Goal: Information Seeking & Learning: Learn about a topic

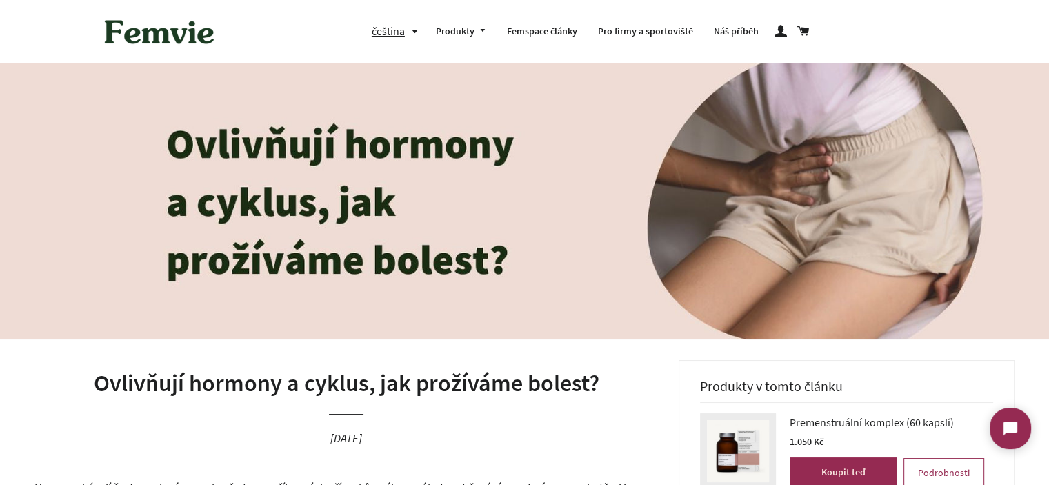
click at [250, 135] on img at bounding box center [524, 201] width 1049 height 276
drag, startPoint x: 250, startPoint y: 135, endPoint x: 465, endPoint y: 245, distance: 241.2
click at [441, 232] on img at bounding box center [524, 201] width 1049 height 276
click at [524, 270] on img at bounding box center [524, 201] width 1049 height 276
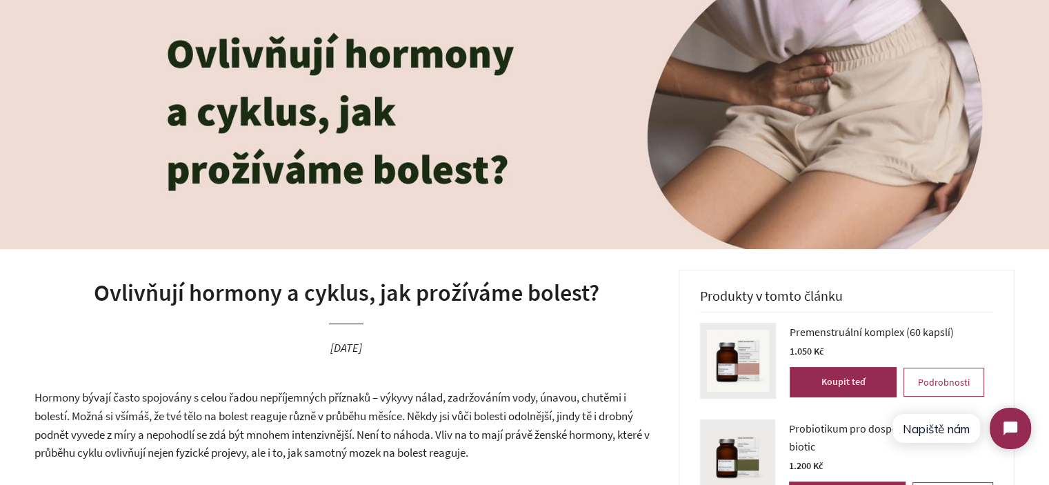
scroll to position [276, 0]
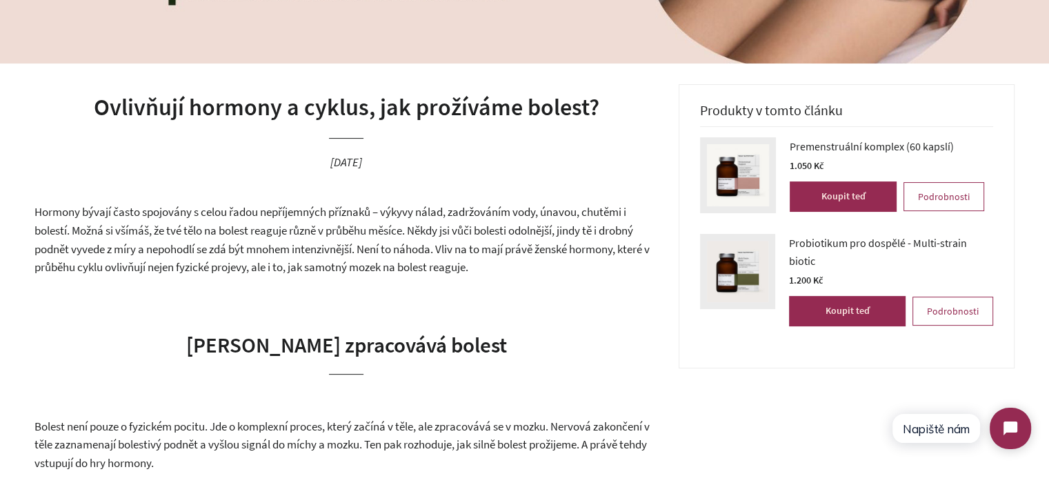
click at [135, 105] on h1 "Ovlivňují hormony a cyklus, jak prožíváme bolest?" at bounding box center [346, 107] width 624 height 33
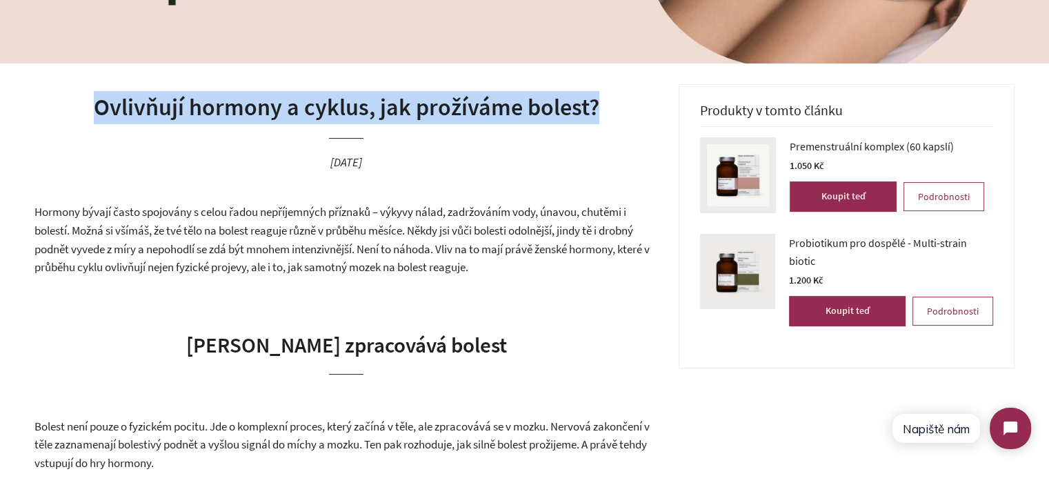
click at [135, 105] on h1 "Ovlivňují hormony a cyklus, jak prožíváme bolest?" at bounding box center [346, 107] width 624 height 33
click at [339, 104] on h1 "Ovlivňují hormony a cyklus, jak prožíváme bolest?" at bounding box center [346, 107] width 624 height 33
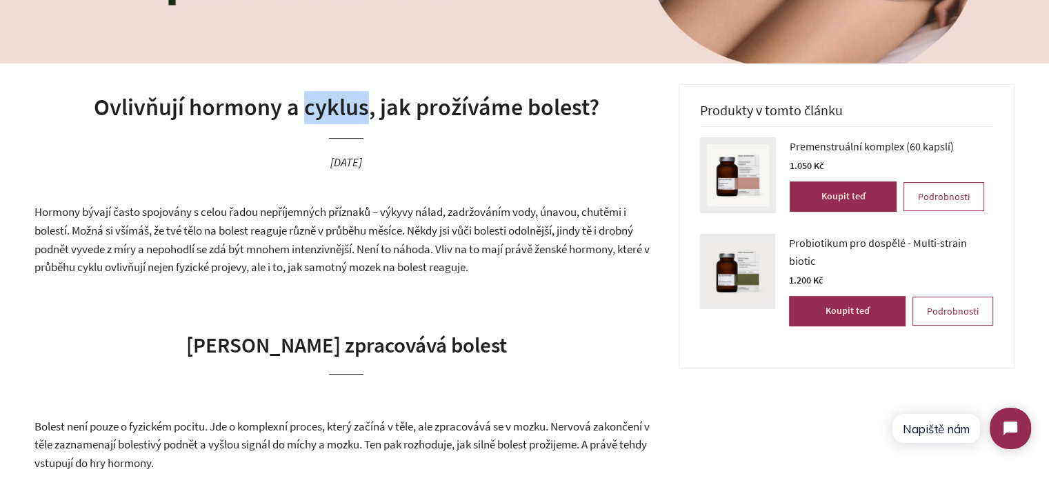
click at [339, 104] on h1 "Ovlivňují hormony a cyklus, jak prožíváme bolest?" at bounding box center [346, 107] width 624 height 33
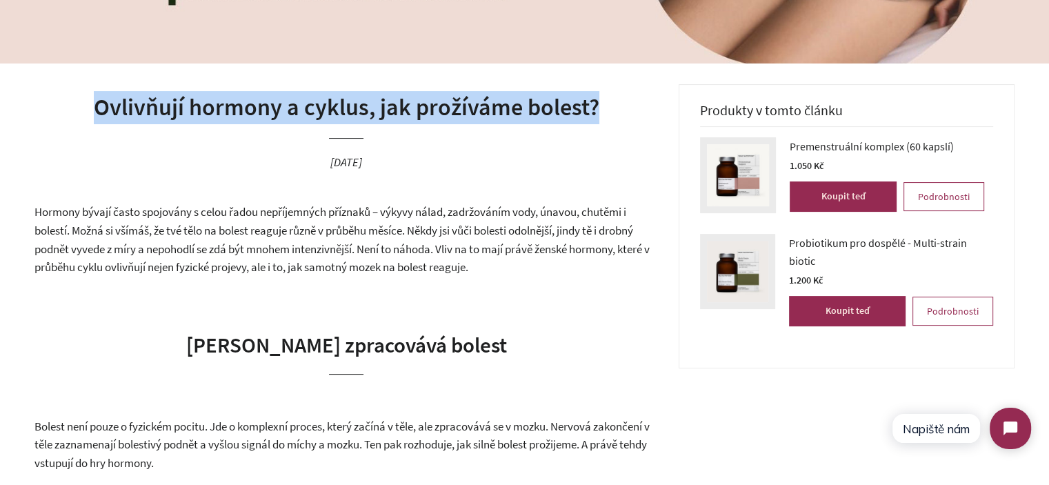
click at [339, 104] on h1 "Ovlivňují hormony a cyklus, jak prožíváme bolest?" at bounding box center [346, 107] width 624 height 33
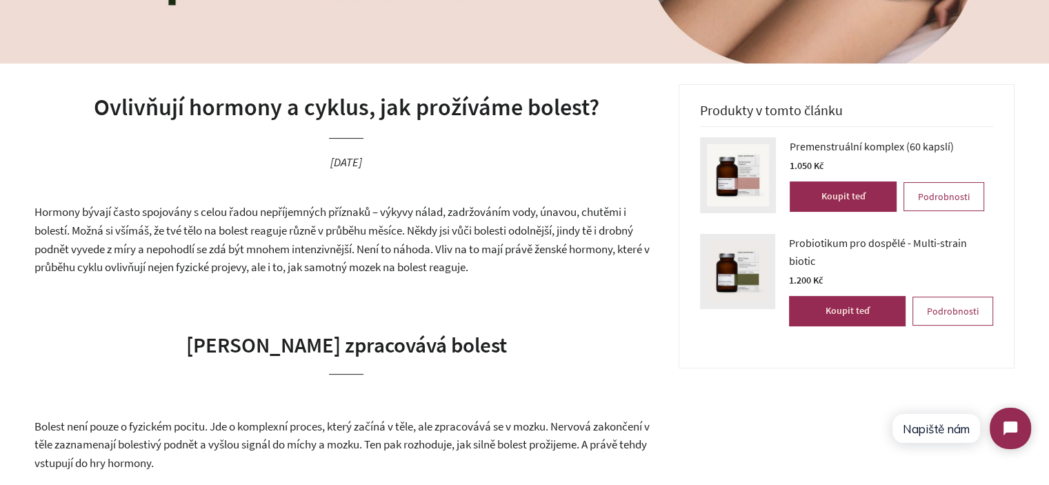
click at [273, 226] on span "Hormony bývají často spojovány s celou řadou nepříjemných příznaků – výkyvy nál…" at bounding box center [341, 239] width 615 height 70
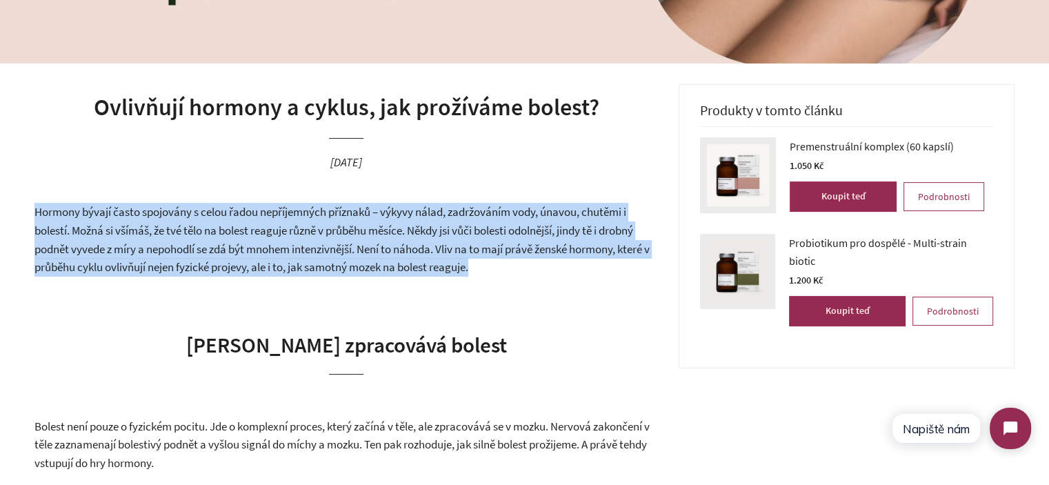
click at [273, 226] on span "Hormony bývají často spojovány s celou řadou nepříjemných příznaků – výkyvy nál…" at bounding box center [341, 239] width 615 height 70
drag, startPoint x: 26, startPoint y: 217, endPoint x: 490, endPoint y: 277, distance: 467.3
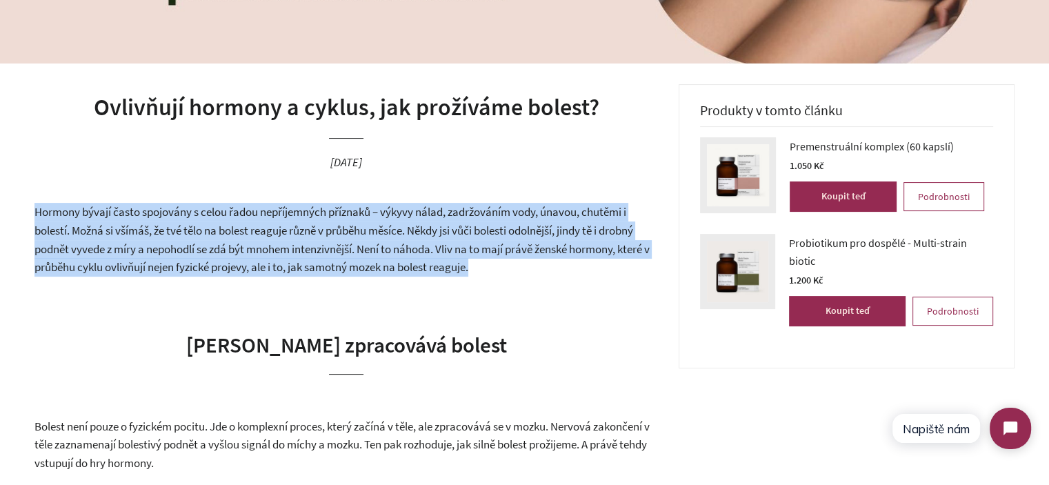
drag, startPoint x: 490, startPoint y: 276, endPoint x: 36, endPoint y: 209, distance: 459.5
click at [36, 209] on p "Hormony bývají často spojovány s celou řadou nepříjemných příznaků – výkyvy nál…" at bounding box center [346, 239] width 624 height 73
click at [36, 209] on span "Hormony bývají často spojovány s celou řadou nepříjemných příznaků – výkyvy nál…" at bounding box center [341, 239] width 615 height 70
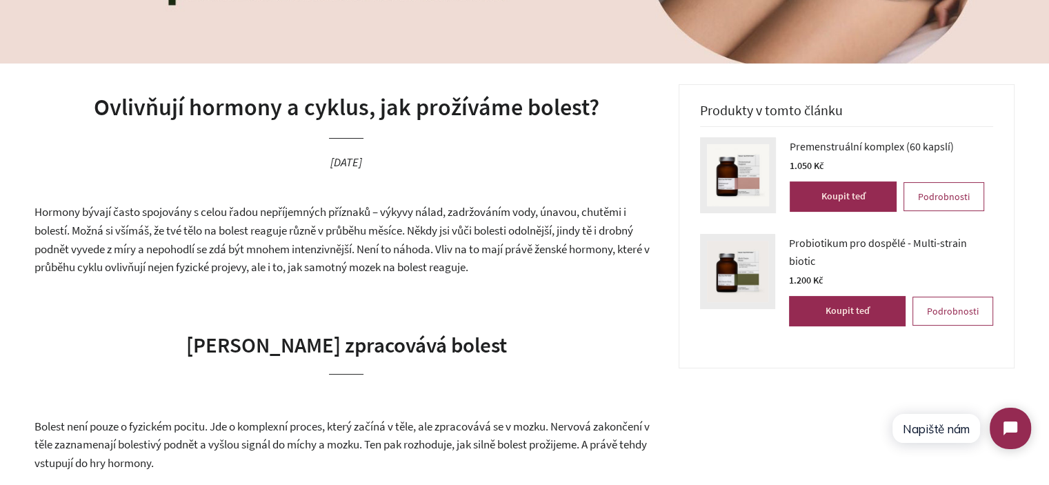
click at [36, 209] on span "Hormony bývají často spojovány s celou řadou nepříjemných příznaků – výkyvy nál…" at bounding box center [341, 239] width 615 height 70
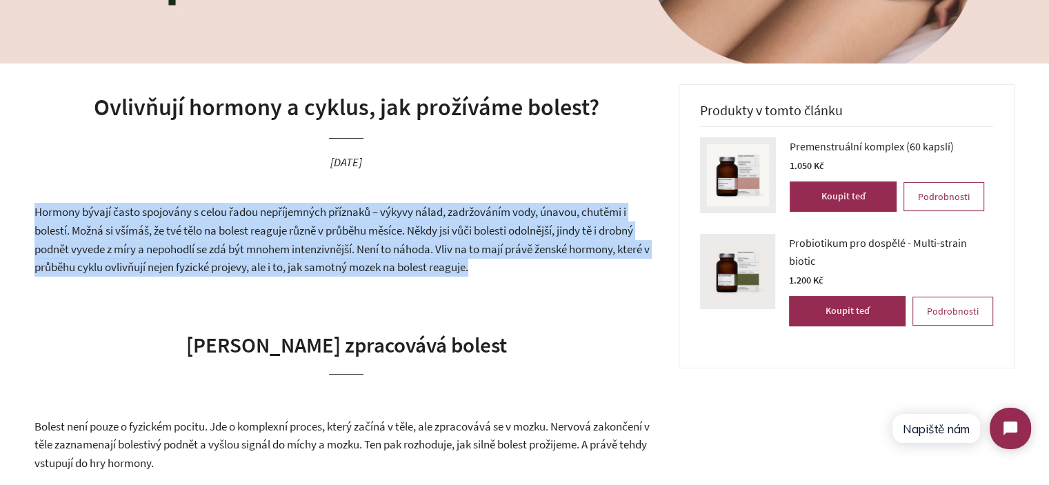
click at [36, 209] on span "Hormony bývají často spojovány s celou řadou nepříjemných příznaků – výkyvy nál…" at bounding box center [341, 239] width 615 height 70
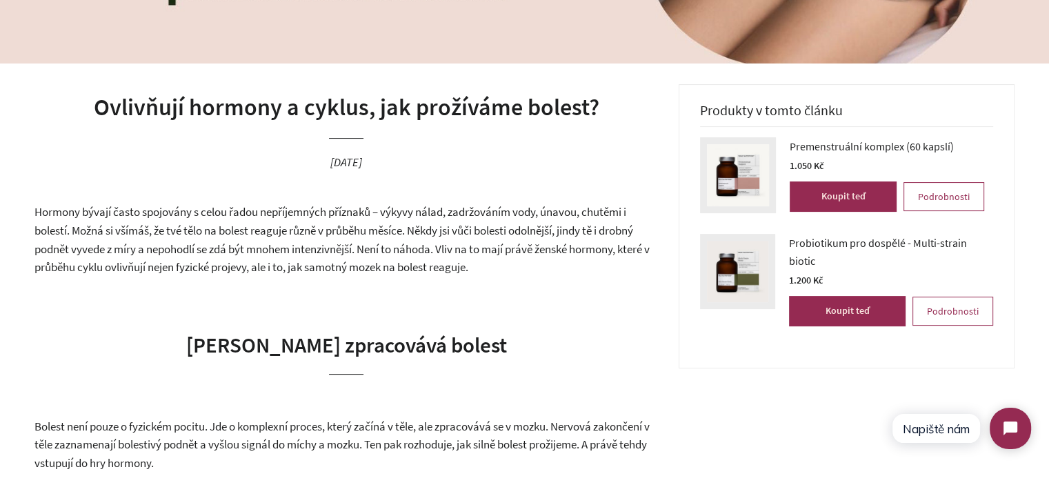
click at [103, 235] on span "Hormony bývají často spojovány s celou řadou nepříjemných příznaků – výkyvy nál…" at bounding box center [341, 239] width 615 height 70
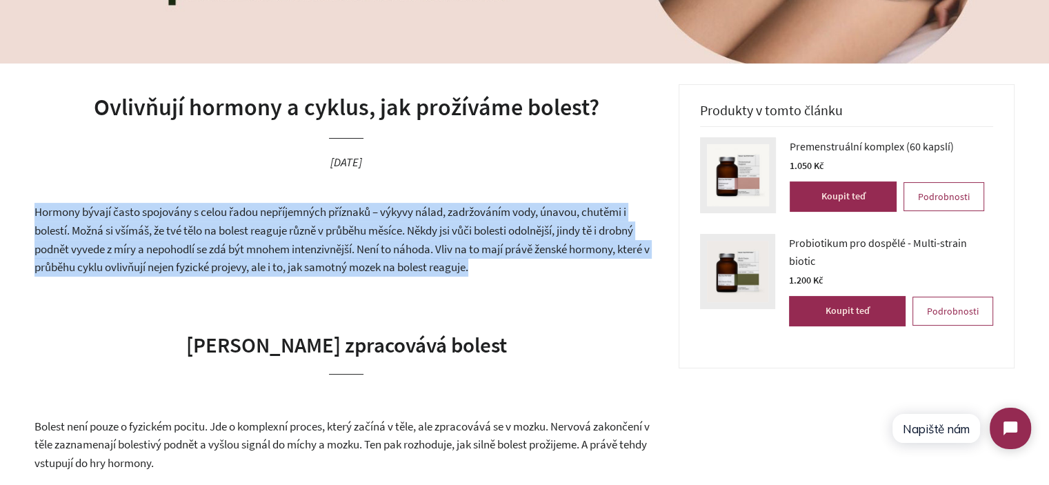
click at [103, 235] on span "Hormony bývají často spojovány s celou řadou nepříjemných příznaků – výkyvy nál…" at bounding box center [341, 239] width 615 height 70
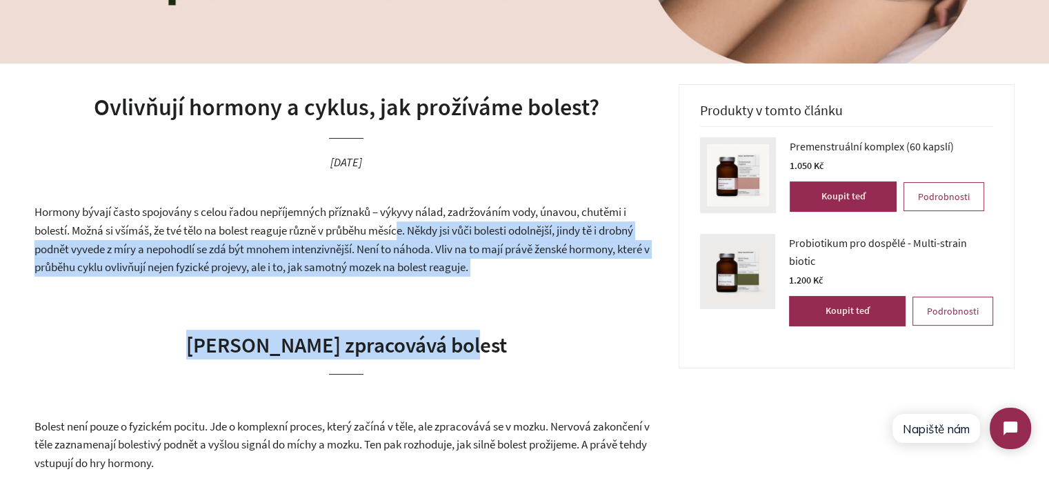
drag, startPoint x: 406, startPoint y: 235, endPoint x: 547, endPoint y: 277, distance: 147.5
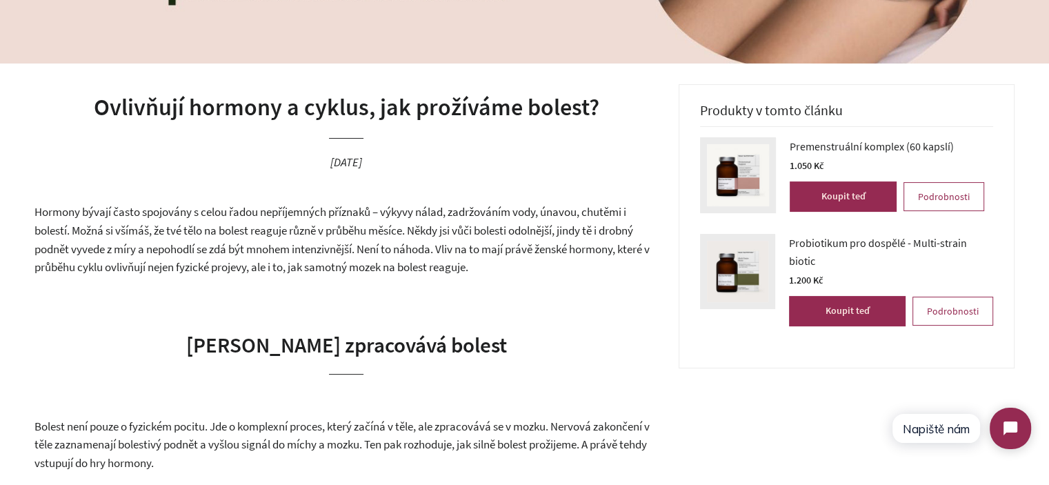
click at [544, 266] on p "Hormony bývají často spojovány s celou řadou nepříjemných příznaků – výkyvy nál…" at bounding box center [346, 239] width 624 height 73
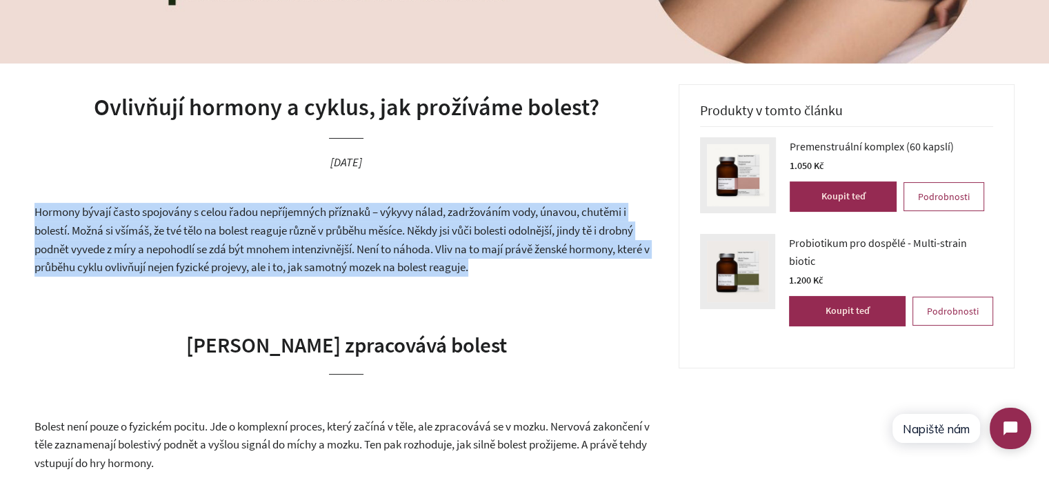
drag, startPoint x: 544, startPoint y: 266, endPoint x: 19, endPoint y: 207, distance: 529.0
click at [180, 246] on span "Hormony bývají často spojovány s celou řadou nepříjemných příznaků – výkyvy nál…" at bounding box center [341, 239] width 615 height 70
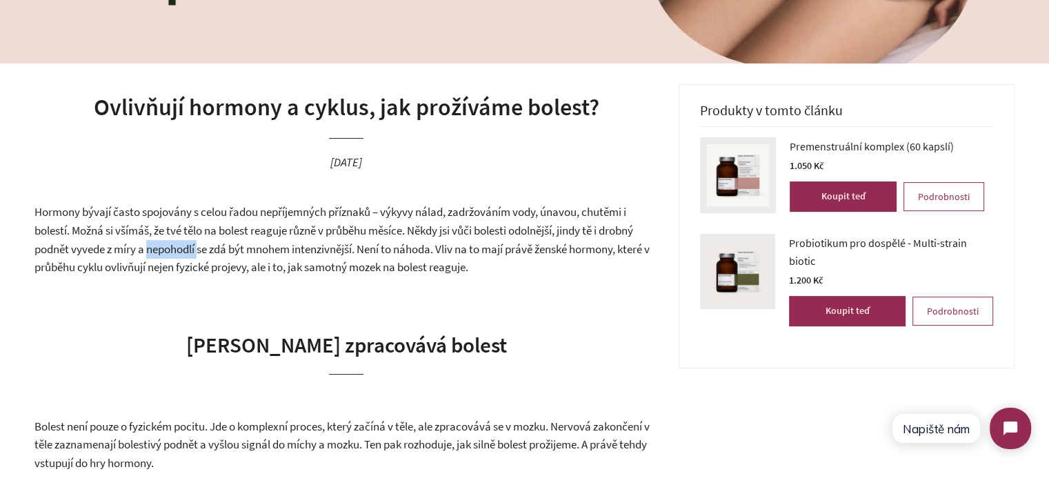
click at [180, 246] on span "Hormony bývají často spojovány s celou řadou nepříjemných příznaků – výkyvy nál…" at bounding box center [341, 239] width 615 height 70
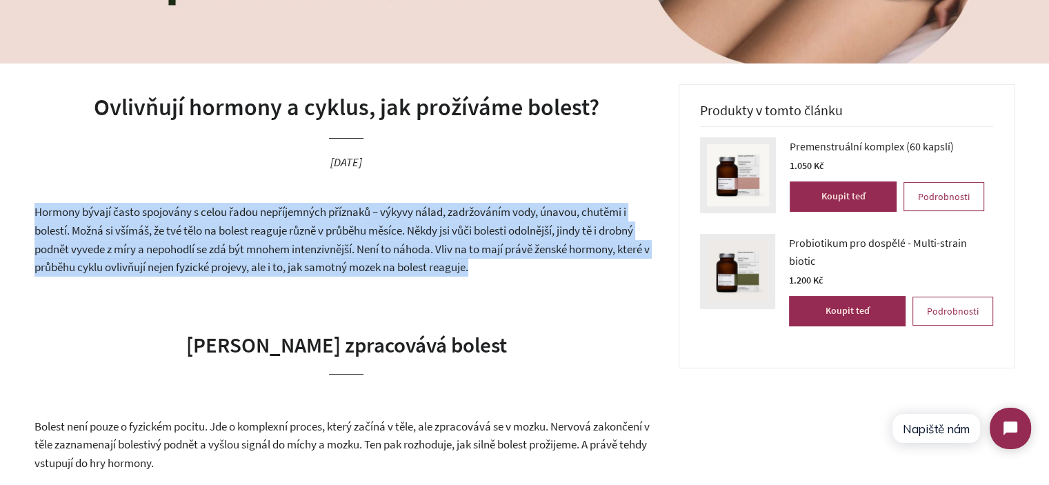
click at [180, 246] on span "Hormony bývají často spojovány s celou řadou nepříjemných příznaků – výkyvy nál…" at bounding box center [341, 239] width 615 height 70
click at [406, 259] on span "Hormony bývají často spojovány s celou řadou nepříjemných příznaků – výkyvy nál…" at bounding box center [341, 239] width 615 height 70
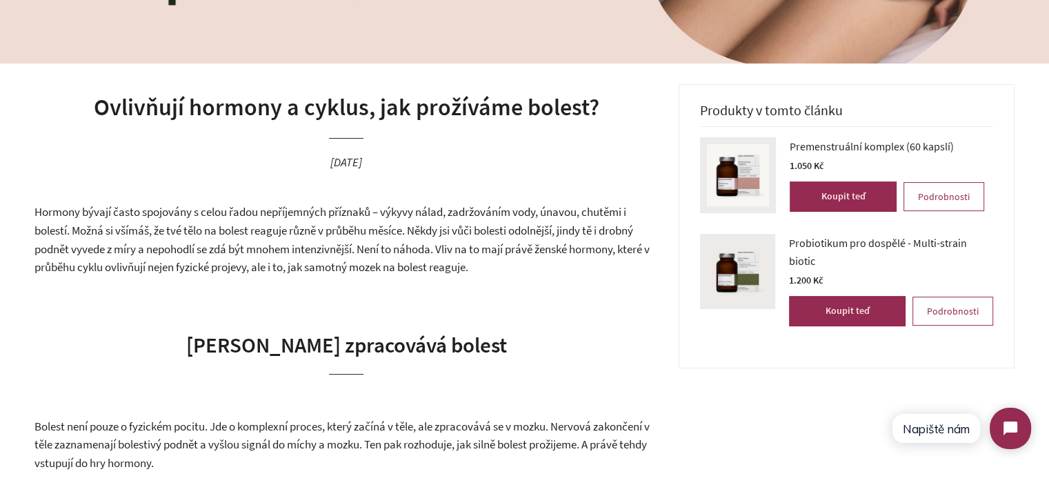
click at [450, 262] on span "Hormony bývají často spojovány s celou řadou nepříjemných příznaků – výkyvy nál…" at bounding box center [341, 239] width 615 height 70
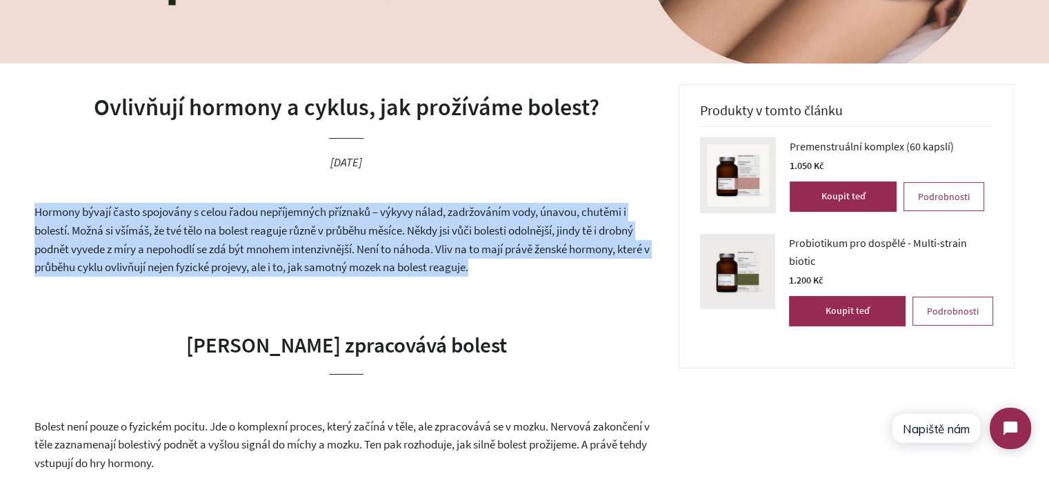
click at [450, 262] on span "Hormony bývají často spojovány s celou řadou nepříjemných příznaků – výkyvy nál…" at bounding box center [341, 239] width 615 height 70
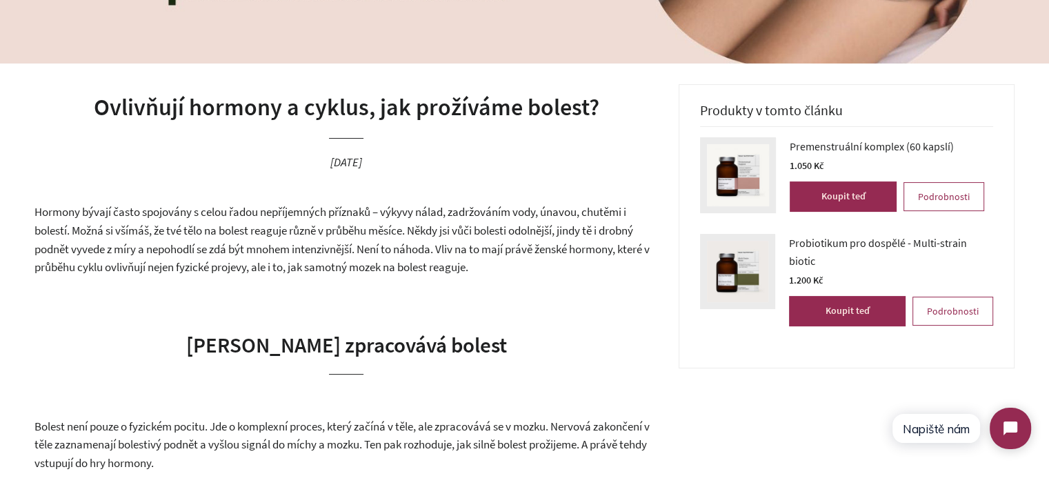
drag, startPoint x: 573, startPoint y: 279, endPoint x: 689, endPoint y: 484, distance: 236.0
click at [369, 261] on span "Hormony bývají často spojovány s celou řadou nepříjemných příznaků – výkyvy nál…" at bounding box center [341, 239] width 615 height 70
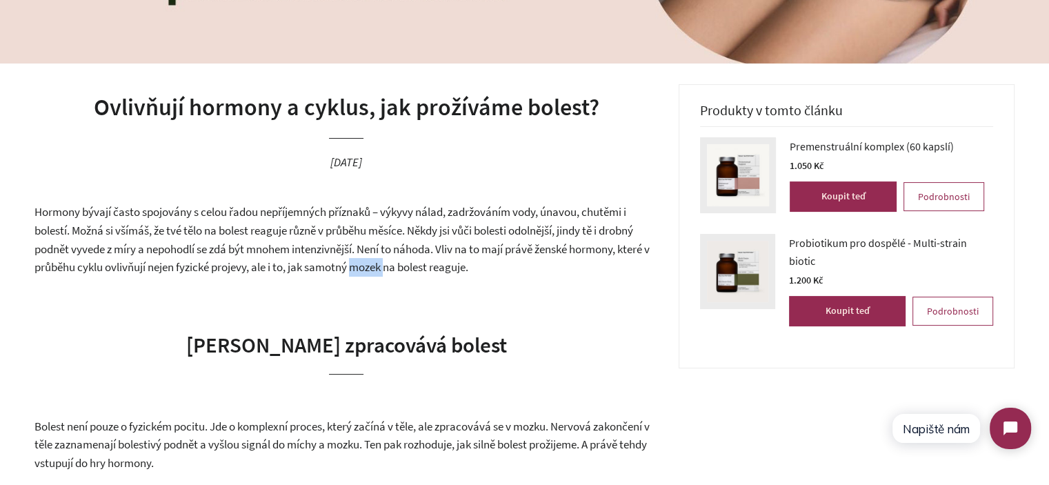
click at [369, 261] on span "Hormony bývají často spojovány s celou řadou nepříjemných příznaků – výkyvy nál…" at bounding box center [341, 239] width 615 height 70
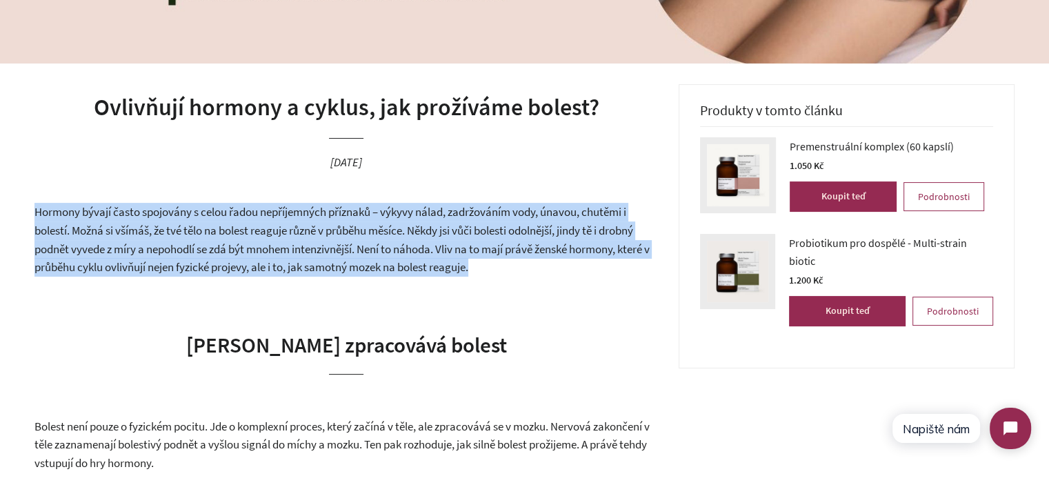
drag, startPoint x: 369, startPoint y: 261, endPoint x: 386, endPoint y: 261, distance: 17.2
click at [370, 261] on span "Hormony bývají často spojovány s celou řadou nepříjemných příznaků – výkyvy nál…" at bounding box center [341, 239] width 615 height 70
click at [493, 264] on p "Hormony bývají často spojovány s celou řadou nepříjemných příznaků – výkyvy nál…" at bounding box center [346, 239] width 624 height 73
drag, startPoint x: 546, startPoint y: 269, endPoint x: 20, endPoint y: 215, distance: 528.4
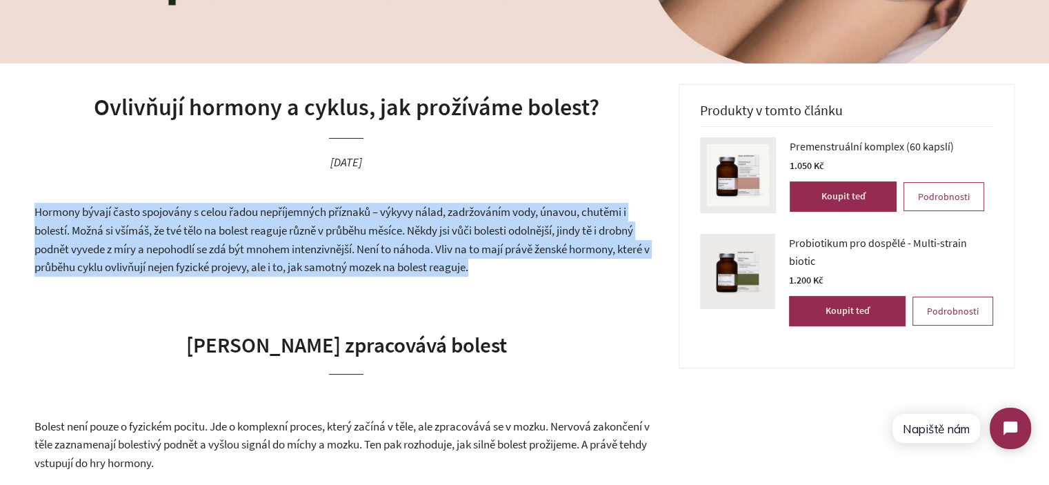
click at [195, 241] on p "Hormony bývají často spojovány s celou řadou nepříjemných příznaků – výkyvy nál…" at bounding box center [346, 239] width 624 height 73
drag, startPoint x: 188, startPoint y: 257, endPoint x: 182, endPoint y: 263, distance: 8.8
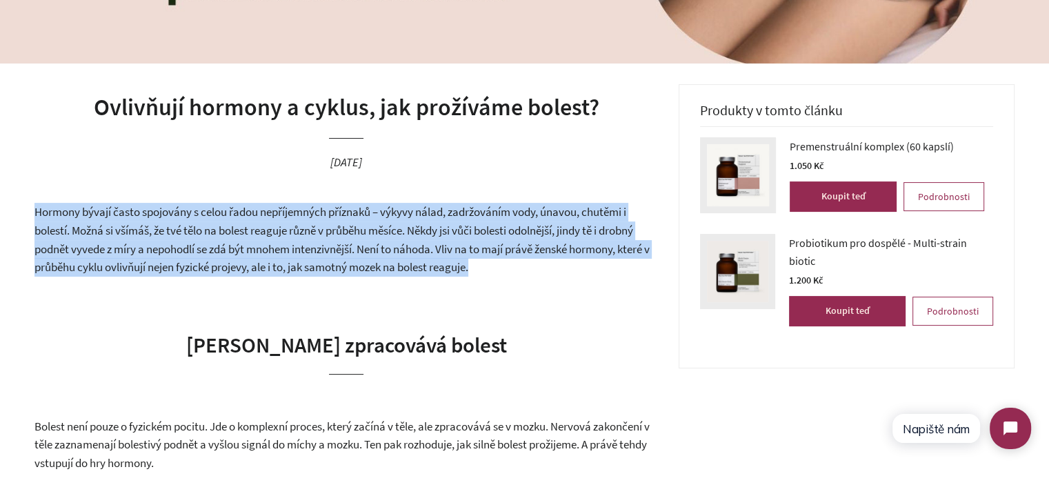
click at [188, 257] on p "Hormony bývají často spojovány s celou řadou nepříjemných příznaků – výkyvy nál…" at bounding box center [346, 239] width 624 height 73
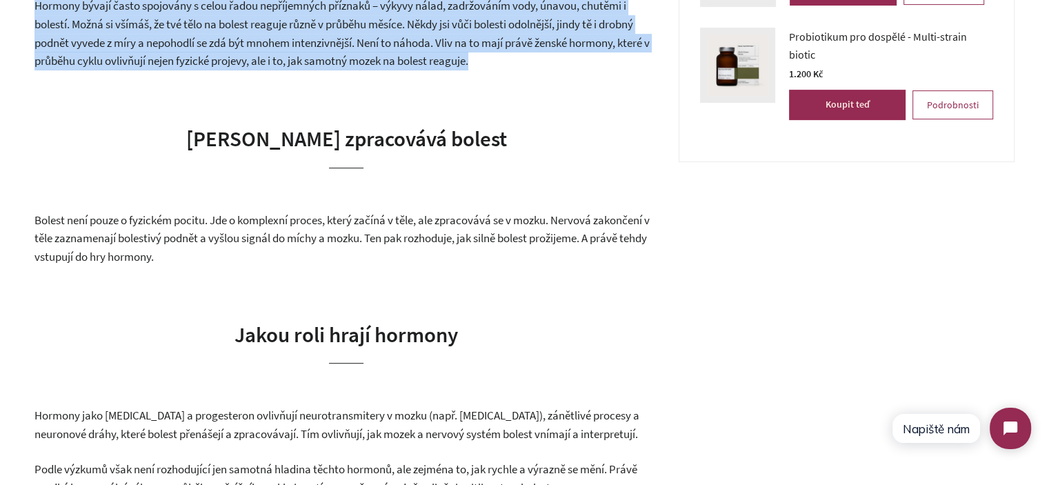
scroll to position [483, 0]
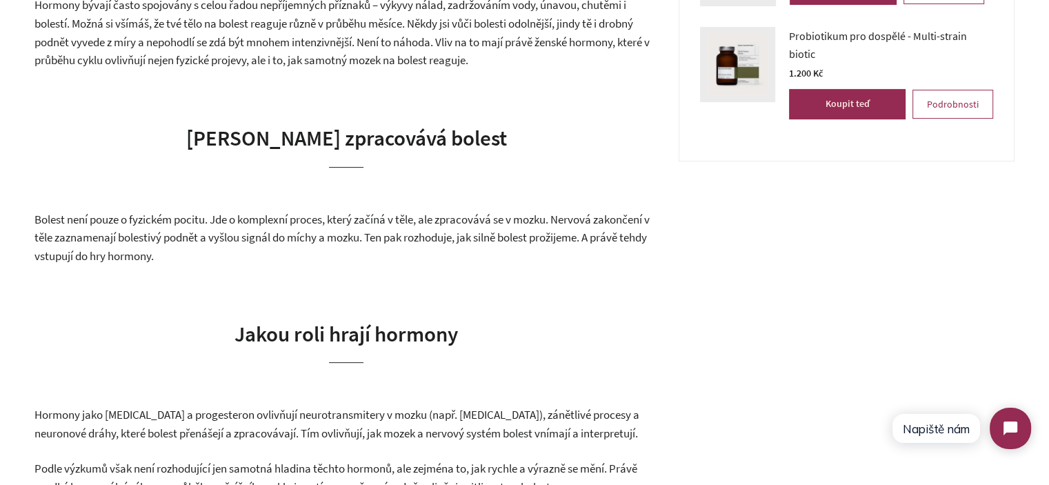
click at [270, 127] on span "[PERSON_NAME] zpracovává bolest" at bounding box center [346, 137] width 321 height 27
click at [224, 137] on span "[PERSON_NAME] zpracovává bolest" at bounding box center [346, 137] width 321 height 27
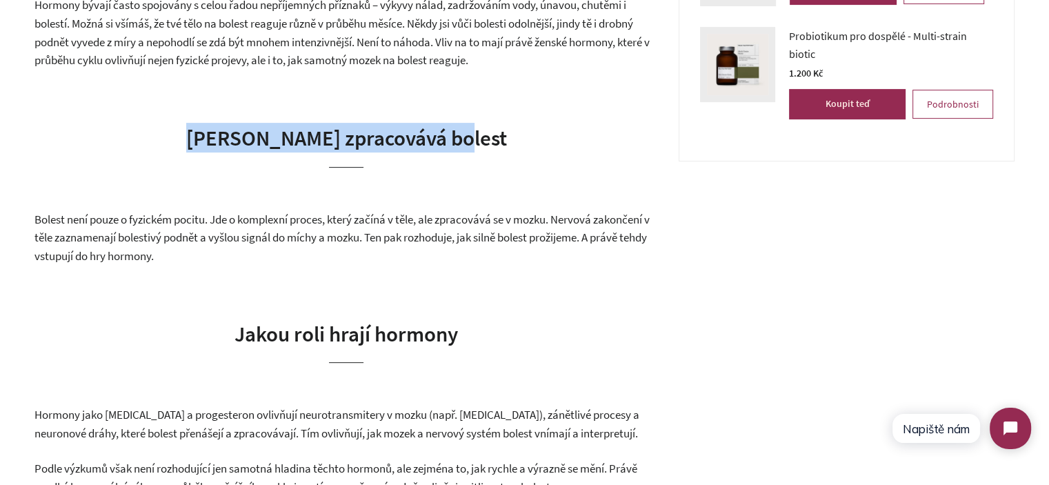
drag, startPoint x: 224, startPoint y: 137, endPoint x: 461, endPoint y: 136, distance: 236.6
click at [460, 136] on span "[PERSON_NAME] zpracovává bolest" at bounding box center [346, 137] width 321 height 27
click at [461, 136] on span "[PERSON_NAME] zpracovává bolest" at bounding box center [346, 137] width 321 height 27
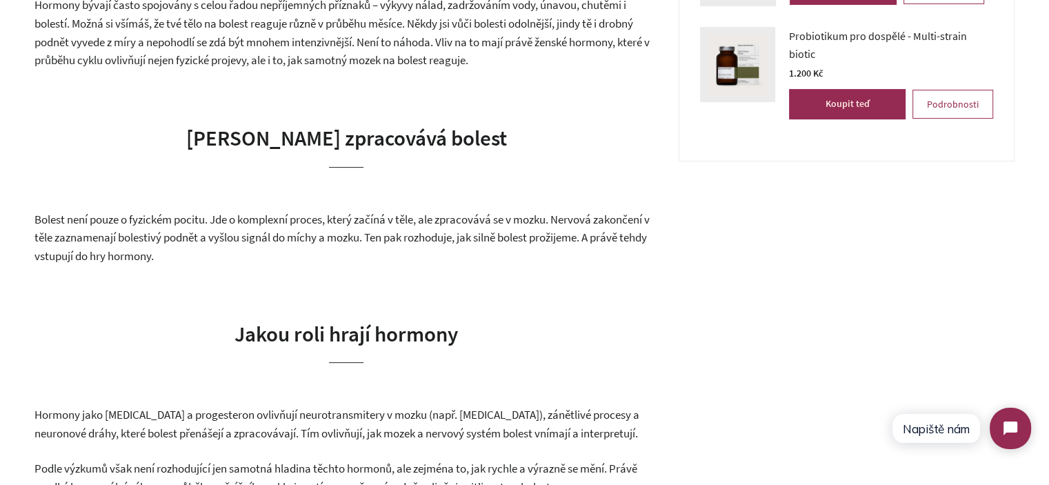
click at [478, 136] on span "[PERSON_NAME] zpracovává bolest" at bounding box center [346, 137] width 321 height 27
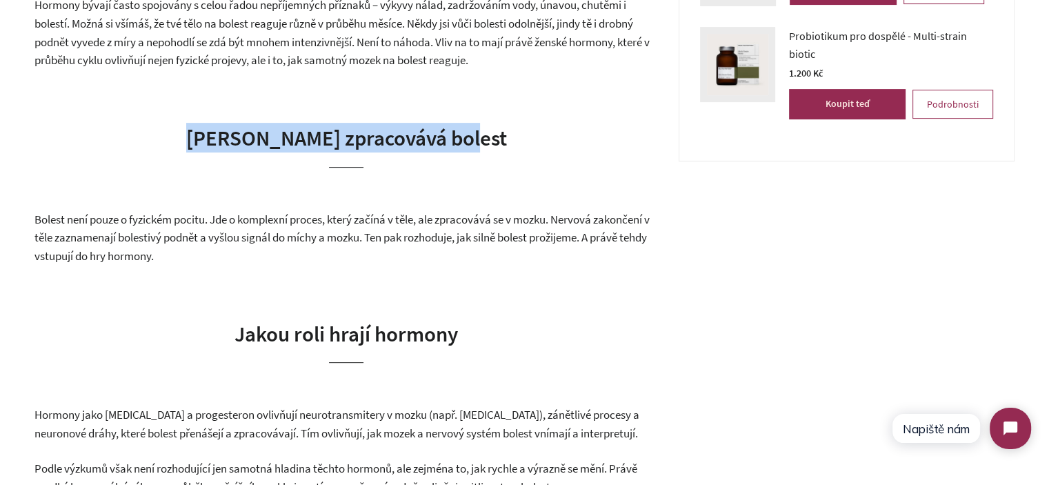
drag, startPoint x: 479, startPoint y: 136, endPoint x: 168, endPoint y: 137, distance: 310.4
click at [168, 137] on h2 "[PERSON_NAME] zpracovává bolest" at bounding box center [346, 145] width 624 height 44
click at [261, 138] on span "[PERSON_NAME] zpracovává bolest" at bounding box center [346, 137] width 321 height 27
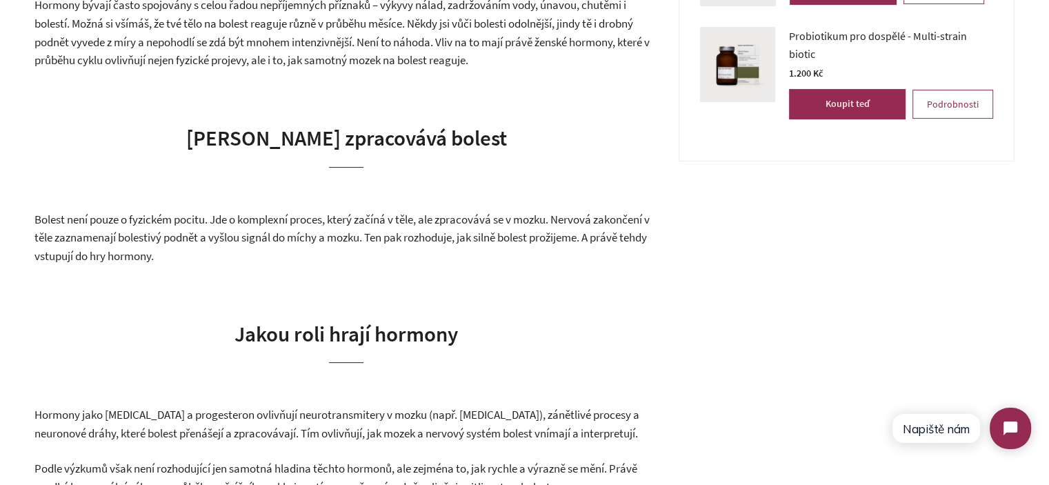
click at [221, 139] on span "[PERSON_NAME] zpracovává bolest" at bounding box center [346, 137] width 321 height 27
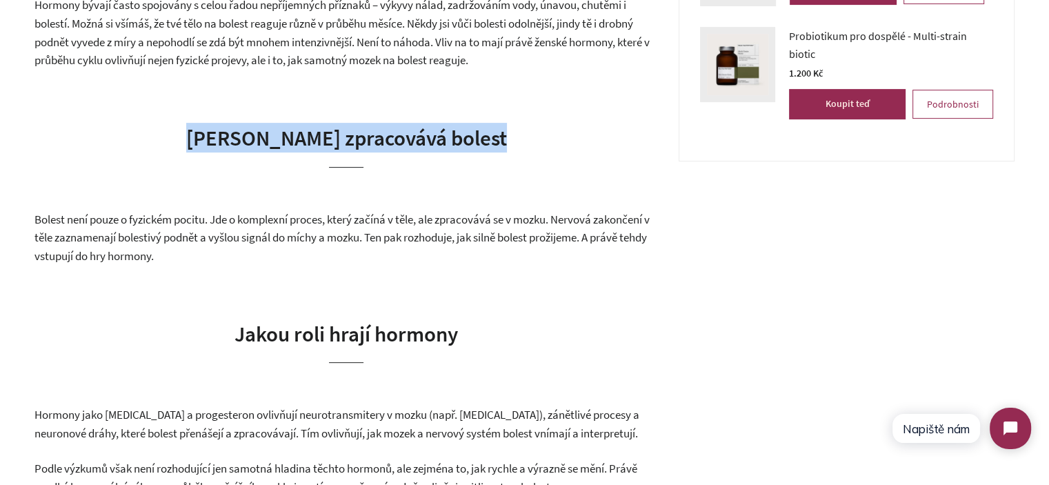
click at [221, 139] on span "[PERSON_NAME] zpracovává bolest" at bounding box center [346, 137] width 321 height 27
click at [462, 139] on span "[PERSON_NAME] zpracovává bolest" at bounding box center [346, 137] width 321 height 27
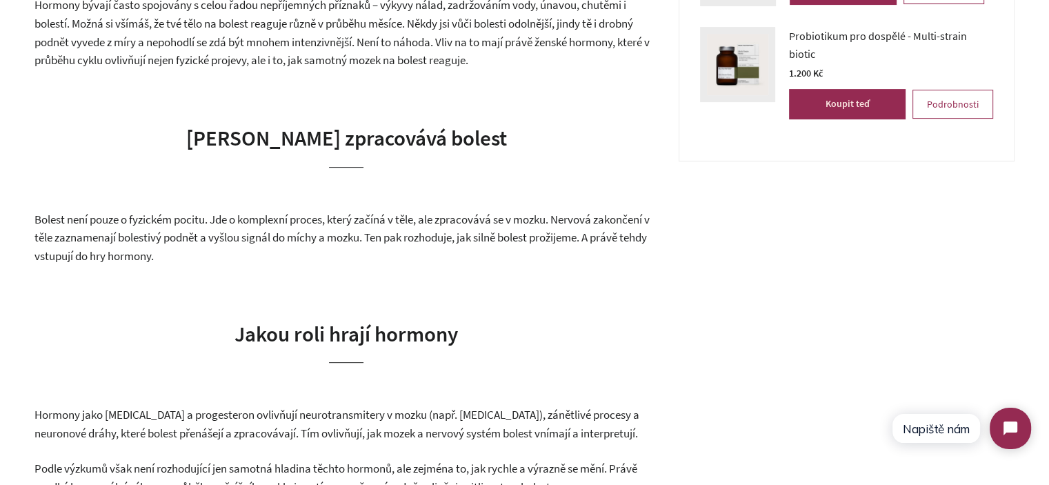
click at [246, 231] on span "Bolest není pouze o fyzickém pocitu. Jde o komplexní proces, který začíná v těl…" at bounding box center [341, 238] width 615 height 52
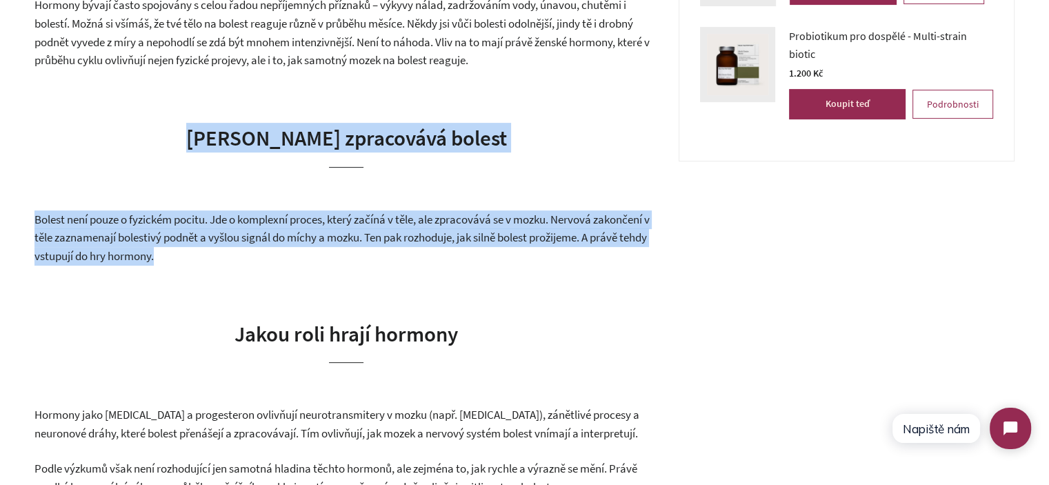
drag, startPoint x: 246, startPoint y: 231, endPoint x: 232, endPoint y: 137, distance: 94.8
click at [232, 137] on span "[PERSON_NAME] zpracovává bolest" at bounding box center [346, 137] width 321 height 27
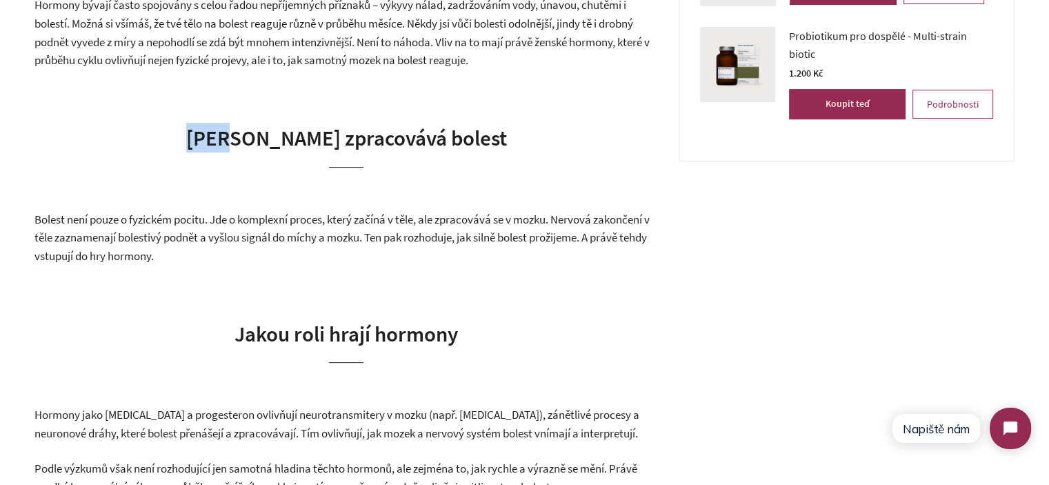
click at [232, 137] on span "[PERSON_NAME] zpracovává bolest" at bounding box center [346, 137] width 321 height 27
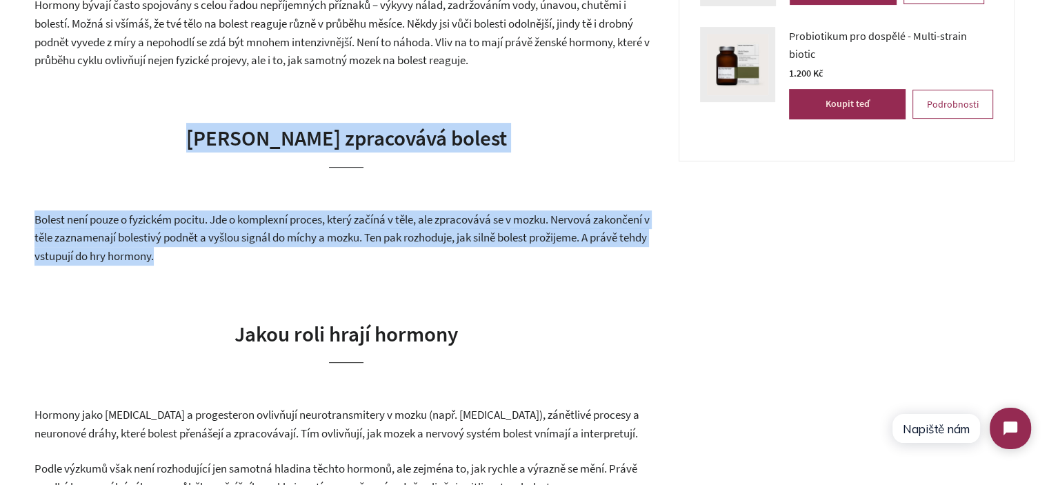
drag, startPoint x: 232, startPoint y: 137, endPoint x: 232, endPoint y: 240, distance: 102.8
click at [232, 240] on span "Bolest není pouze o fyzickém pocitu. Jde o komplexní proces, který začíná v těl…" at bounding box center [341, 238] width 615 height 52
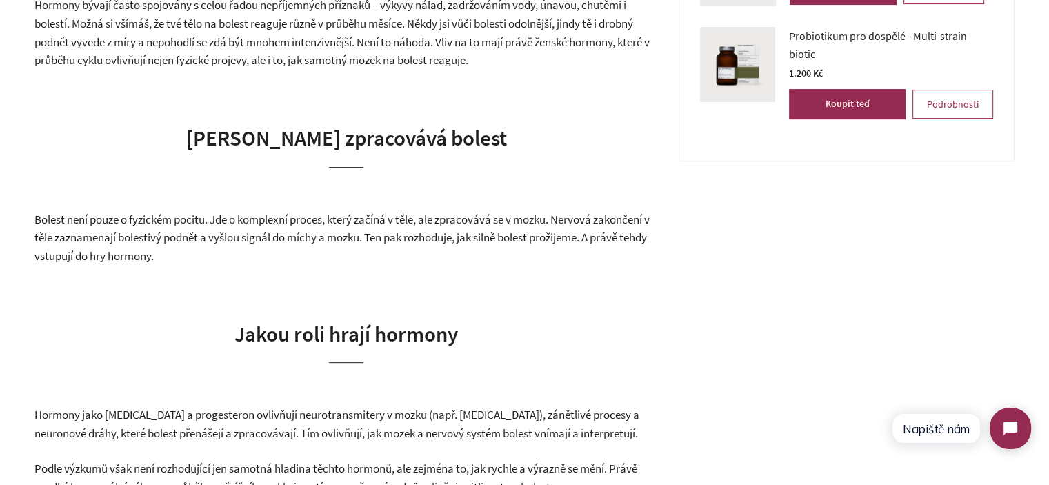
click at [232, 240] on span "Bolest není pouze o fyzickém pocitu. Jde o komplexní proces, který začíná v těl…" at bounding box center [341, 238] width 615 height 52
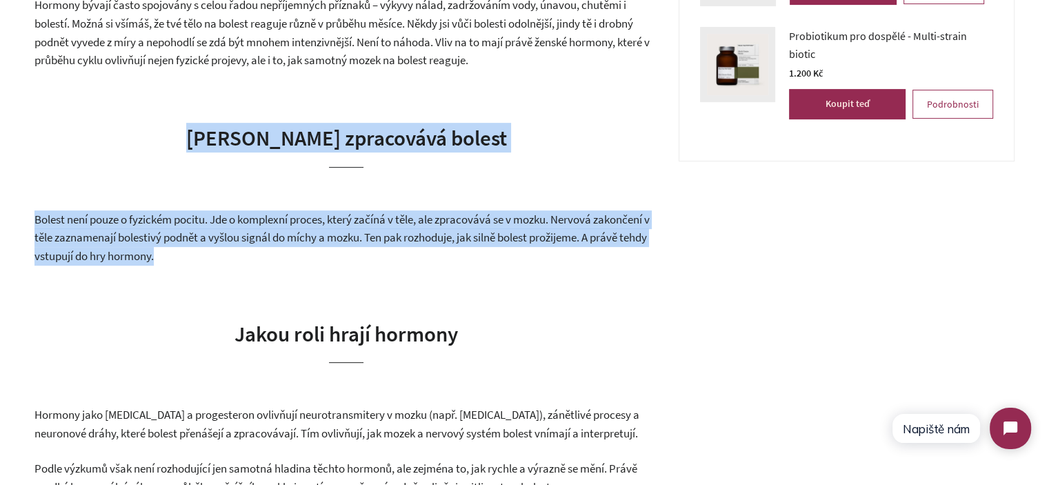
drag, startPoint x: 232, startPoint y: 240, endPoint x: 221, endPoint y: 154, distance: 86.9
click at [221, 154] on h2 "[PERSON_NAME] zpracovává bolest" at bounding box center [346, 145] width 624 height 44
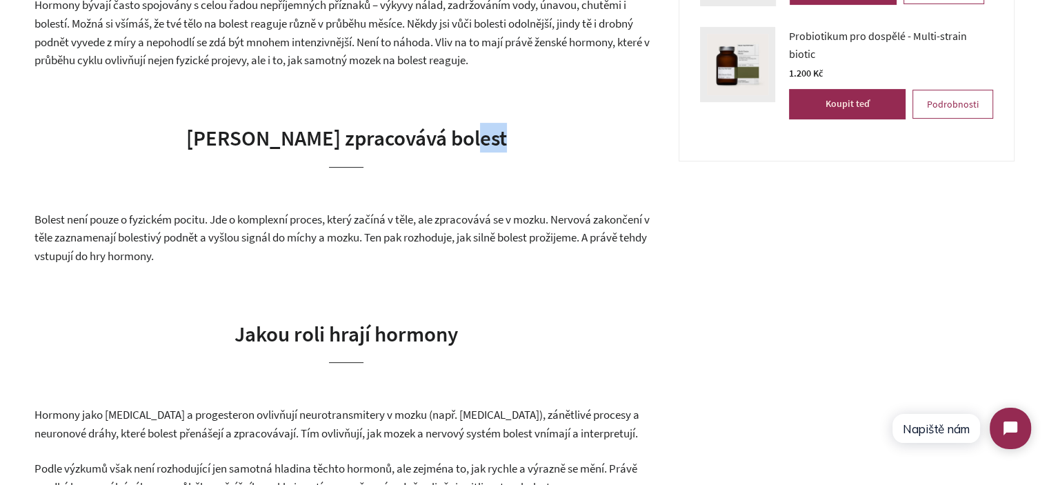
click at [221, 154] on h2 "[PERSON_NAME] zpracovává bolest" at bounding box center [346, 145] width 624 height 44
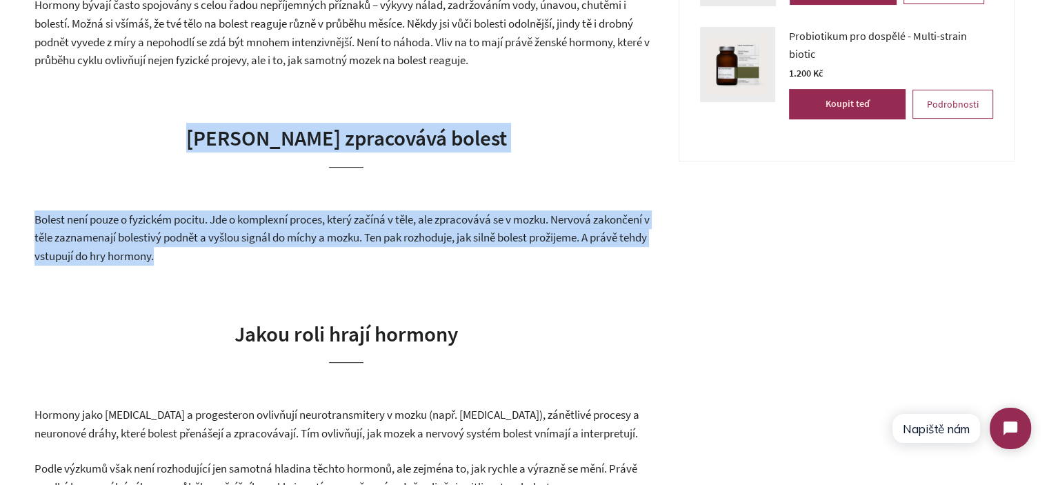
drag, startPoint x: 221, startPoint y: 154, endPoint x: 239, endPoint y: 255, distance: 102.3
click at [239, 255] on p "Bolest není pouze o fyzickém pocitu. Jde o komplexní proces, který začíná v těl…" at bounding box center [346, 237] width 624 height 55
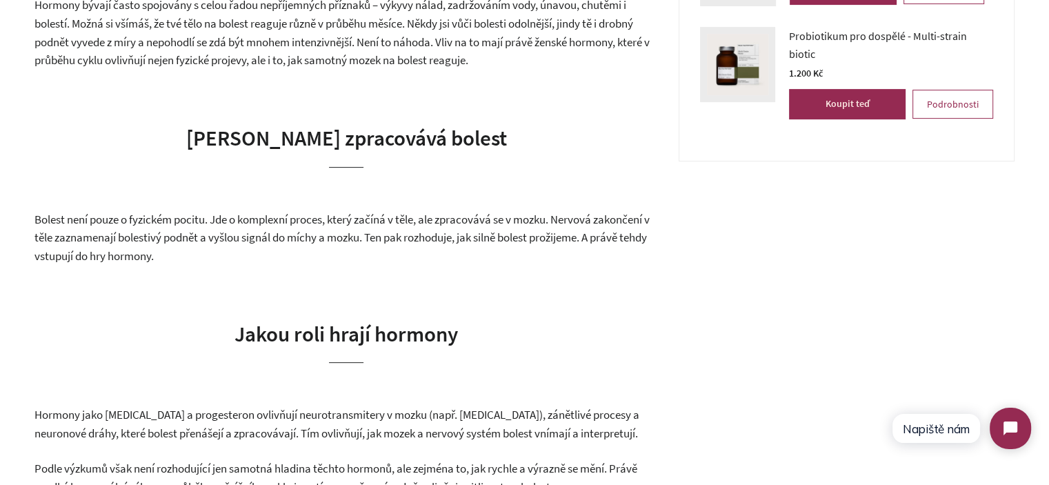
scroll to position [552, 0]
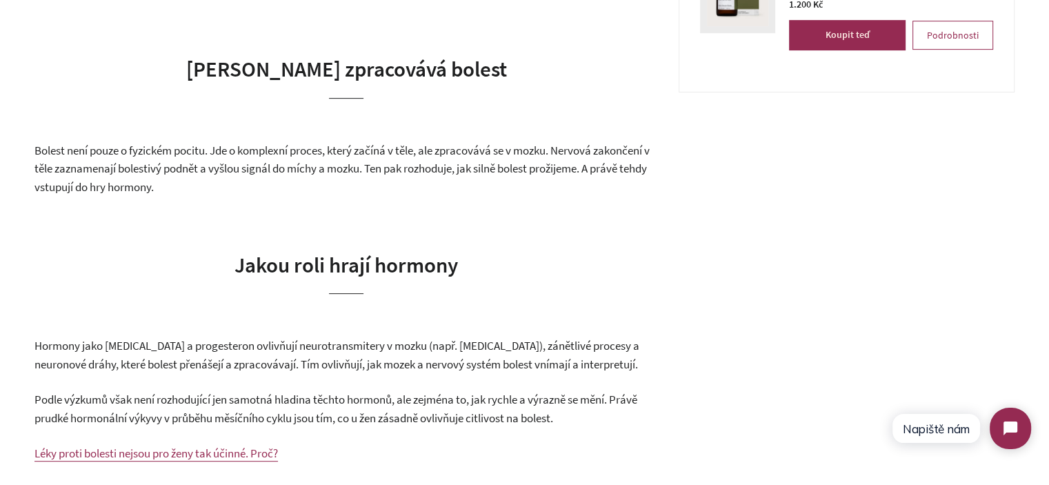
click at [218, 194] on p "Bolest není pouze o fyzickém pocitu. Jde o komplexní proces, který začíná v těl…" at bounding box center [346, 168] width 624 height 55
click at [219, 179] on p "Bolest není pouze o fyzickém pocitu. Jde o komplexní proces, který začíná v těl…" at bounding box center [346, 168] width 624 height 55
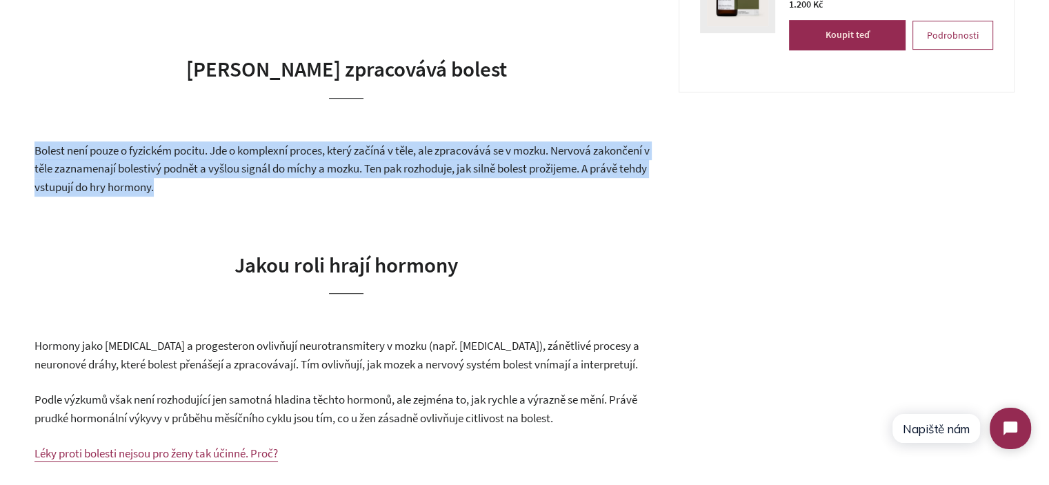
click at [219, 179] on p "Bolest není pouze o fyzickém pocitu. Jde o komplexní proces, který začíná v těl…" at bounding box center [346, 168] width 624 height 55
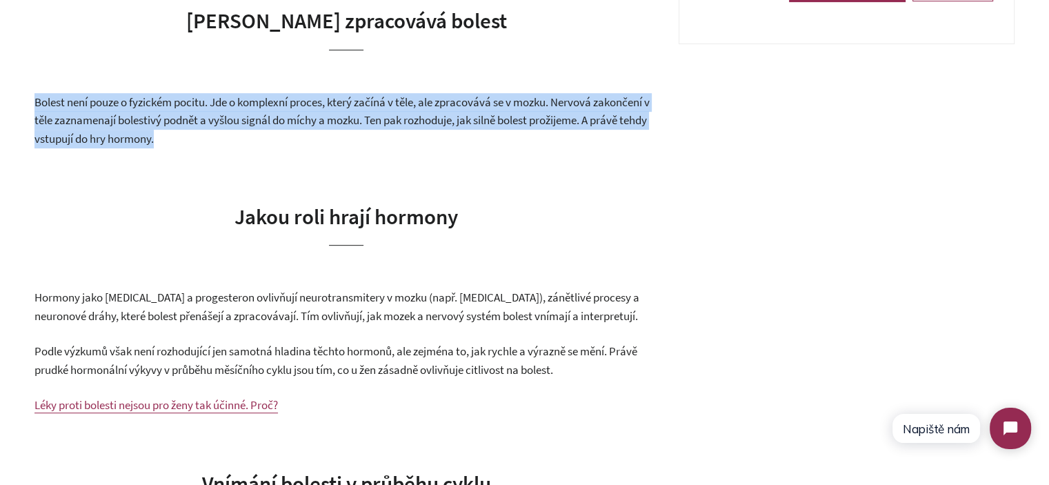
click at [226, 228] on h2 "Jakou roli hrají hormony" at bounding box center [346, 223] width 624 height 44
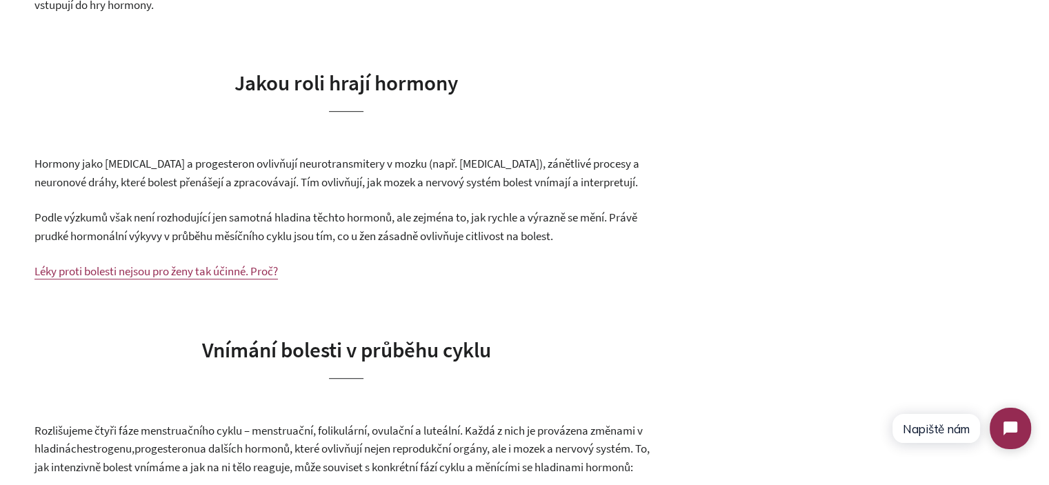
scroll to position [759, 0]
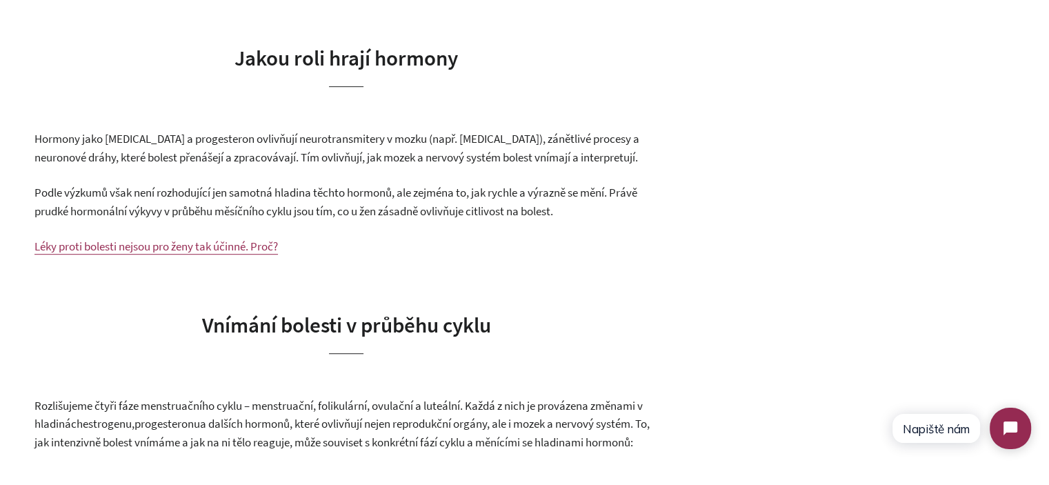
click at [328, 186] on span "Podle výzkumů však není rozhodující jen samotná hladina těchto hormonů, ale zej…" at bounding box center [335, 202] width 603 height 34
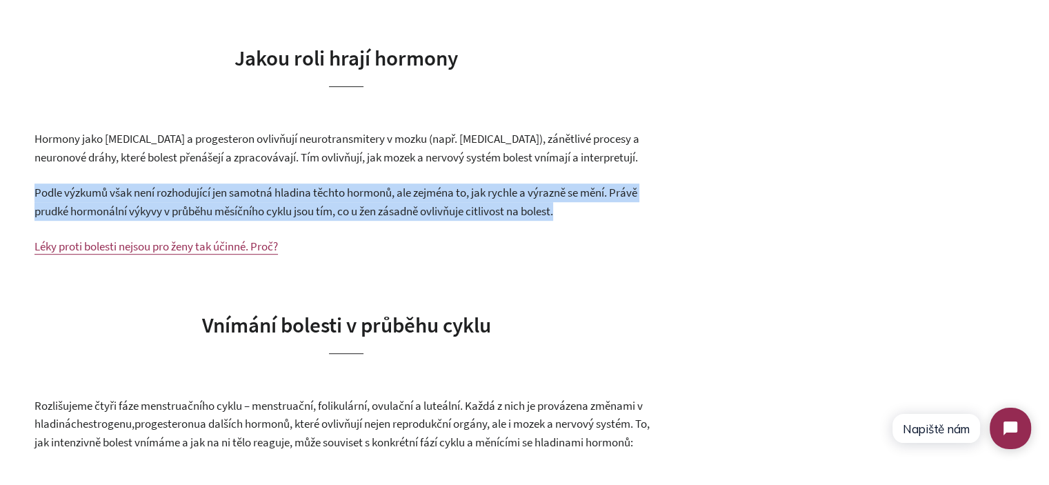
click at [328, 186] on span "Podle výzkumů však není rozhodující jen samotná hladina těchto hormonů, ale zej…" at bounding box center [335, 202] width 603 height 34
click at [318, 186] on span "Podle výzkumů však není rozhodující jen samotná hladina těchto hormonů, ale zej…" at bounding box center [335, 202] width 603 height 34
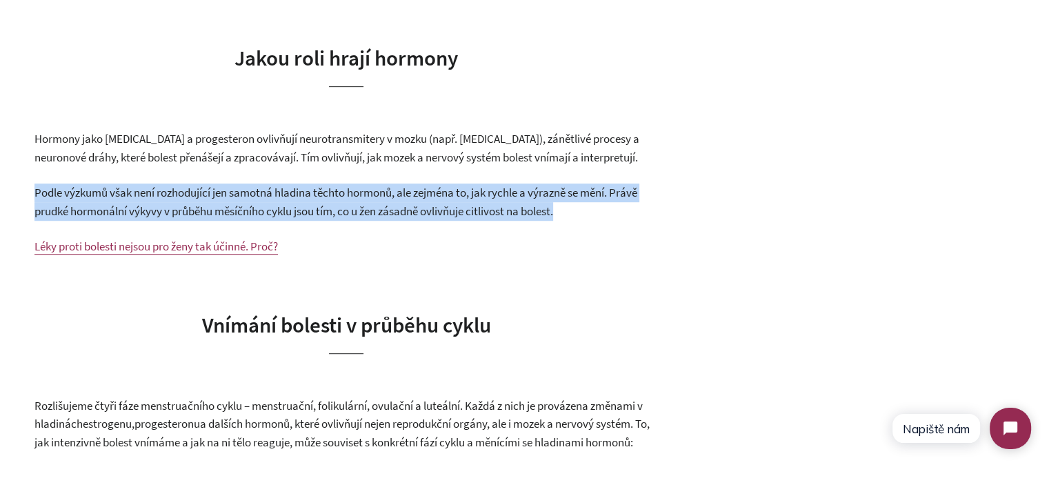
click at [539, 206] on span "Podle výzkumů však není rozhodující jen samotná hladina těchto hormonů, ale zej…" at bounding box center [335, 202] width 603 height 34
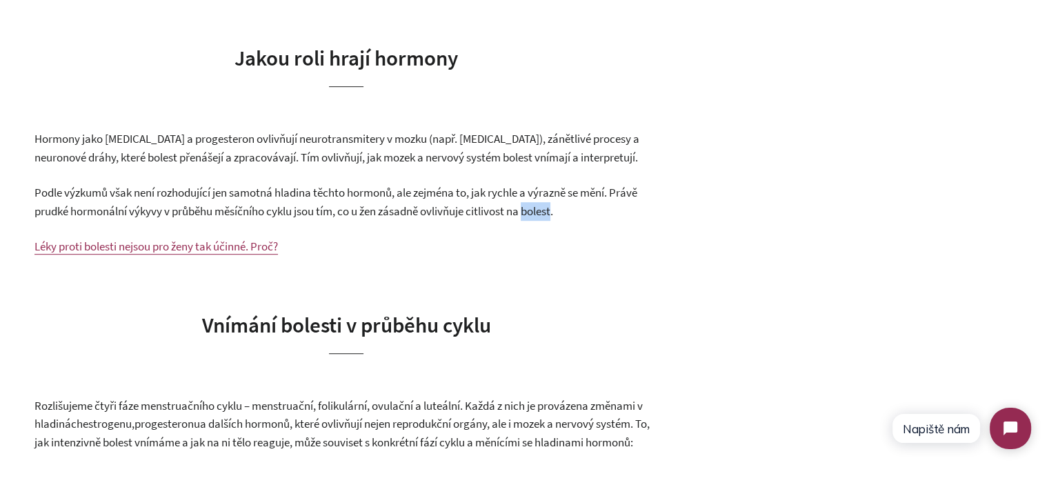
click at [539, 206] on span "Podle výzkumů však není rozhodující jen samotná hladina těchto hormonů, ale zej…" at bounding box center [335, 202] width 603 height 34
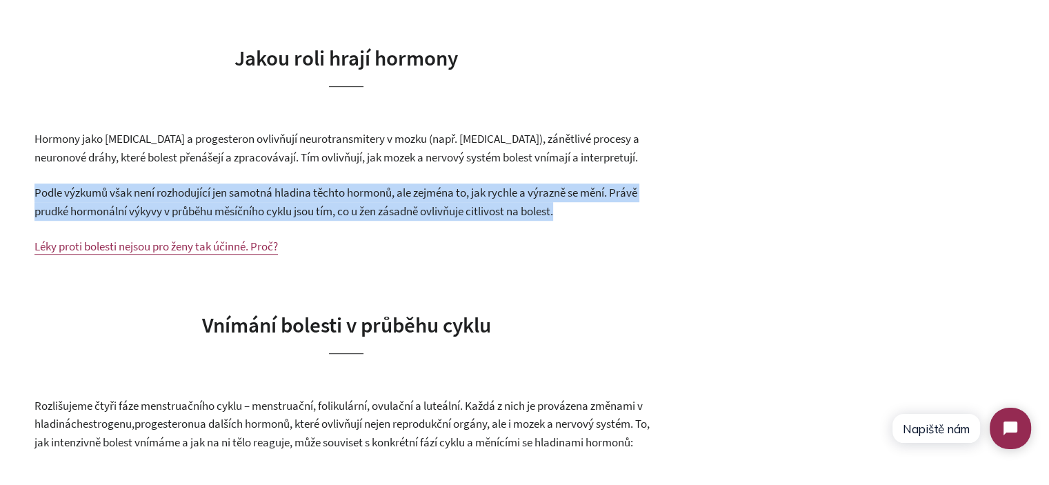
click at [540, 206] on span "Podle výzkumů však není rozhodující jen samotná hladina těchto hormonů, ale zej…" at bounding box center [335, 202] width 603 height 34
click at [549, 207] on span "Podle výzkumů však není rozhodující jen samotná hladina těchto hormonů, ale zej…" at bounding box center [335, 202] width 603 height 34
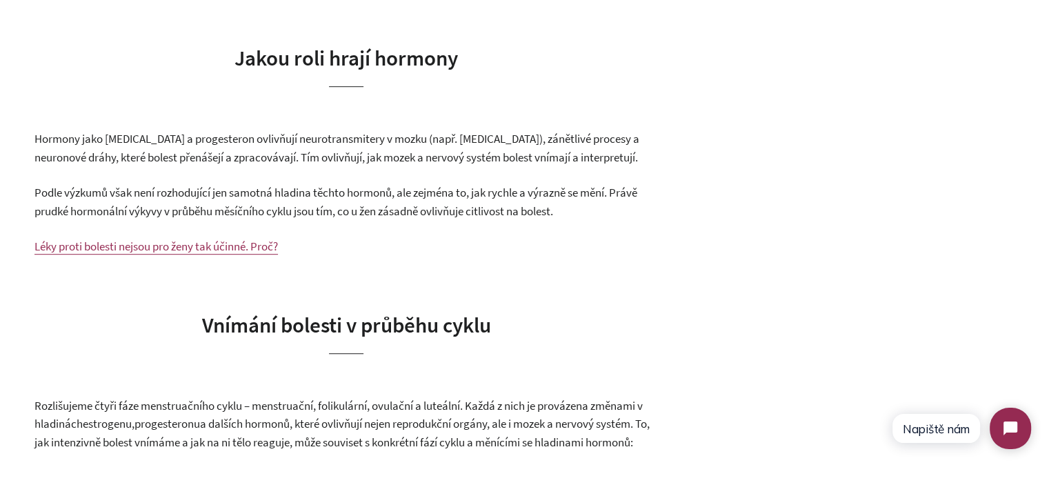
click at [572, 213] on p "Podle výzkumů však není rozhodující jen samotná hladina těchto hormonů, ale zej…" at bounding box center [346, 201] width 624 height 37
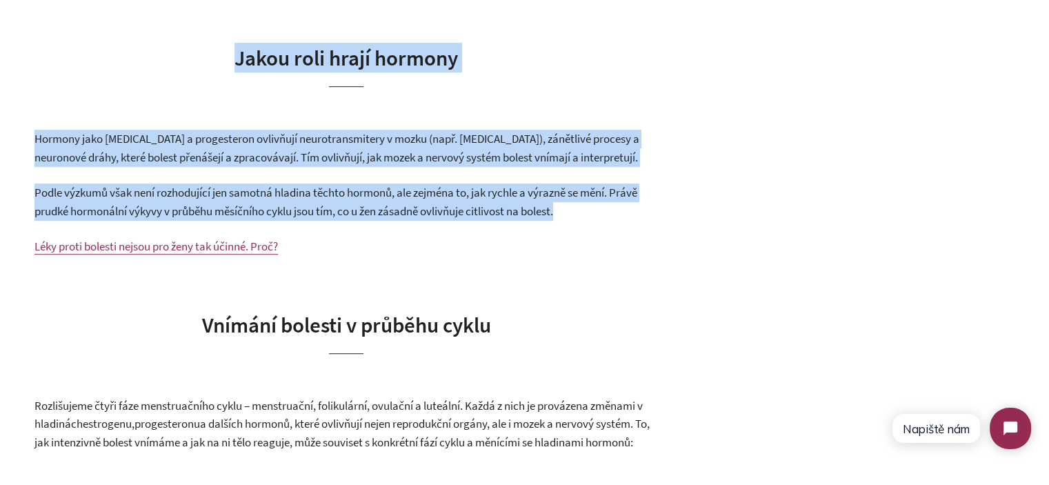
drag, startPoint x: 572, startPoint y: 213, endPoint x: 239, endPoint y: 62, distance: 365.2
click at [235, 61] on span "Jakou roli hrají hormony" at bounding box center [346, 57] width 223 height 27
drag, startPoint x: 235, startPoint y: 61, endPoint x: 590, endPoint y: 215, distance: 386.8
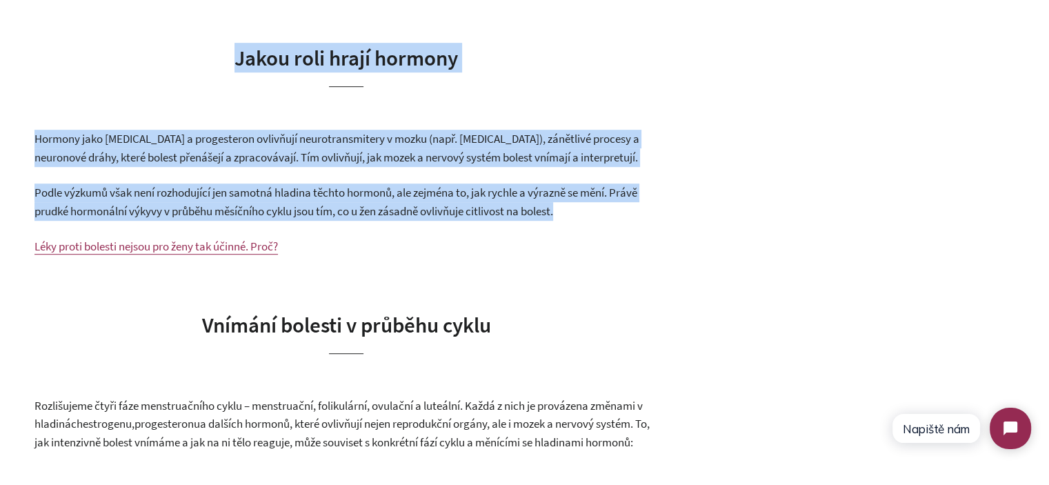
click at [590, 215] on p "Podle výzkumů však není rozhodující jen samotná hladina těchto hormonů, ale zej…" at bounding box center [346, 201] width 624 height 37
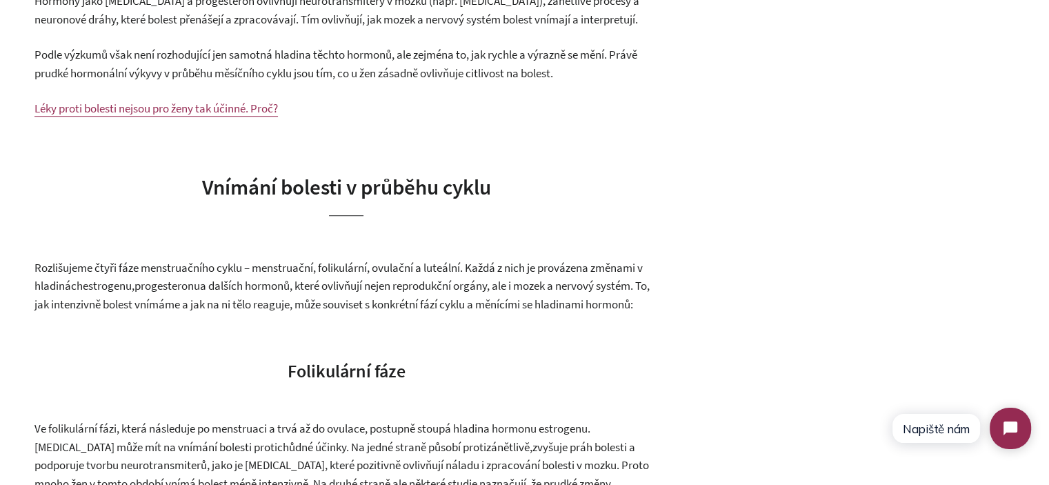
scroll to position [966, 0]
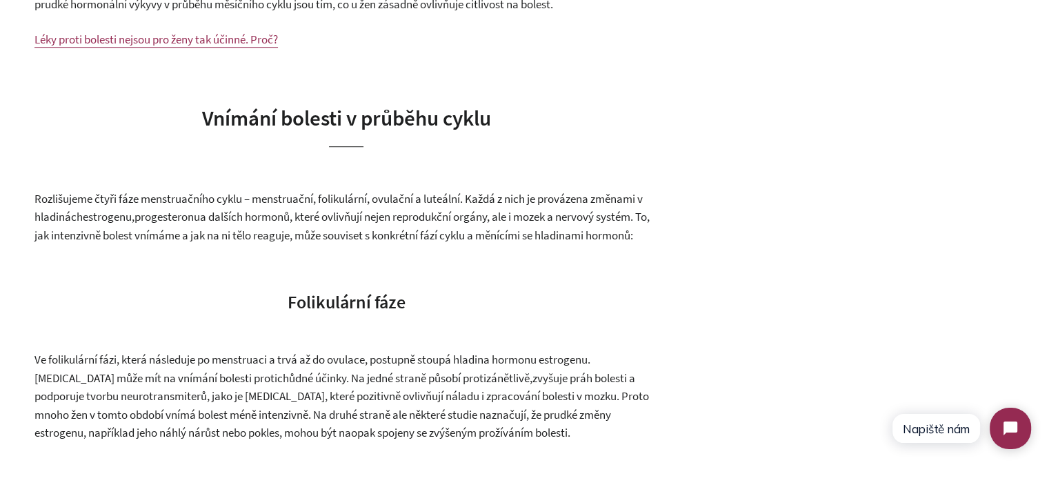
click at [234, 120] on span "Vnímání bolesti v průběhu cyklu" at bounding box center [346, 117] width 289 height 27
click at [234, 121] on span "Vnímání bolesti v průběhu cyklu" at bounding box center [346, 117] width 289 height 27
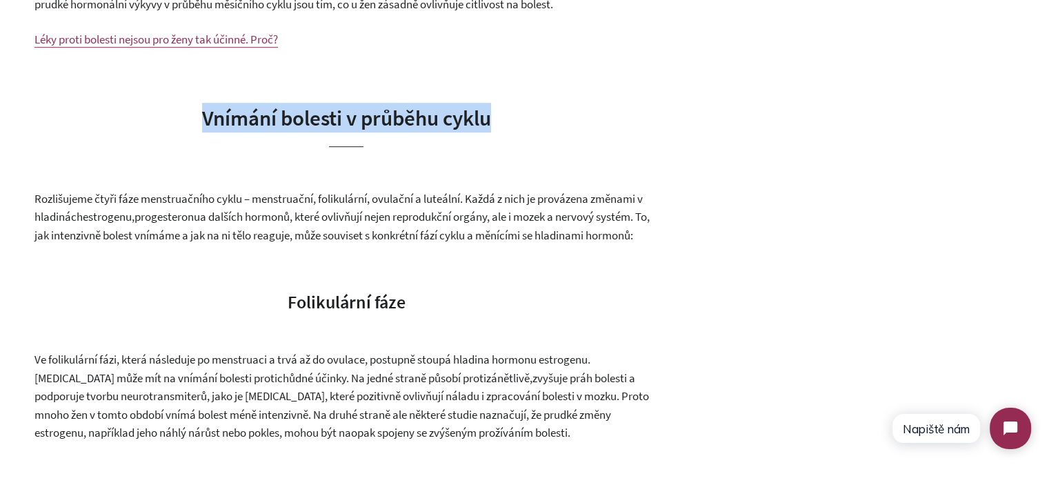
drag, startPoint x: 234, startPoint y: 121, endPoint x: 430, endPoint y: 121, distance: 196.6
click at [430, 121] on span "Vnímání bolesti v průběhu cyklu" at bounding box center [346, 117] width 289 height 27
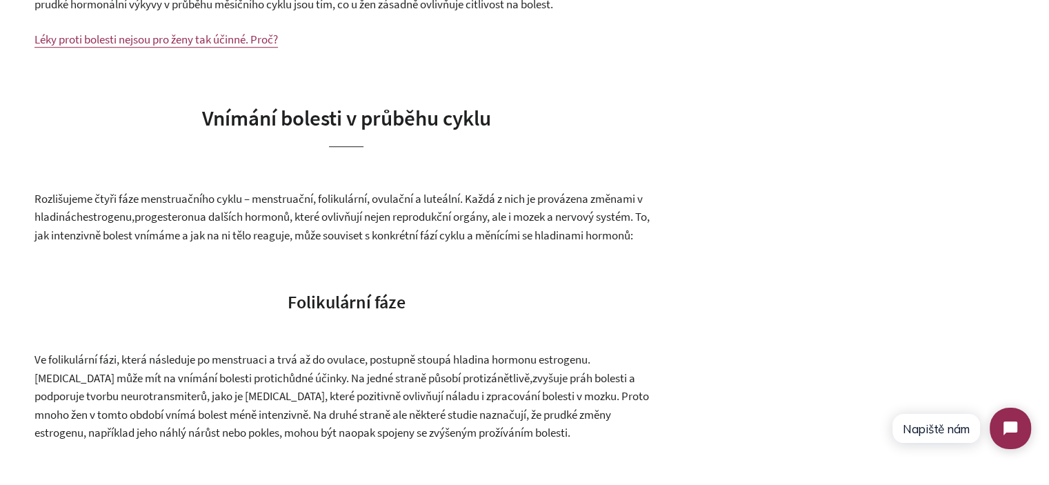
click at [95, 241] on span "a dalších hormonů, které ovlivňují nejen reprodukční orgány, ale i mozek a nerv…" at bounding box center [341, 226] width 615 height 34
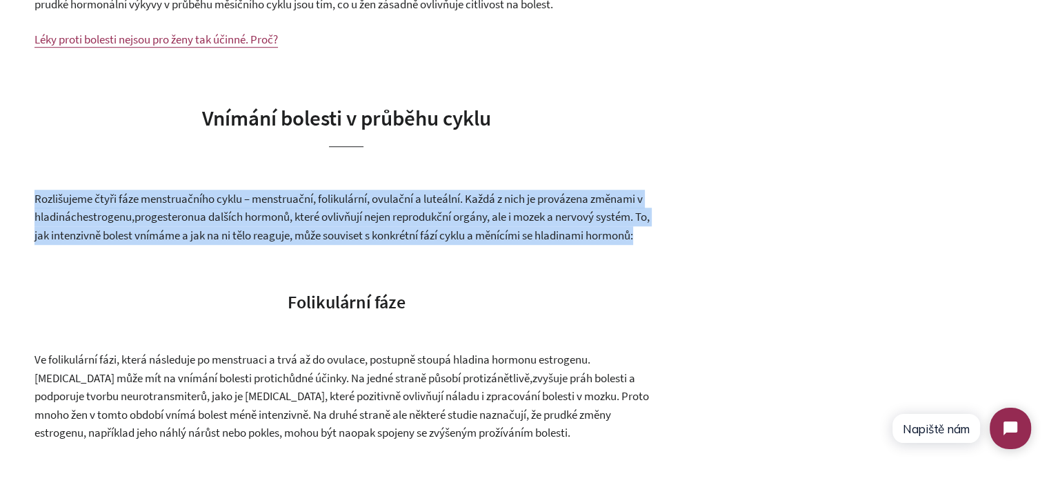
click at [95, 241] on span "a dalších hormonů, které ovlivňují nejen reprodukční orgány, ale i mozek a nerv…" at bounding box center [341, 226] width 615 height 34
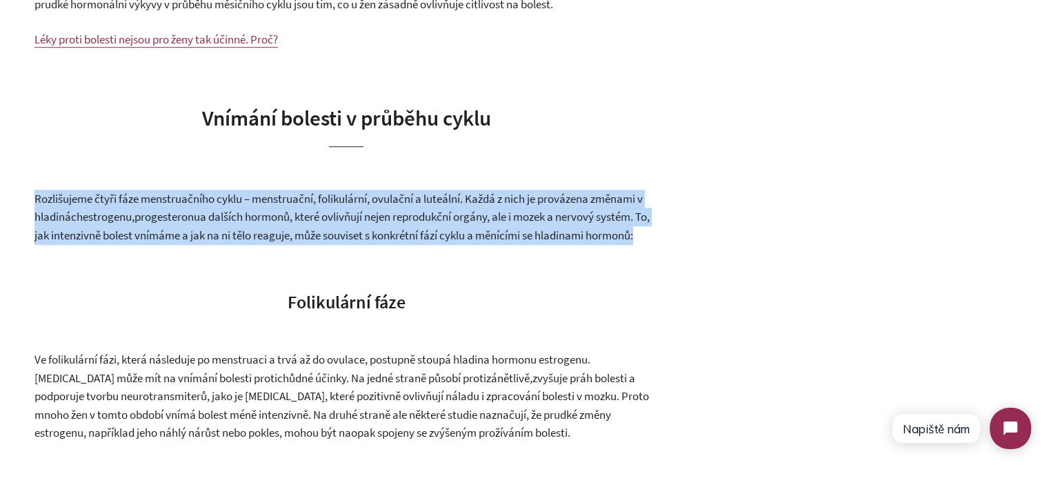
click at [132, 245] on p "Rozlišujeme čtyři fáze menstruačního cyklu – menstruační, folikulární, ovulační…" at bounding box center [346, 217] width 624 height 55
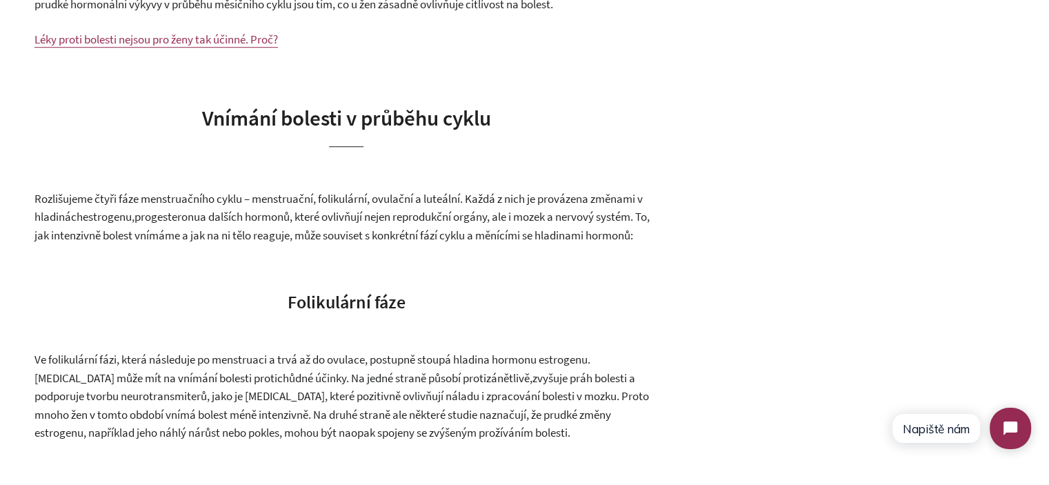
click at [132, 245] on p "Rozlišujeme čtyři fáze menstruačního cyklu – menstruační, folikulární, ovulační…" at bounding box center [346, 217] width 624 height 55
click at [132, 222] on span "estrogenu" at bounding box center [107, 216] width 49 height 15
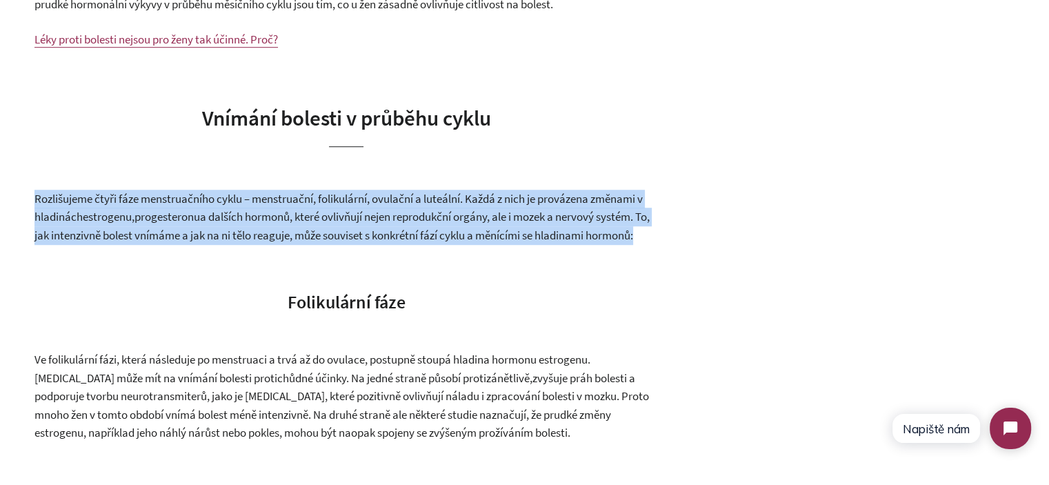
click at [132, 222] on span "estrogenu" at bounding box center [107, 216] width 49 height 15
click at [141, 237] on span "a dalších hormonů, které ovlivňují nejen reprodukční orgány, ale i mozek a nerv…" at bounding box center [341, 226] width 615 height 34
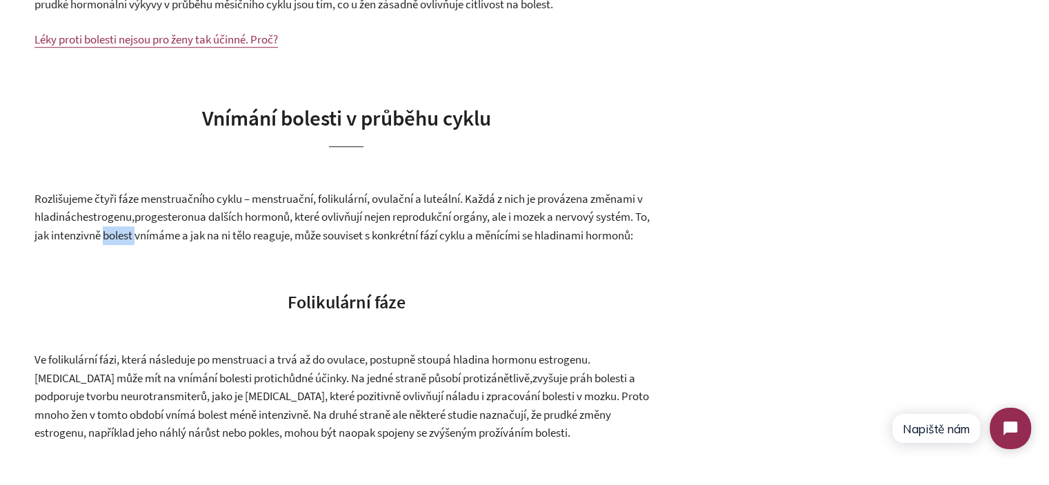
click at [141, 237] on span "a dalších hormonů, které ovlivňují nejen reprodukční orgány, ale i mozek a nerv…" at bounding box center [341, 226] width 615 height 34
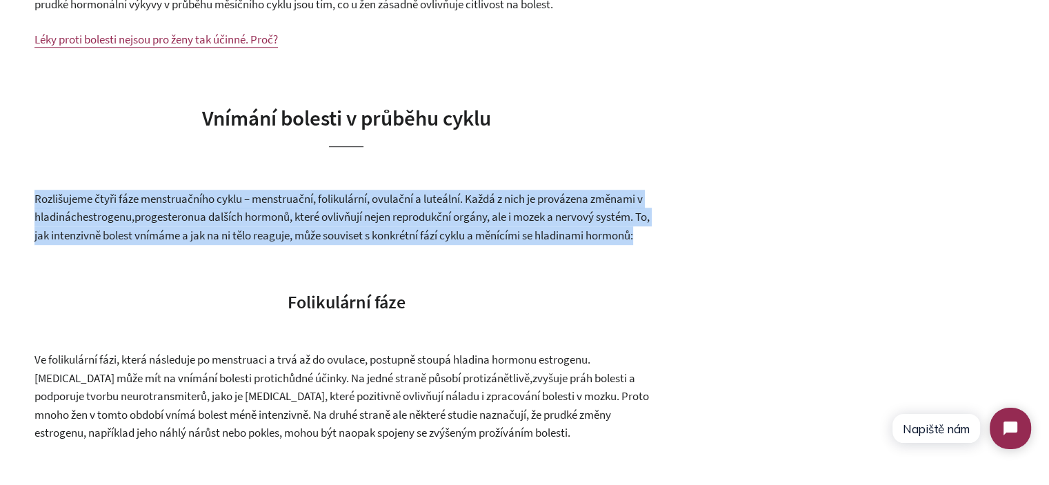
click at [141, 237] on span "a dalších hormonů, které ovlivňují nejen reprodukční orgány, ale i mozek a nerv…" at bounding box center [341, 226] width 615 height 34
click at [159, 245] on p "Rozlišujeme čtyři fáze menstruačního cyklu – menstruační, folikulární, ovulační…" at bounding box center [346, 217] width 624 height 55
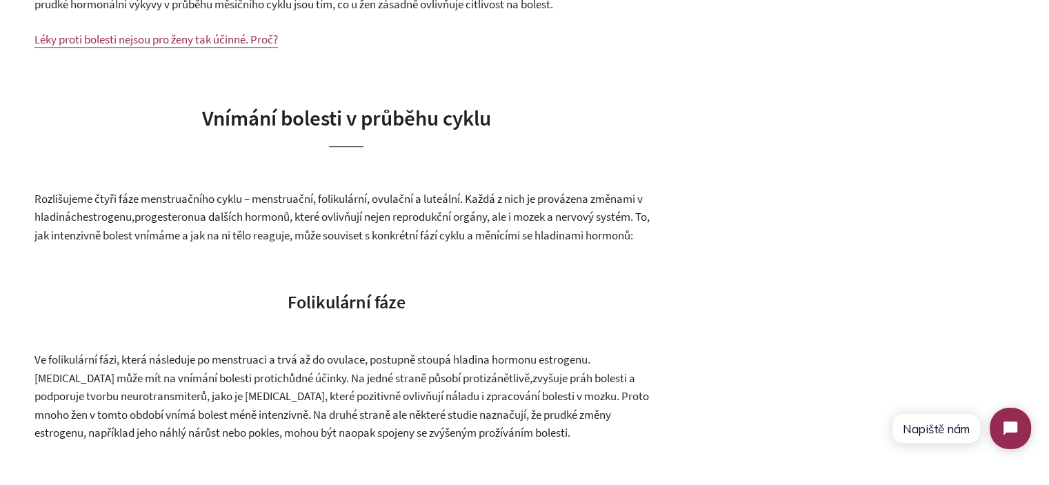
click at [159, 245] on p "Rozlišujeme čtyři fáze menstruačního cyklu – menstruační, folikulární, ovulační…" at bounding box center [346, 217] width 624 height 55
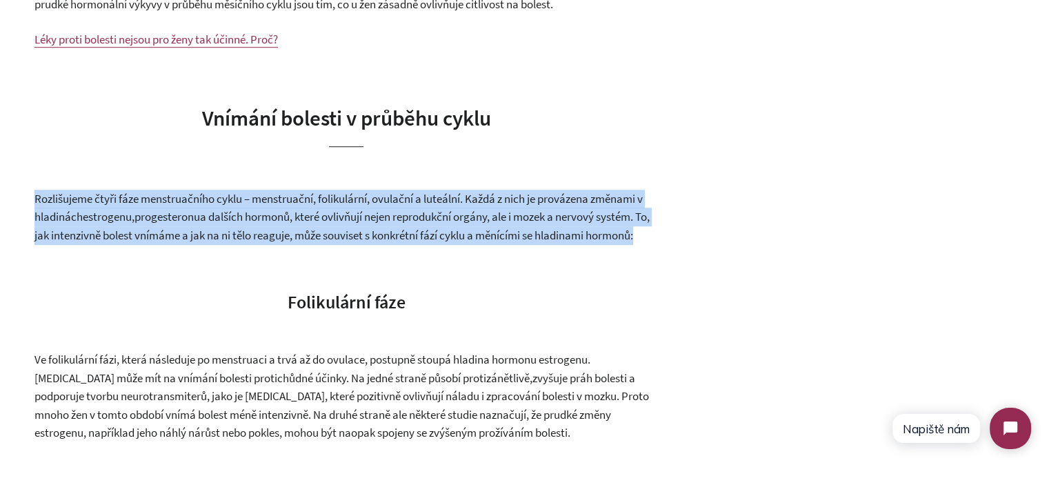
click at [159, 245] on p "Rozlišujeme čtyři fáze menstruačního cyklu – menstruační, folikulární, ovulační…" at bounding box center [346, 217] width 624 height 55
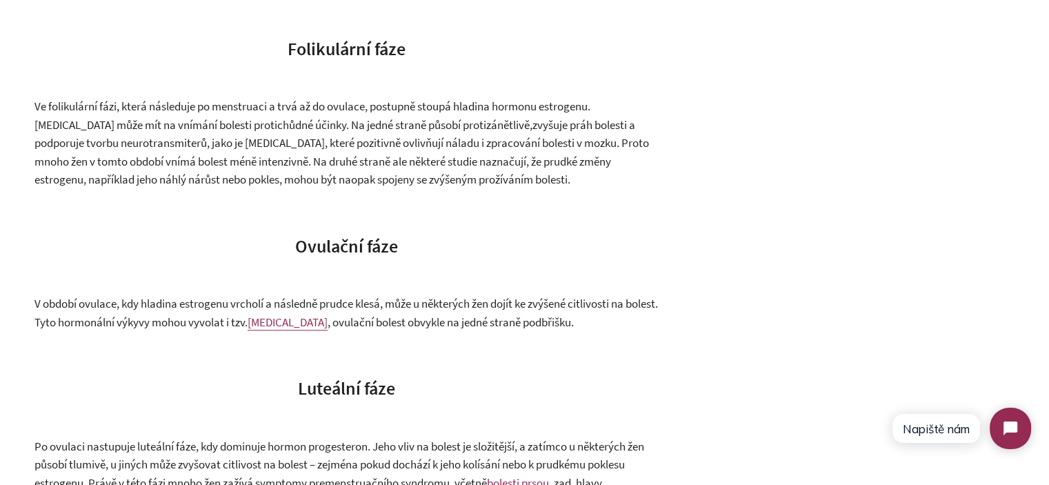
scroll to position [1242, 0]
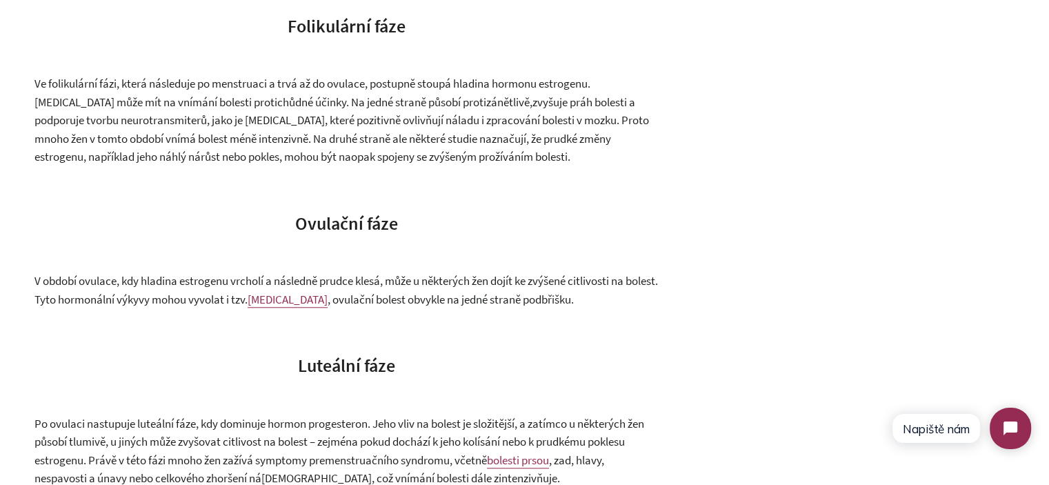
click at [139, 106] on span "Ve folikulární fázi, která následuje po menstruaci a trvá až do ovulace, postup…" at bounding box center [312, 93] width 556 height 34
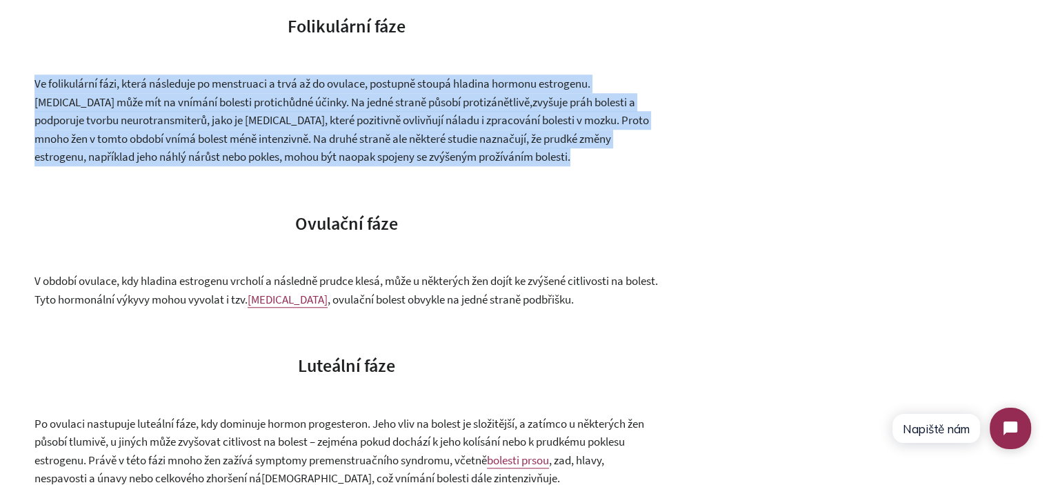
click at [139, 106] on span "Ve folikulární fázi, která následuje po menstruaci a trvá až do ovulace, postup…" at bounding box center [312, 93] width 556 height 34
click at [366, 129] on p "Ve folikulární fázi, která následuje po menstruaci a trvá až do ovulace, postup…" at bounding box center [346, 120] width 624 height 92
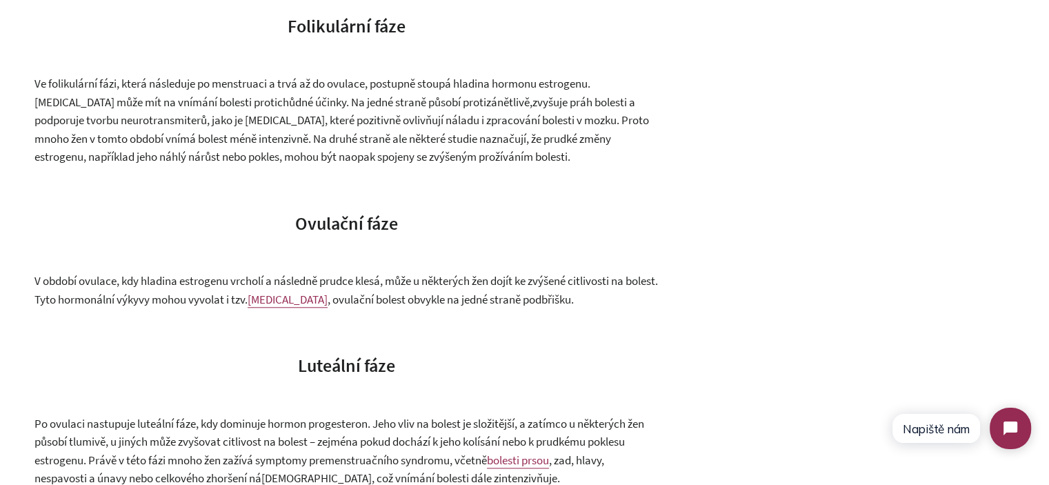
click at [366, 129] on p "Ve folikulární fázi, která následuje po menstruaci a trvá až do ovulace, postup…" at bounding box center [346, 120] width 624 height 92
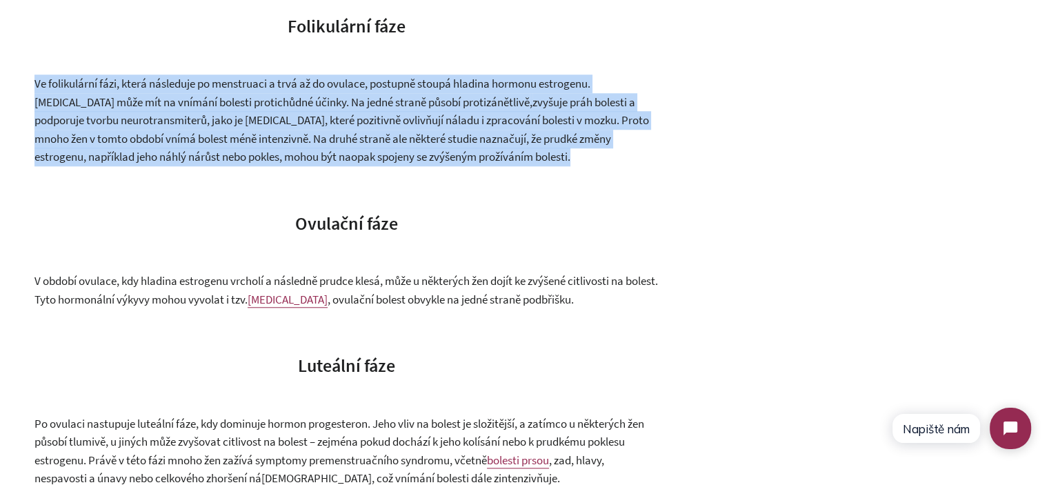
click at [366, 129] on p "Ve folikulární fázi, která následuje po menstruaci a trvá až do ovulace, postup…" at bounding box center [346, 120] width 624 height 92
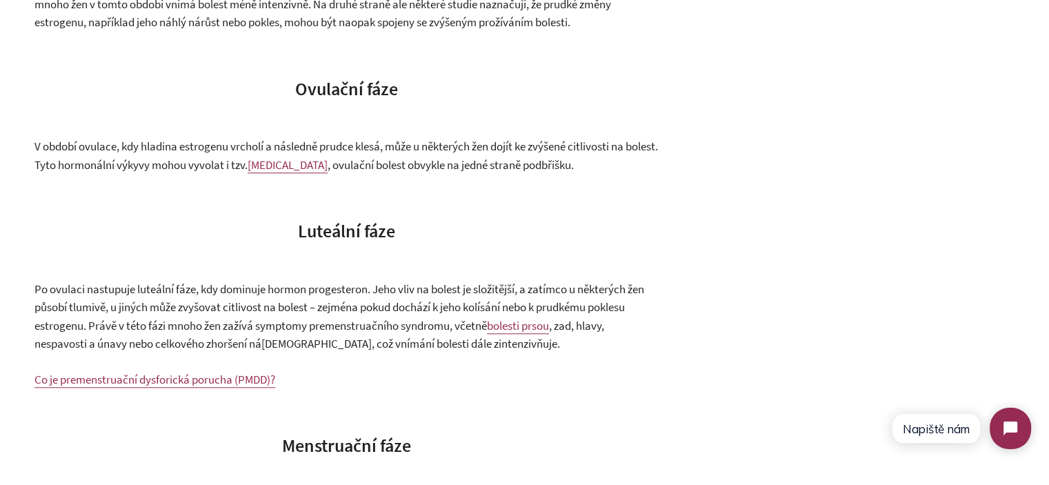
scroll to position [1380, 0]
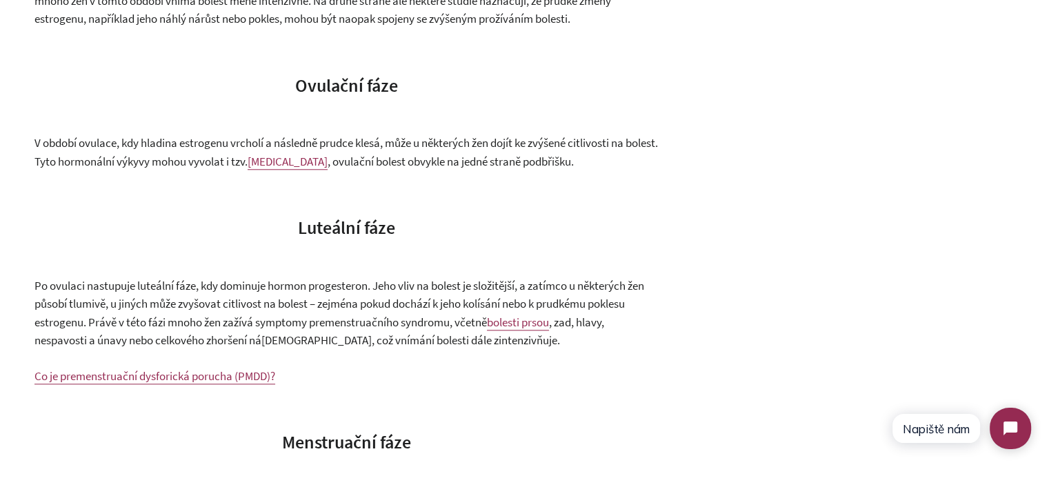
click at [121, 166] on span "V období ovulace, kdy hladina estrogenu vrcholí a následně prudce klesá, může u…" at bounding box center [346, 152] width 624 height 34
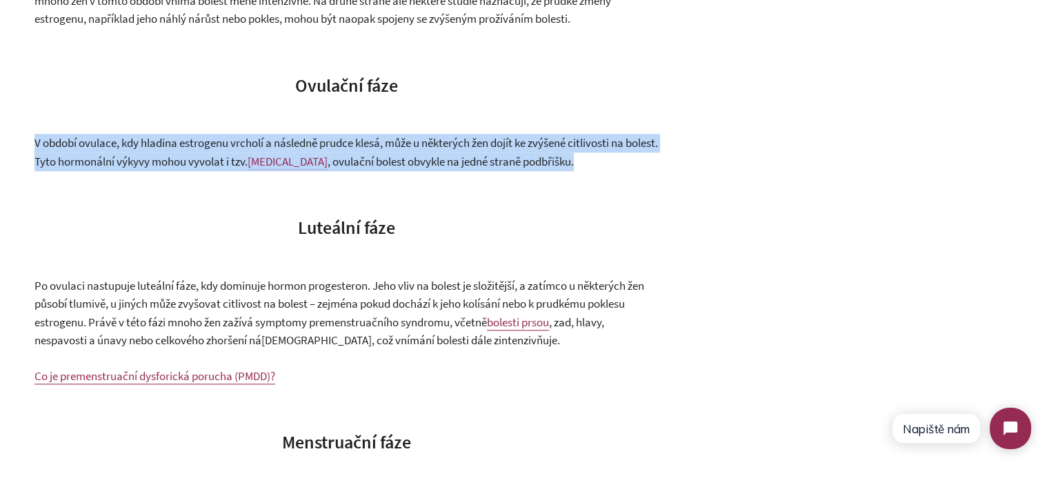
click at [121, 166] on span "V období ovulace, kdy hladina estrogenu vrcholí a následně prudce klesá, může u…" at bounding box center [346, 152] width 624 height 34
click at [546, 166] on span "V období ovulace, kdy hladina estrogenu vrcholí a následně prudce klesá, může u…" at bounding box center [346, 152] width 624 height 34
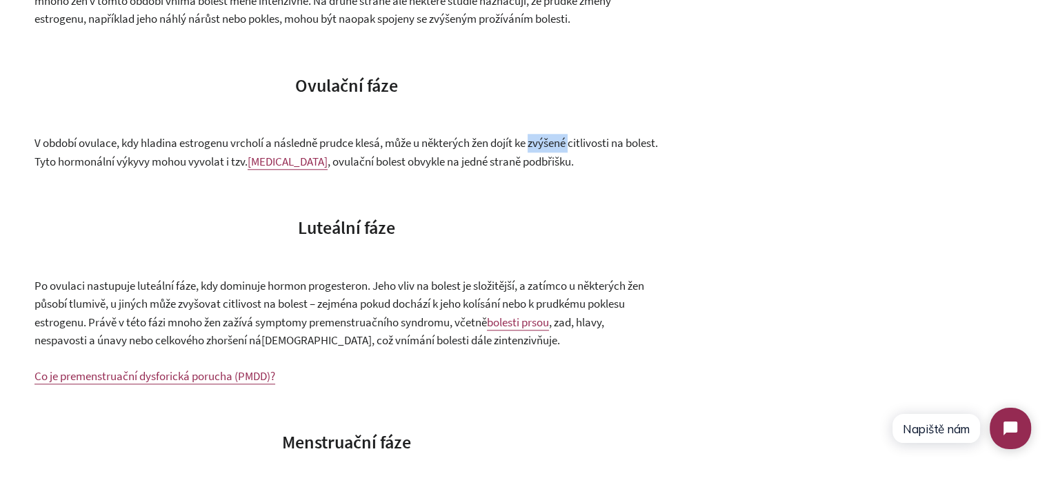
click at [546, 166] on span "V období ovulace, kdy hladina estrogenu vrcholí a následně prudce klesá, může u…" at bounding box center [346, 152] width 624 height 34
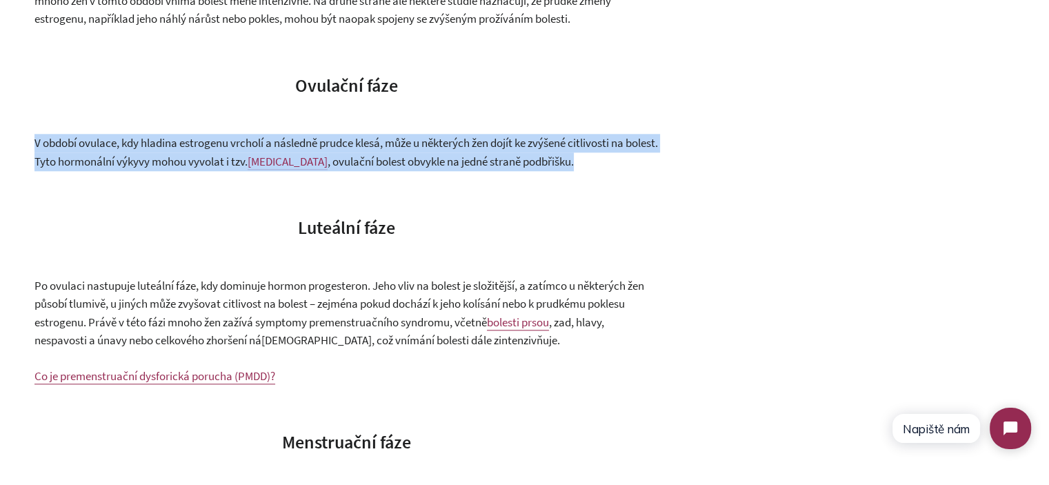
click at [546, 166] on span "V období ovulace, kdy hladina estrogenu vrcholí a následně prudce klesá, může u…" at bounding box center [346, 152] width 624 height 34
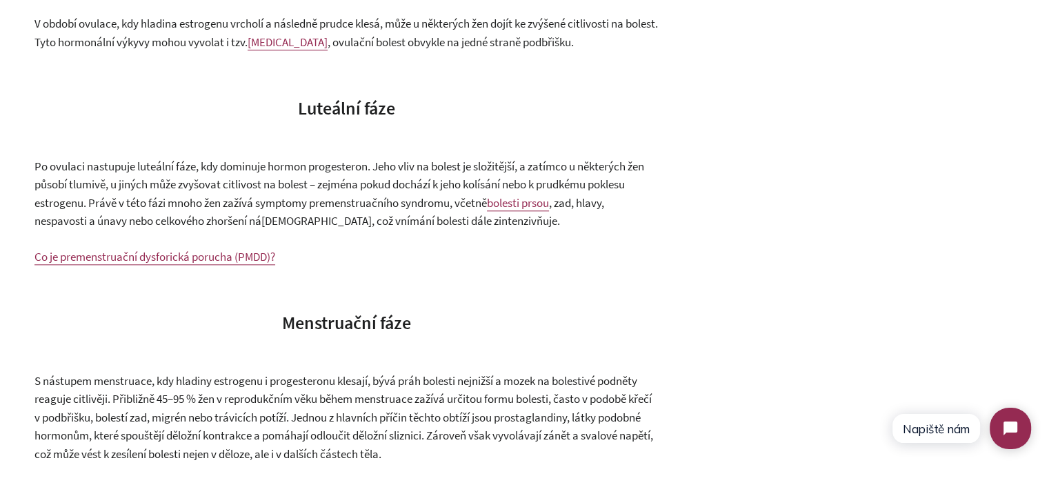
scroll to position [1518, 0]
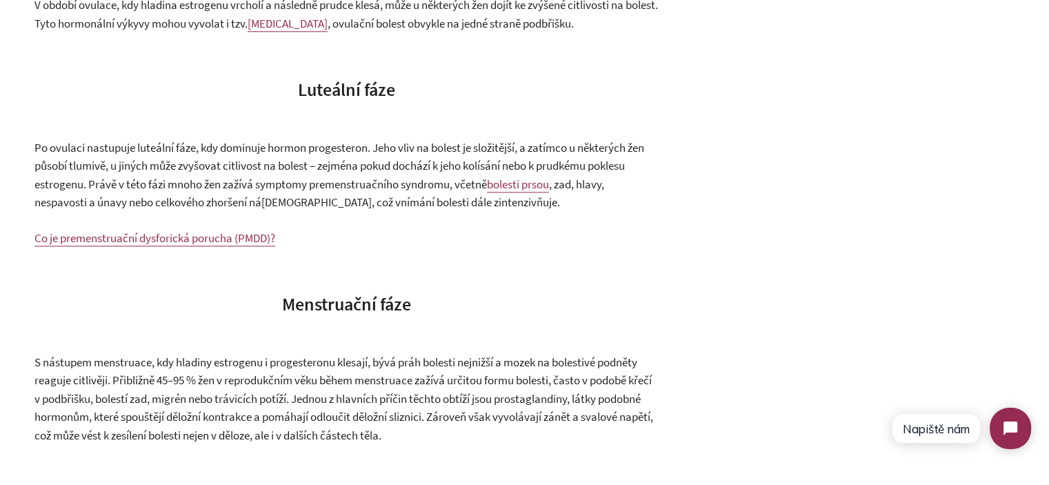
click at [295, 175] on p "Po ovulaci nastupuje luteální fáze, kdy dominuje hormon progesteron. Jeho vliv …" at bounding box center [346, 175] width 624 height 73
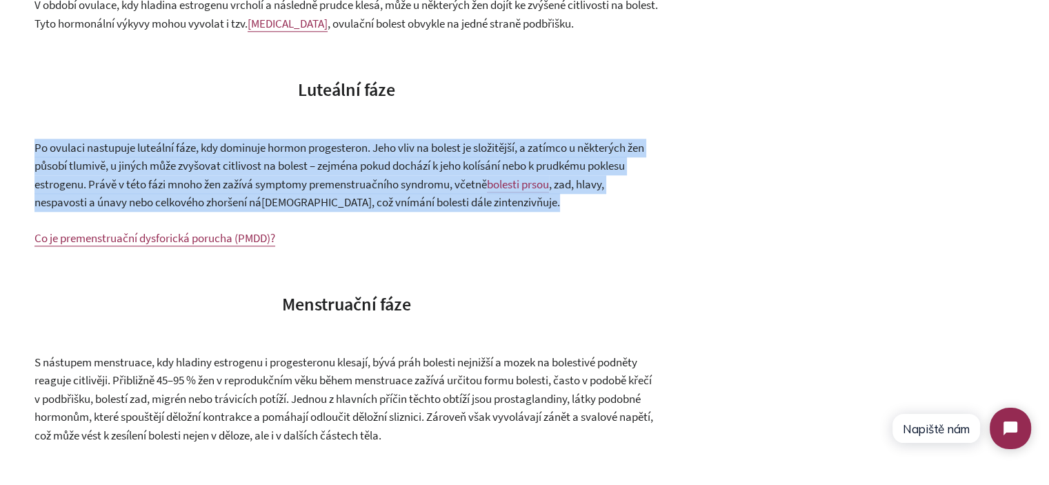
click at [295, 175] on p "Po ovulaci nastupuje luteální fáze, kdy dominuje hormon progesteron. Jeho vliv …" at bounding box center [346, 175] width 624 height 73
click at [355, 192] on span "Po ovulaci nastupuje luteální fáze, kdy dominuje hormon progesteron. Jeho vliv …" at bounding box center [339, 166] width 610 height 52
click at [420, 210] on span ", zad, hlavy, nespavosti a únavy nebo celkového zhoršení ná[DEMOGRAPHIC_DATA], …" at bounding box center [319, 194] width 570 height 34
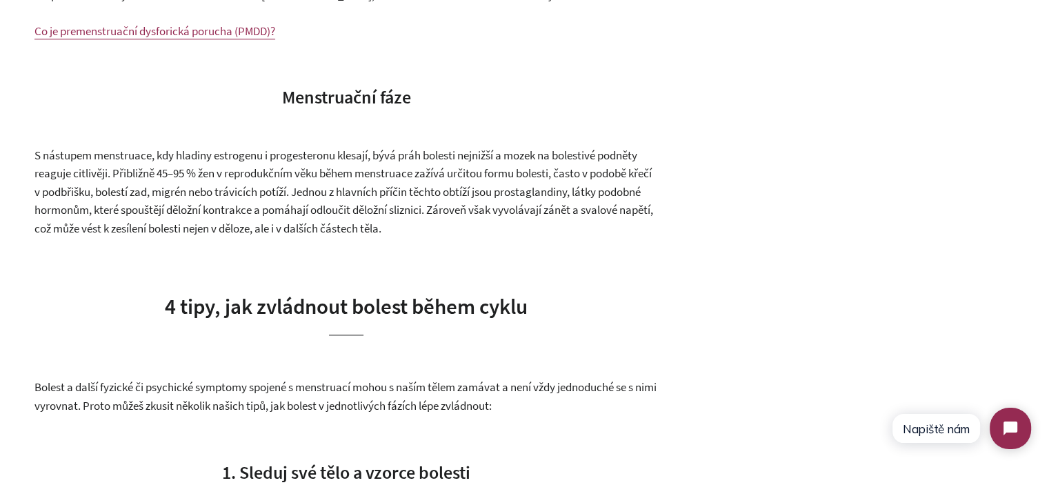
scroll to position [1793, 0]
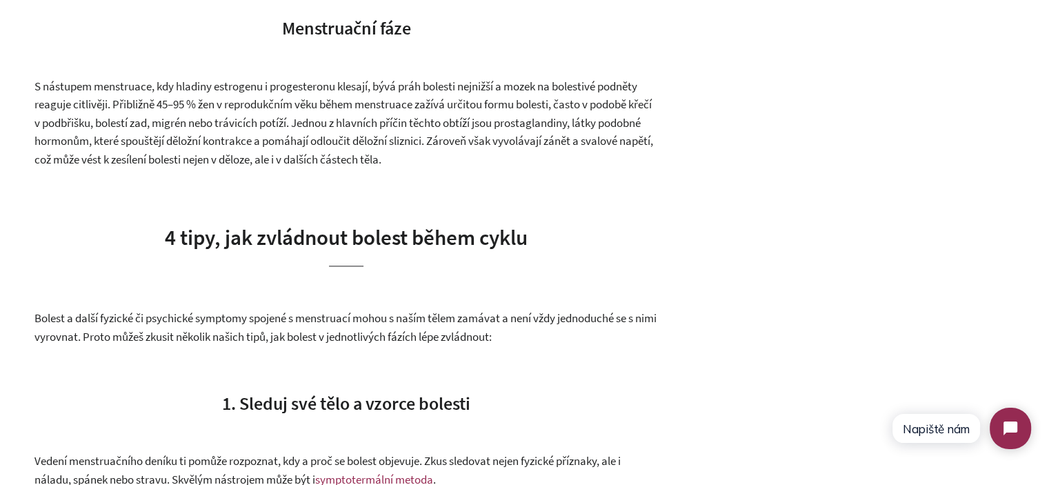
click at [388, 167] on span "S nástupem menstruace, kdy hladiny estrogenu i progesteronu klesají, bývá práh …" at bounding box center [343, 123] width 619 height 88
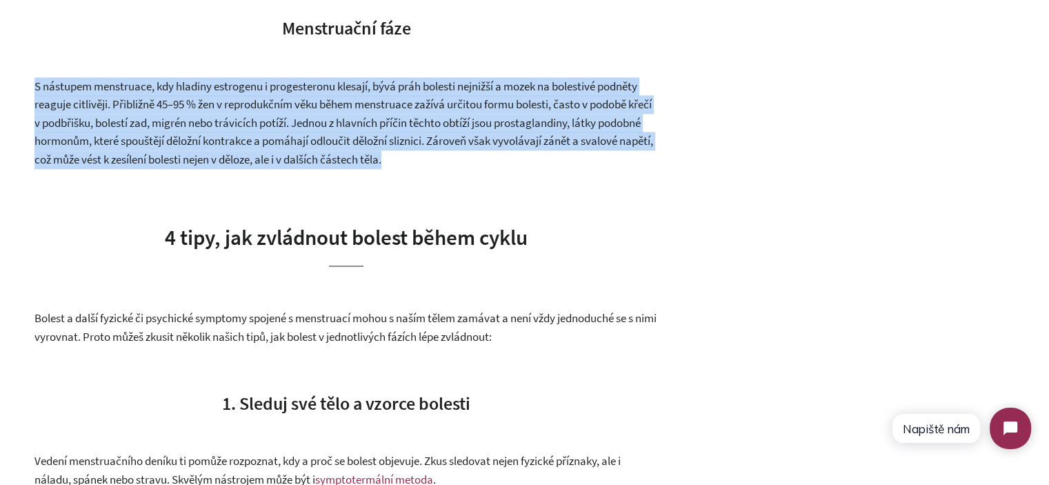
click at [388, 167] on span "S nástupem menstruace, kdy hladiny estrogenu i progesteronu klesají, bývá práh …" at bounding box center [343, 123] width 619 height 88
click at [539, 200] on div "Hormony bývají často spojovány s celou řadou nepříjemných příznaků – výkyvy nál…" at bounding box center [346, 290] width 624 height 3210
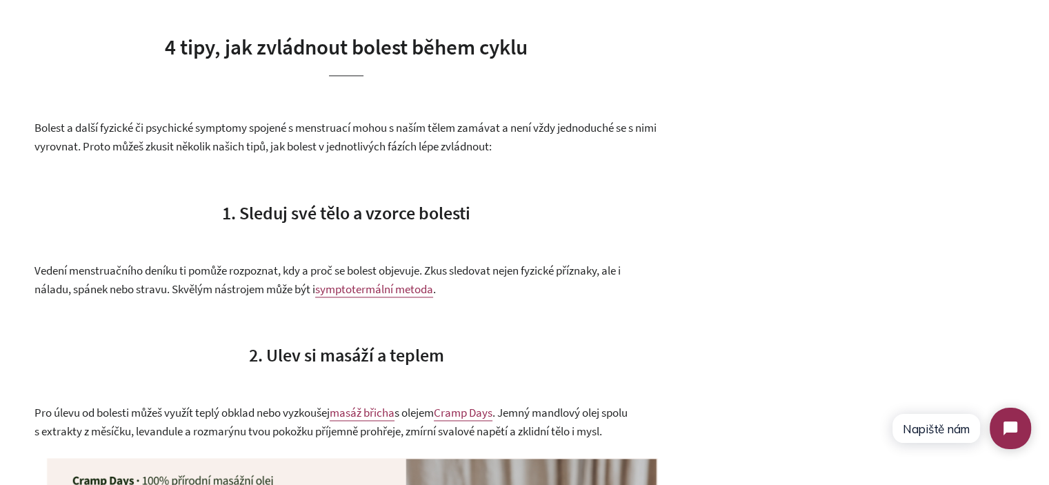
scroll to position [2000, 0]
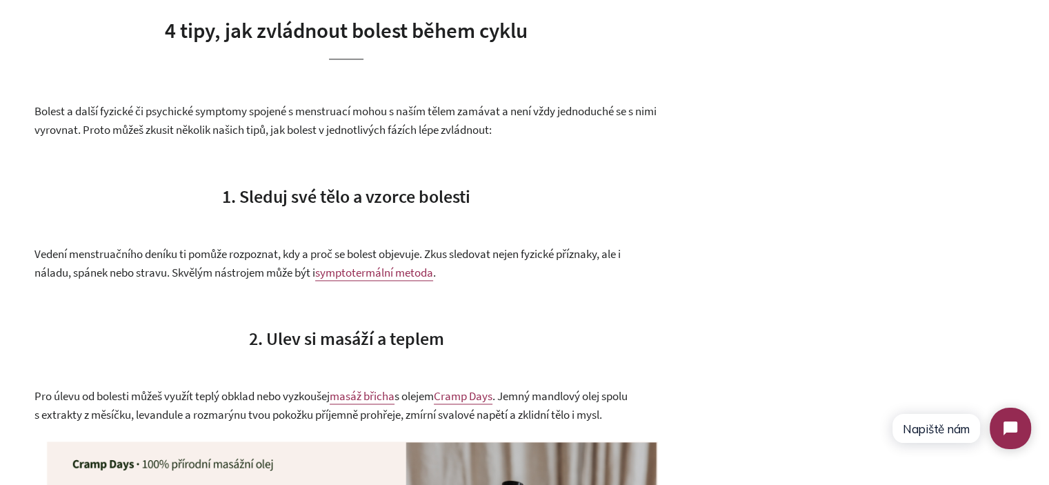
click at [141, 137] on p "Bolest a další fyzické či psychické symptomy spojené s menstruací mohou s naším…" at bounding box center [346, 120] width 624 height 37
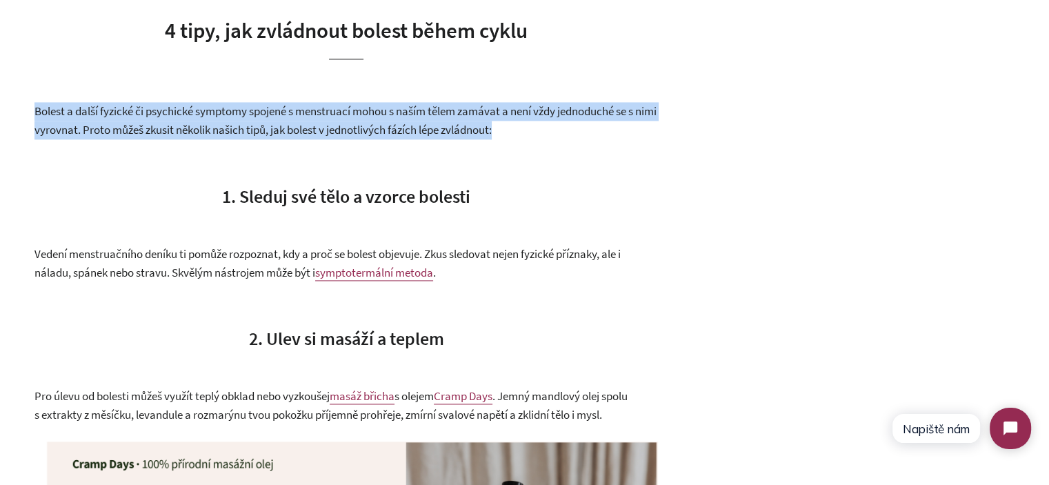
click at [141, 137] on p "Bolest a další fyzické či psychické symptomy spojené s menstruací mohou s naším…" at bounding box center [346, 120] width 624 height 37
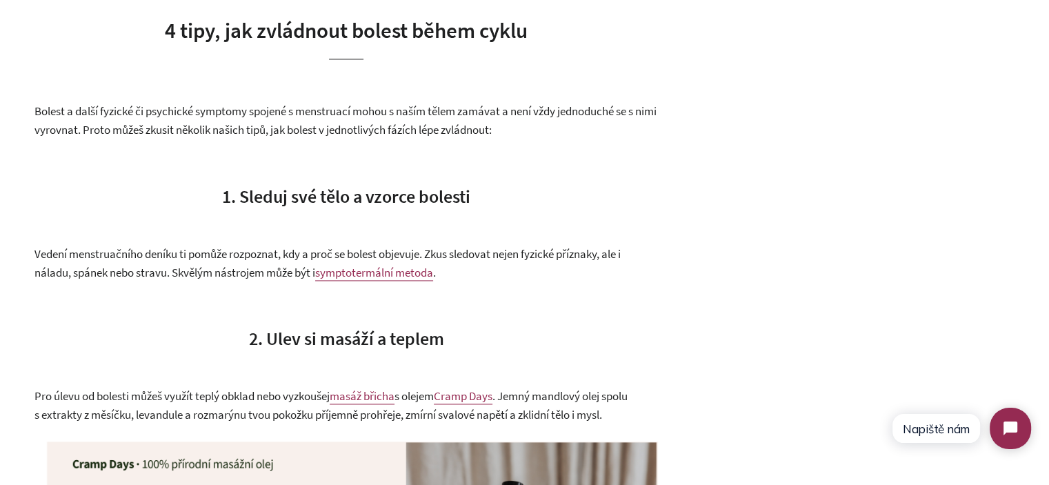
click at [361, 170] on div "Hormony bývají často spojovány s celou řadou nepříjemných příznaků – výkyvy nál…" at bounding box center [346, 83] width 624 height 3210
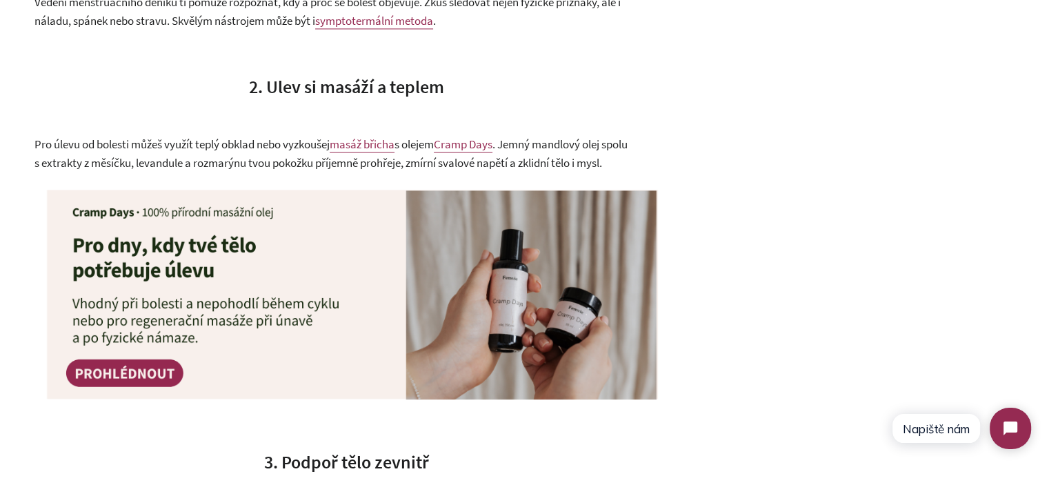
scroll to position [2276, 0]
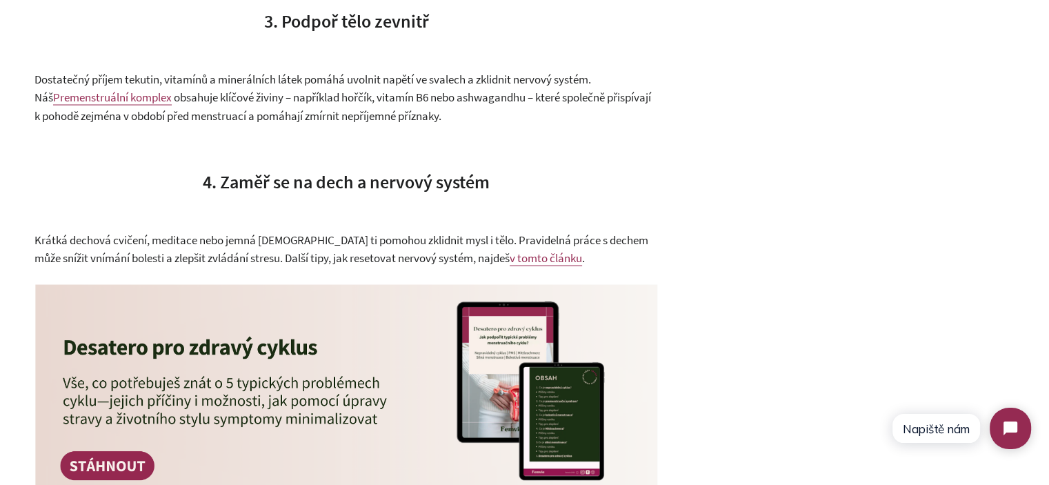
scroll to position [2897, 0]
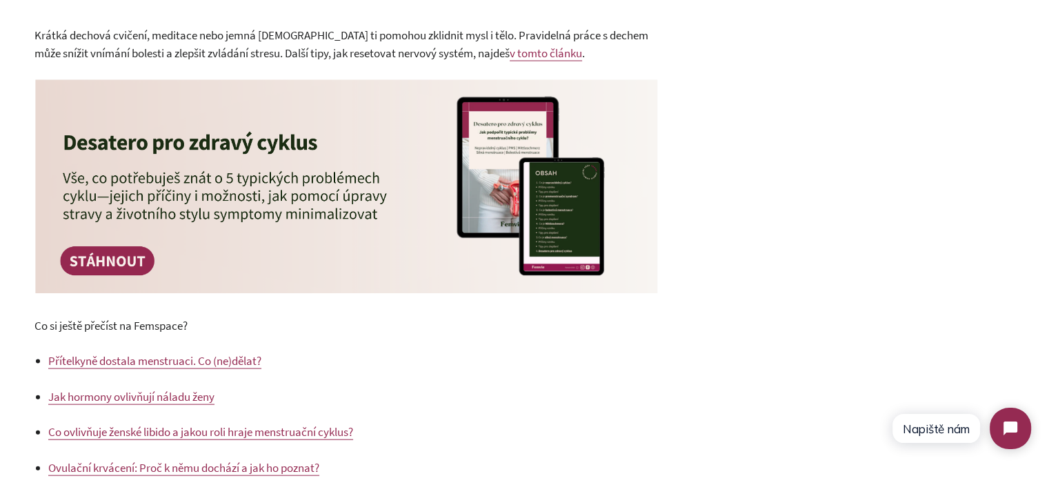
click at [232, 52] on span "Krátká dechová cvičení, meditace nebo jemná [DEMOGRAPHIC_DATA] ti pomohou zklid…" at bounding box center [341, 45] width 614 height 34
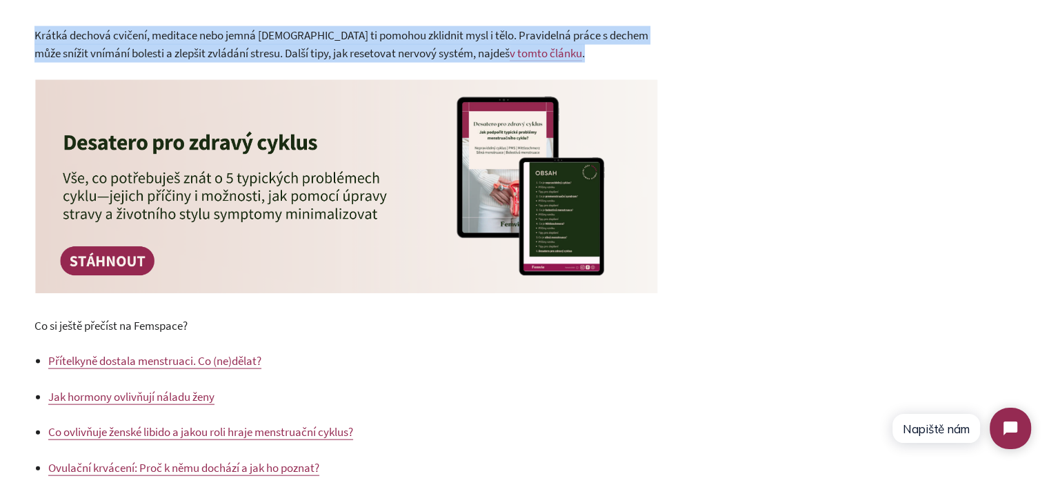
click at [232, 52] on span "Krátká dechová cvičení, meditace nebo jemná [DEMOGRAPHIC_DATA] ti pomohou zklid…" at bounding box center [341, 45] width 614 height 34
click at [400, 61] on span "Krátká dechová cvičení, meditace nebo jemná [DEMOGRAPHIC_DATA] ti pomohou zklid…" at bounding box center [341, 45] width 614 height 34
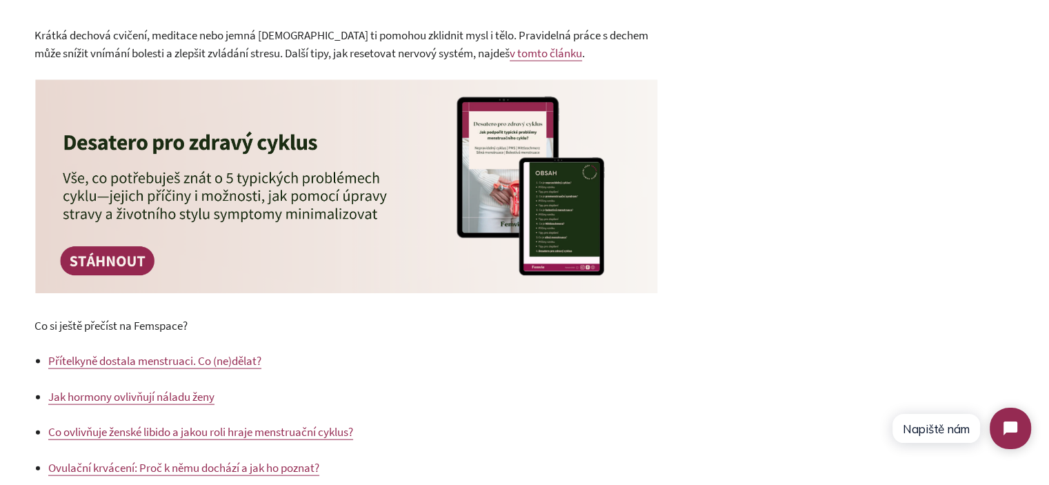
click at [302, 61] on span "Krátká dechová cvičení, meditace nebo jemná [DEMOGRAPHIC_DATA] ti pomohou zklid…" at bounding box center [341, 45] width 614 height 34
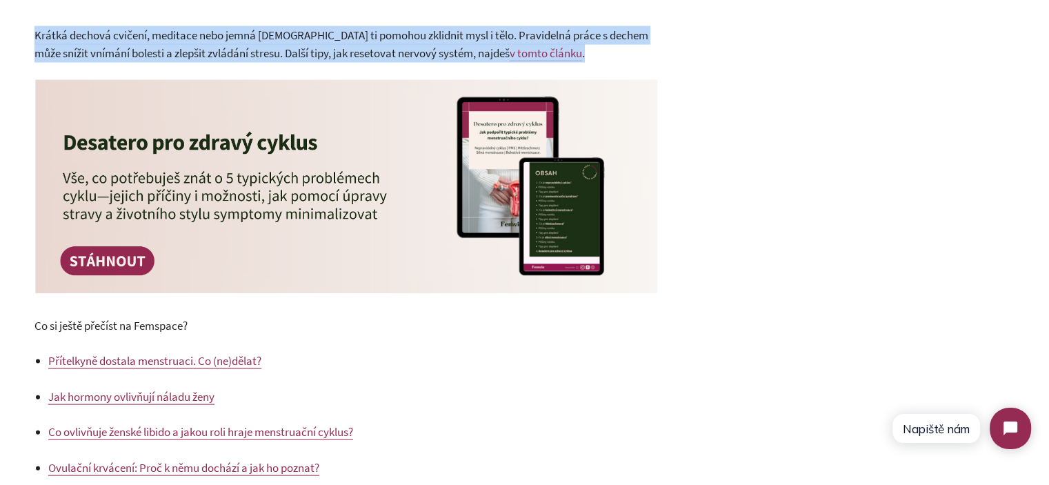
click at [302, 61] on span "Krátká dechová cvičení, meditace nebo jemná [DEMOGRAPHIC_DATA] ti pomohou zklid…" at bounding box center [341, 45] width 614 height 34
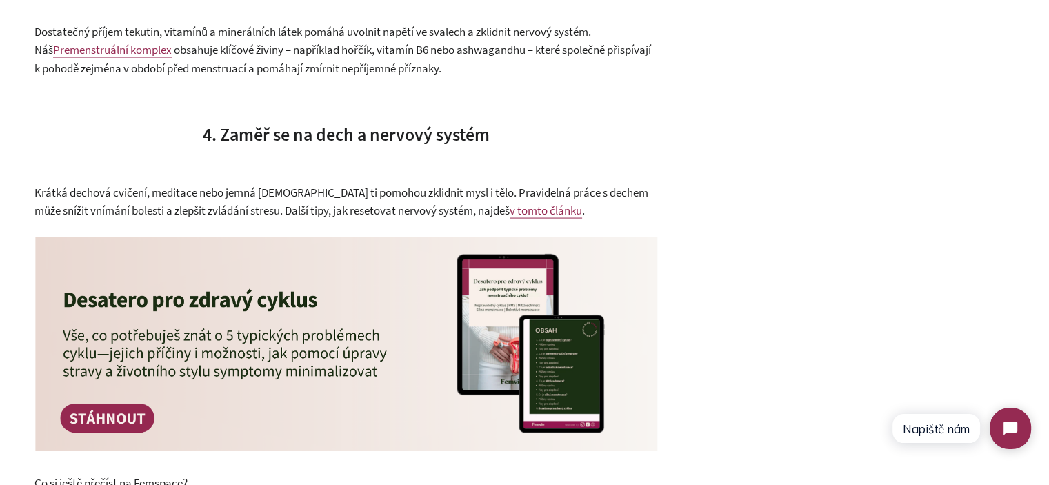
scroll to position [2552, 0]
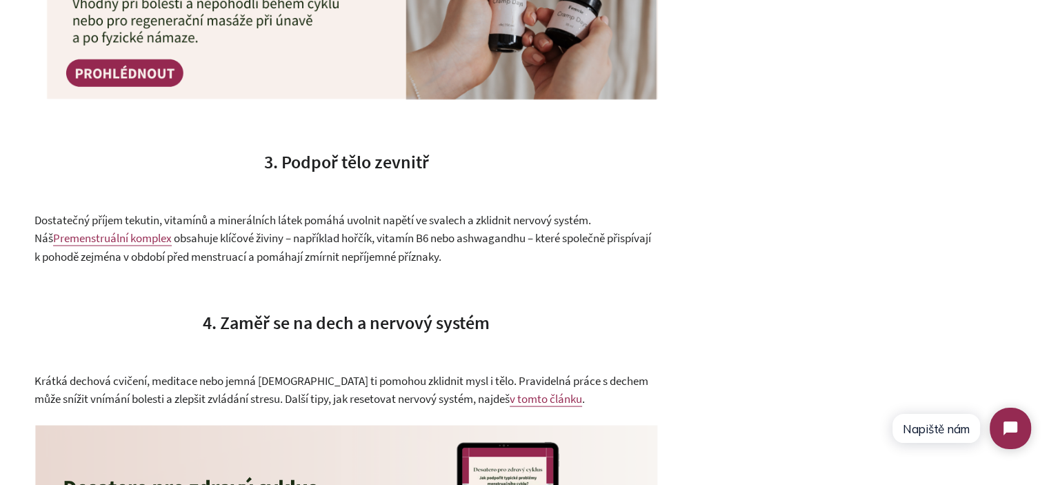
click at [306, 257] on span "obsahuje klíčové živiny – například hořčík, vitamín B6 nebo ashwagandhu – které…" at bounding box center [342, 247] width 617 height 34
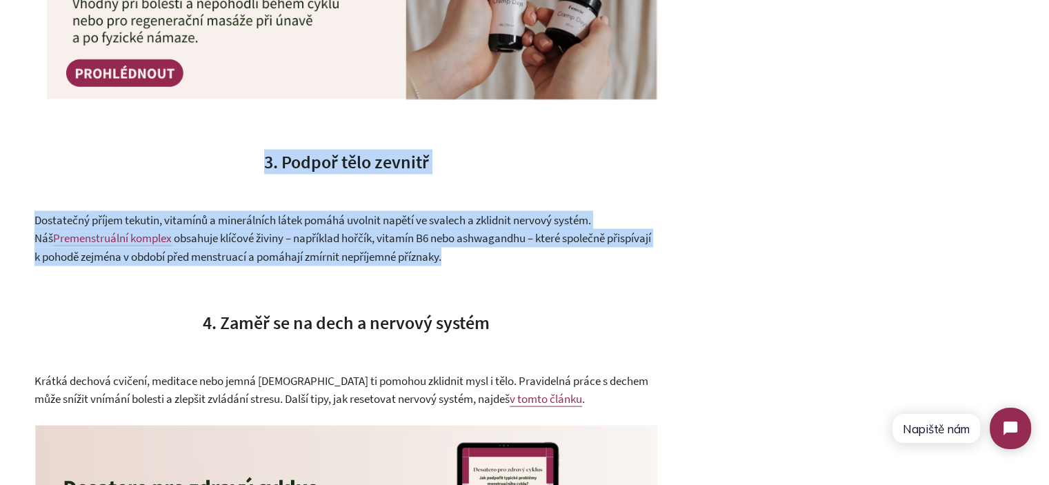
drag, startPoint x: 306, startPoint y: 257, endPoint x: 275, endPoint y: 183, distance: 80.4
click at [275, 172] on span "3. Podpoř tělo zevnitř" at bounding box center [346, 161] width 165 height 23
drag, startPoint x: 275, startPoint y: 183, endPoint x: 497, endPoint y: 278, distance: 241.6
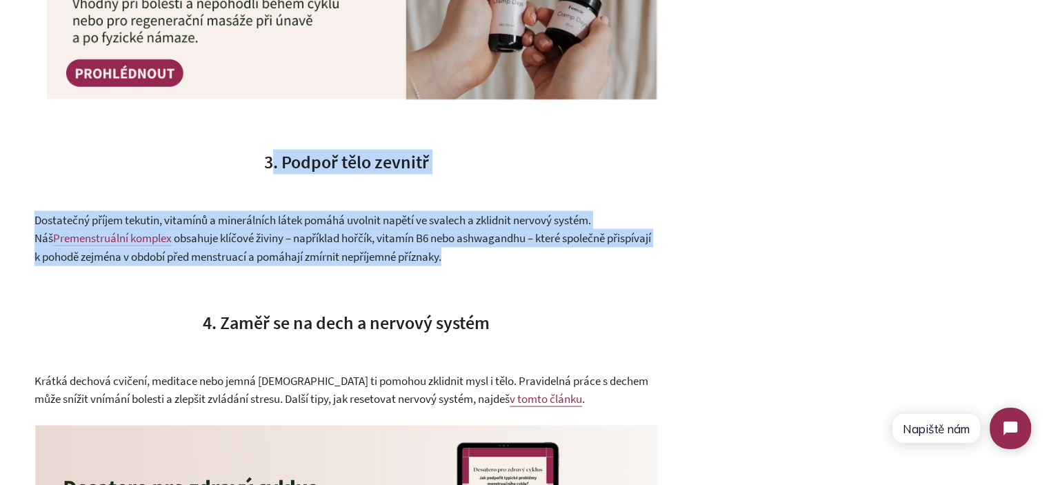
click at [497, 266] on p "Dostatečný příjem tekutin, vitamínů a minerálních látek pomáhá uvolnit napětí v…" at bounding box center [346, 237] width 624 height 55
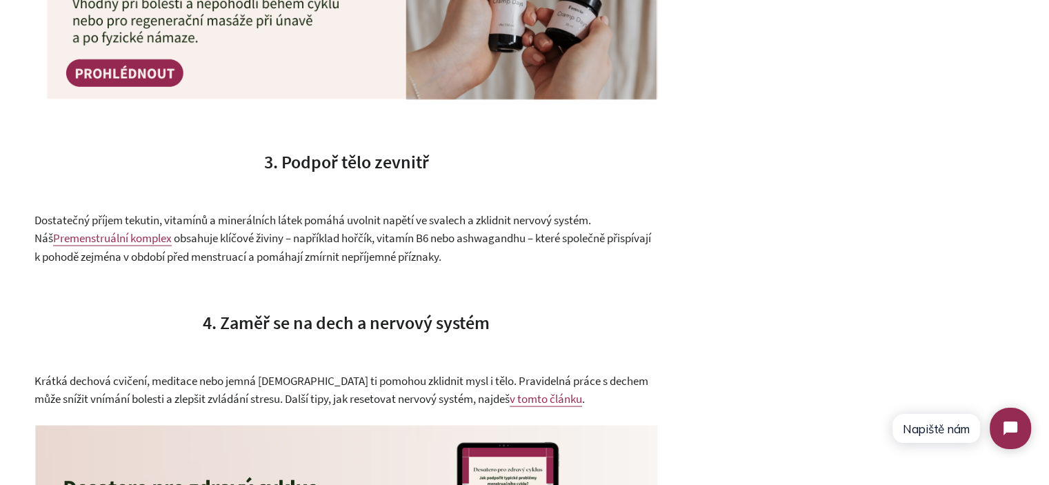
click at [497, 266] on p "Dostatečný příjem tekutin, vitamínů a minerálních látek pomáhá uvolnit napětí v…" at bounding box center [346, 237] width 624 height 55
click at [262, 174] on h3 "3. Podpoř tělo zevnitř" at bounding box center [346, 161] width 624 height 25
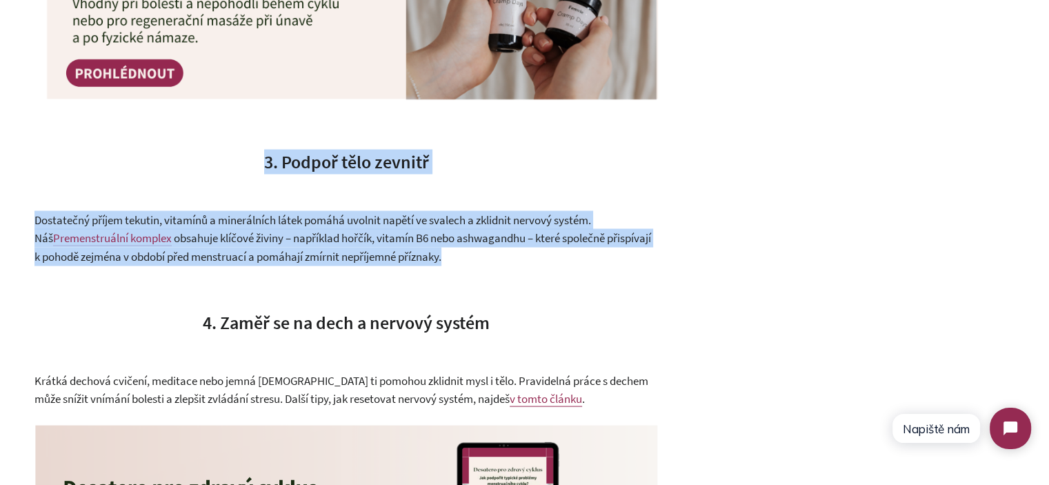
drag, startPoint x: 262, startPoint y: 179, endPoint x: 484, endPoint y: 277, distance: 242.7
click at [484, 266] on p "Dostatečný příjem tekutin, vitamínů a minerálních látek pomáhá uvolnit napětí v…" at bounding box center [346, 237] width 624 height 55
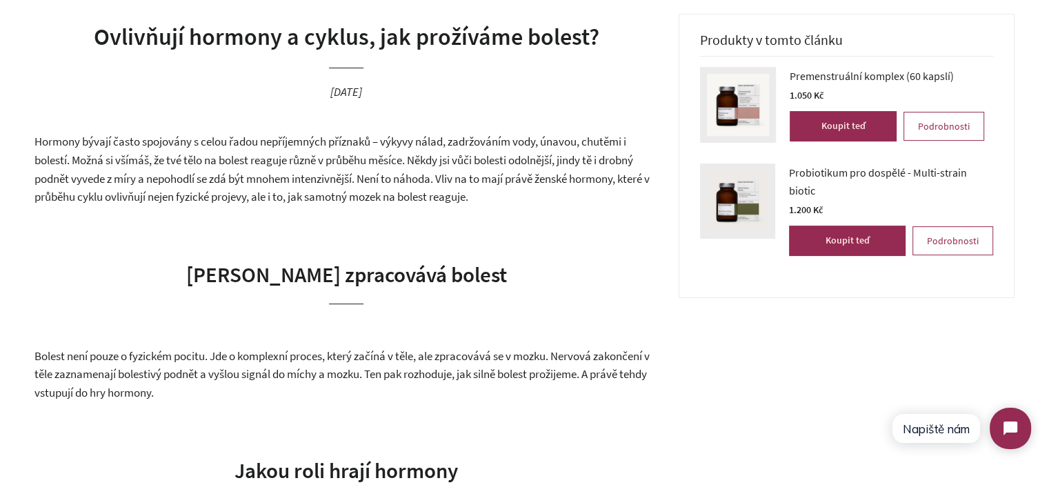
scroll to position [352, 0]
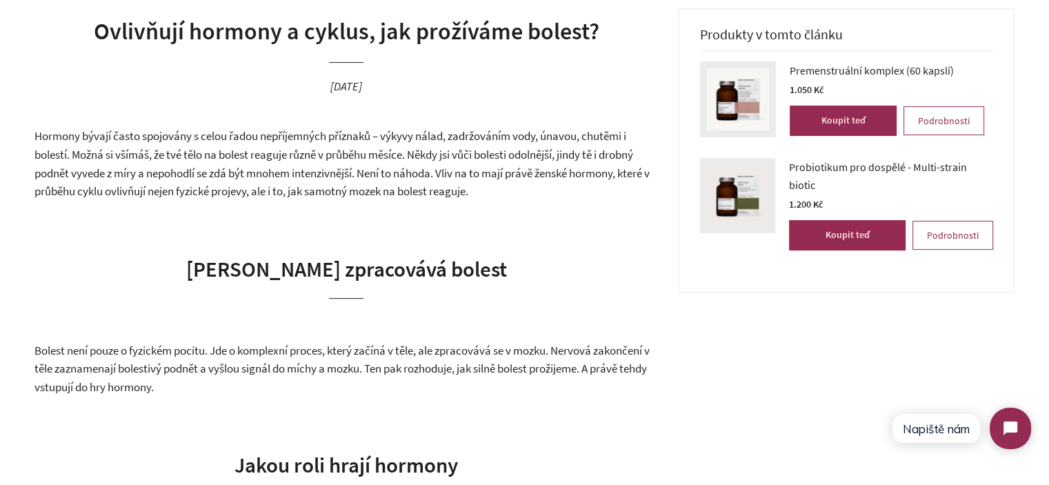
click at [235, 39] on h1 "Ovlivňují hormony a cyklus, jak prožíváme bolest?" at bounding box center [346, 31] width 624 height 33
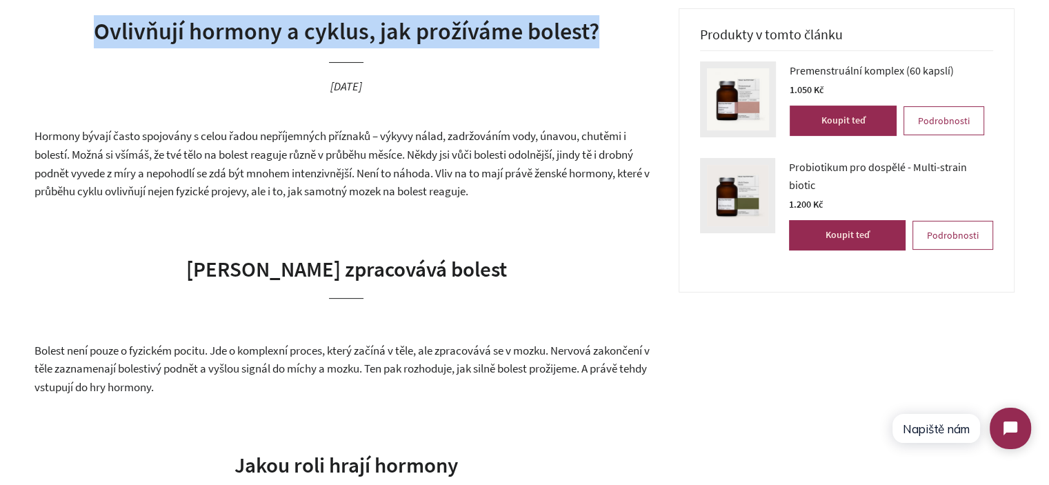
click at [235, 39] on h1 "Ovlivňují hormony a cyklus, jak prožíváme bolest?" at bounding box center [346, 31] width 624 height 33
click at [395, 43] on h1 "Ovlivňují hormony a cyklus, jak prožíváme bolest?" at bounding box center [346, 31] width 624 height 33
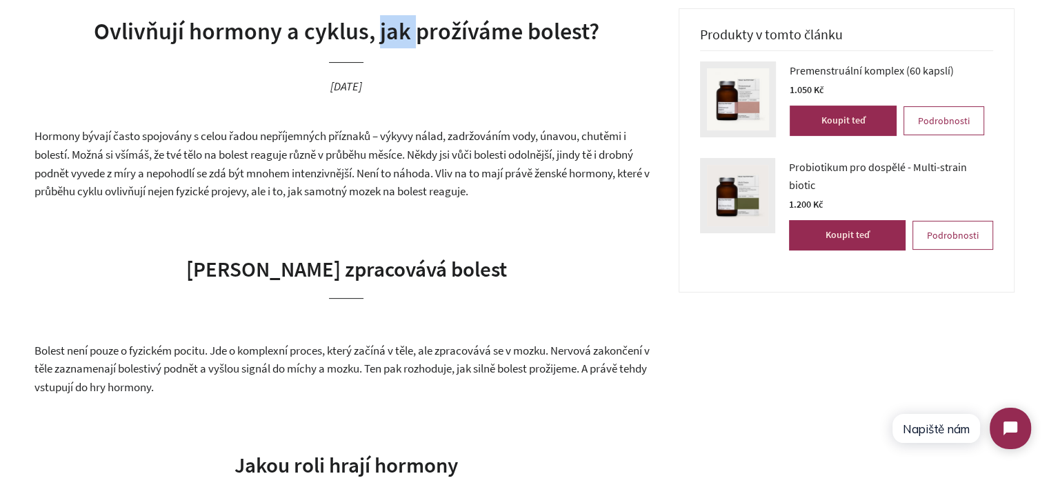
click at [395, 43] on h1 "Ovlivňují hormony a cyklus, jak prožíváme bolest?" at bounding box center [346, 31] width 624 height 33
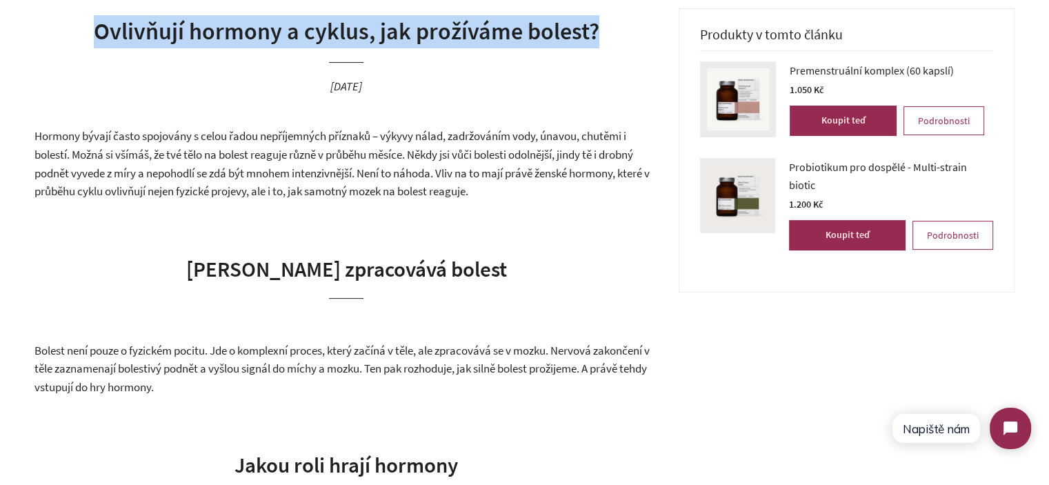
click at [395, 43] on h1 "Ovlivňují hormony a cyklus, jak prožíváme bolest?" at bounding box center [346, 31] width 624 height 33
click at [546, 41] on h1 "Ovlivňují hormony a cyklus, jak prožíváme bolest?" at bounding box center [346, 31] width 624 height 33
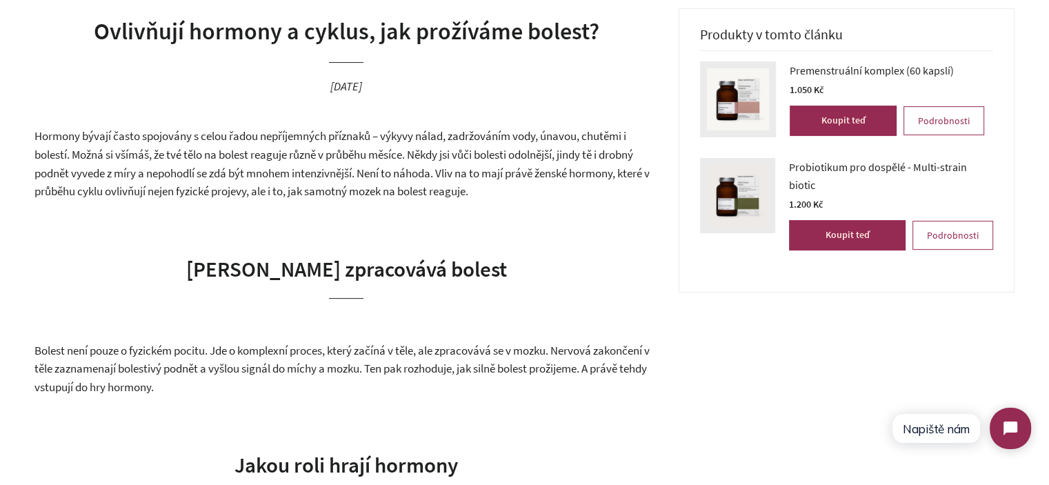
click at [589, 41] on h1 "Ovlivňují hormony a cyklus, jak prožíváme bolest?" at bounding box center [346, 31] width 624 height 33
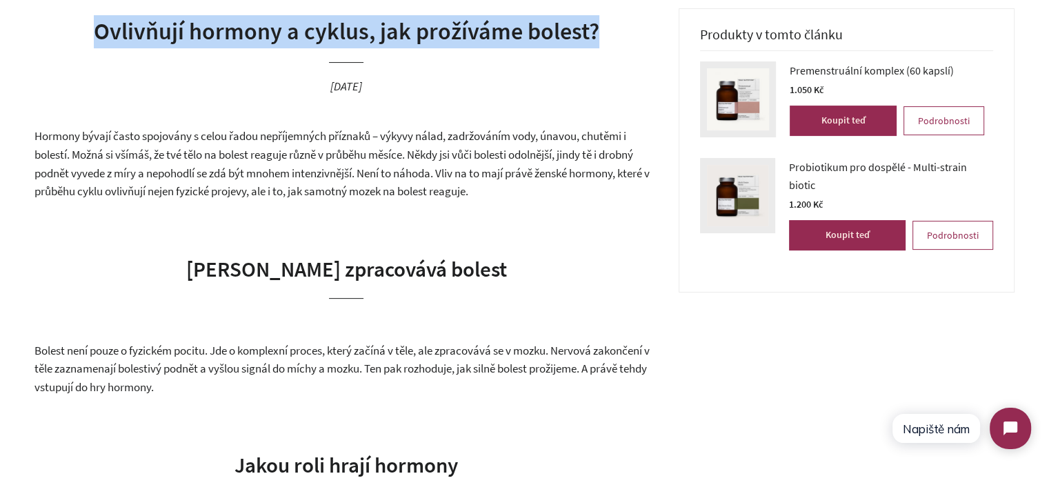
drag, startPoint x: 596, startPoint y: 38, endPoint x: 90, endPoint y: 38, distance: 506.3
click at [90, 38] on h1 "Ovlivňují hormony a cyklus, jak prožíváme bolest?" at bounding box center [346, 31] width 624 height 33
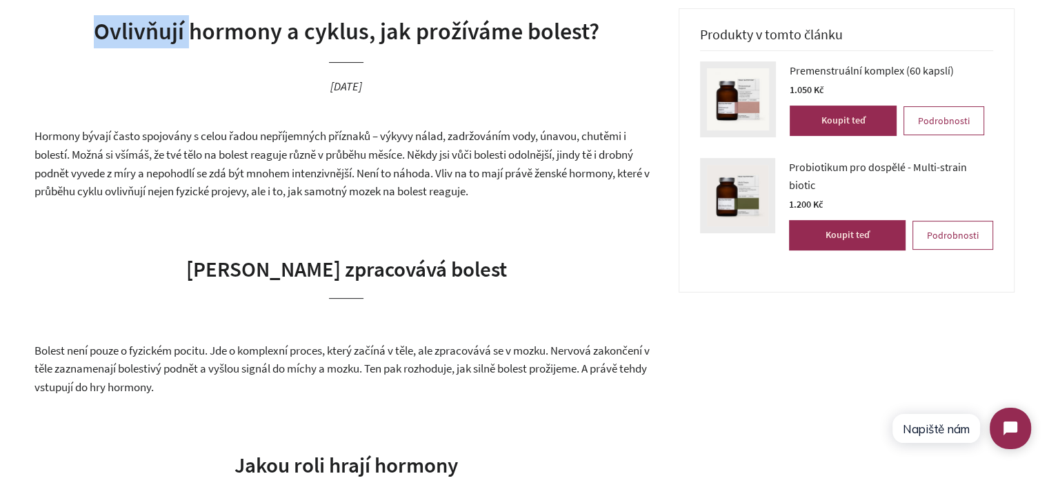
click at [90, 38] on h1 "Ovlivňují hormony a cyklus, jak prožíváme bolest?" at bounding box center [346, 31] width 624 height 33
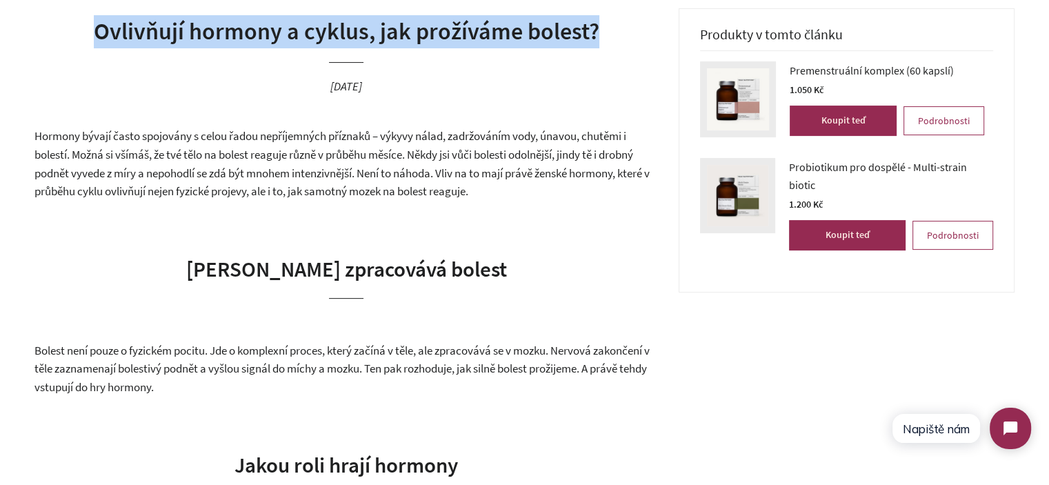
click at [90, 38] on h1 "Ovlivňují hormony a cyklus, jak prožíváme bolest?" at bounding box center [346, 31] width 624 height 33
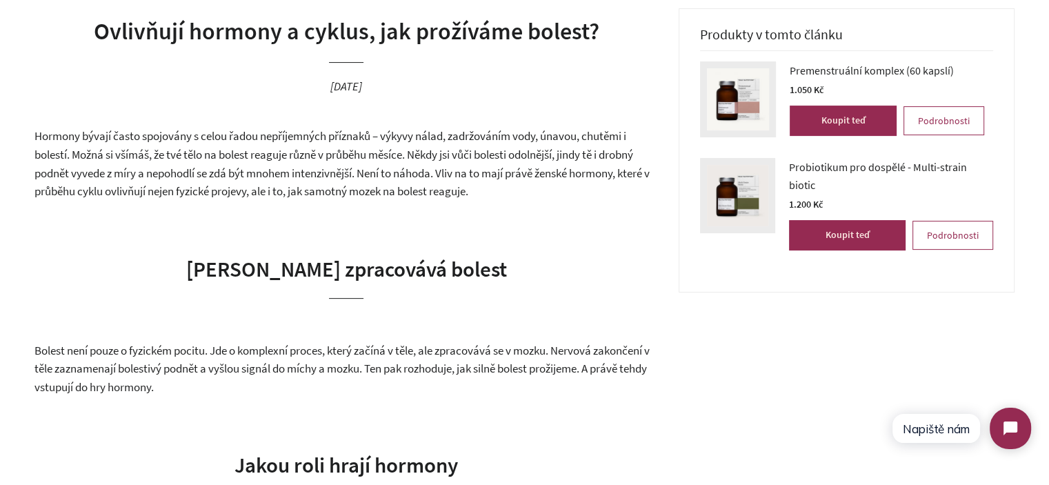
click at [237, 154] on span "Hormony bývají často spojovány s celou řadou nepříjemných příznaků – výkyvy nál…" at bounding box center [341, 163] width 615 height 70
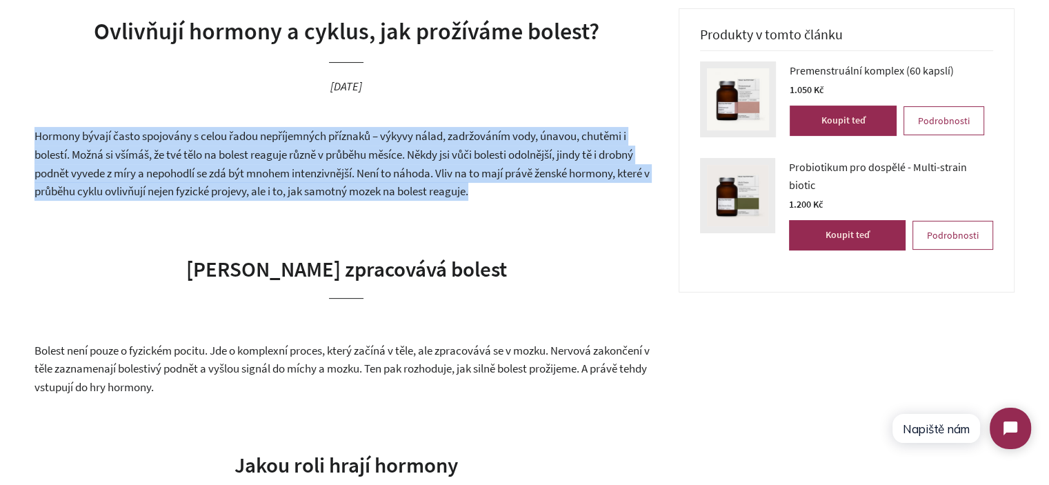
click at [237, 154] on span "Hormony bývají často spojovány s celou řadou nepříjemných příznaků – výkyvy nál…" at bounding box center [341, 163] width 615 height 70
click at [421, 170] on span "Hormony bývají často spojovány s celou řadou nepříjemných příznaků – výkyvy nál…" at bounding box center [341, 163] width 615 height 70
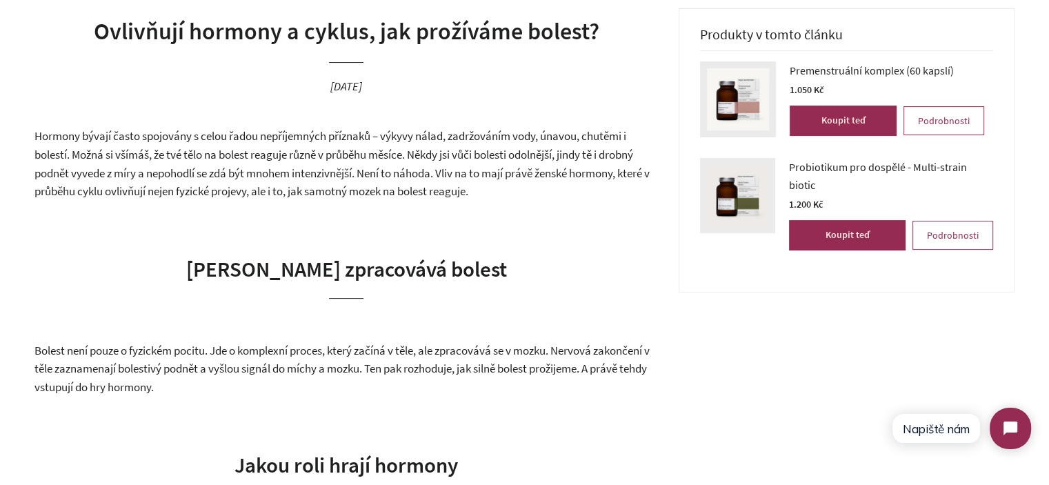
click at [421, 170] on span "Hormony bývají často spojovány s celou řadou nepříjemných příznaků – výkyvy nál…" at bounding box center [341, 163] width 615 height 70
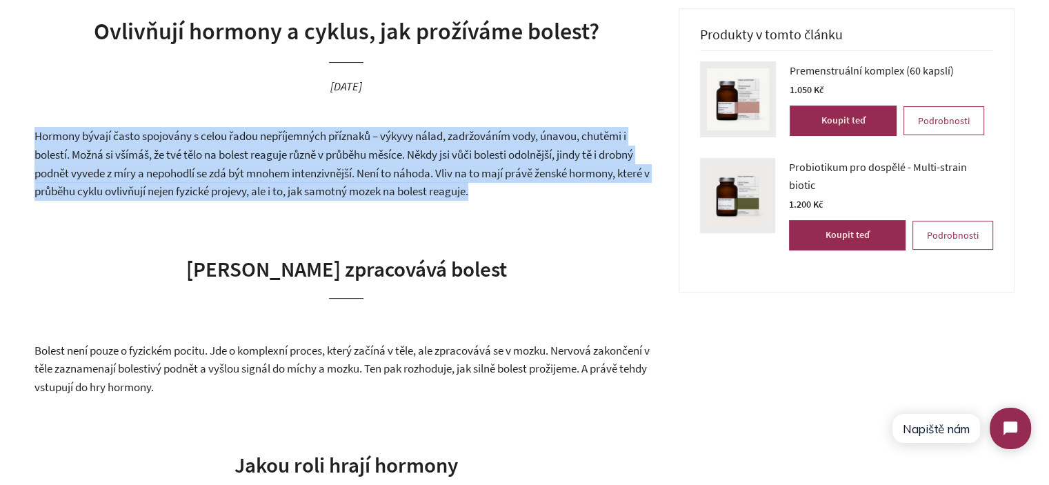
click at [421, 170] on span "Hormony bývají často spojovány s celou řadou nepříjemných příznaků – výkyvy nál…" at bounding box center [341, 163] width 615 height 70
click at [514, 183] on p "Hormony bývají často spojovány s celou řadou nepříjemných příznaků – výkyvy nál…" at bounding box center [346, 163] width 624 height 73
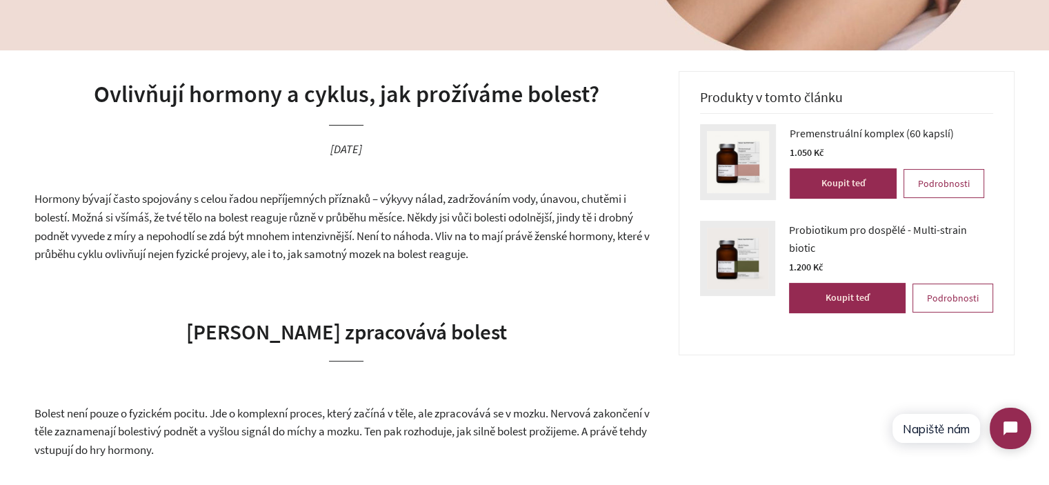
scroll to position [283, 0]
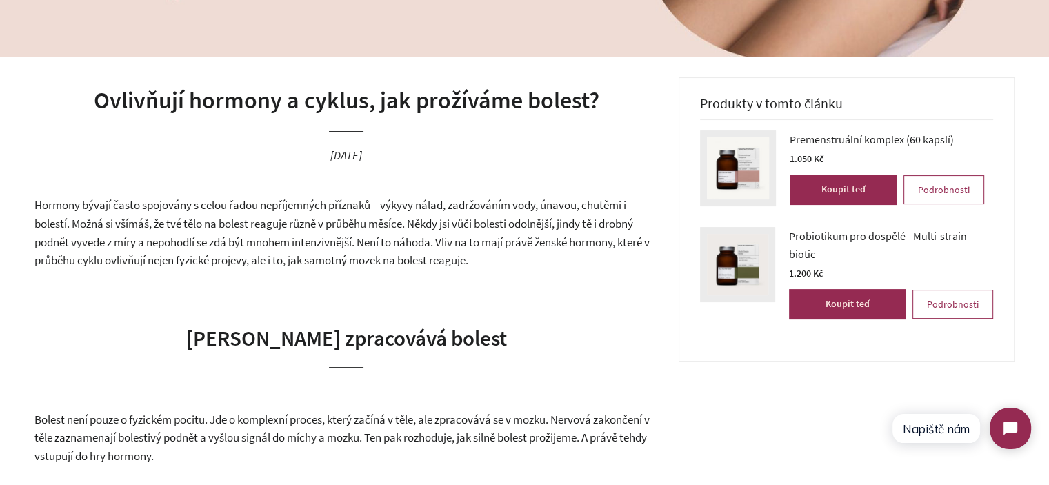
click at [414, 232] on p "Hormony bývají často spojovány s celou řadou nepříjemných příznaků – výkyvy nál…" at bounding box center [346, 232] width 624 height 73
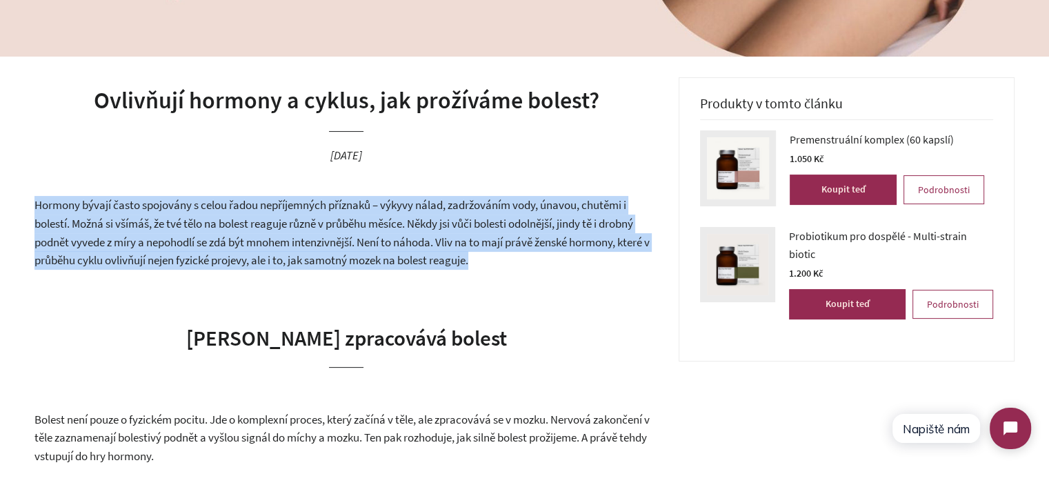
click at [414, 232] on p "Hormony bývají často spojovány s celou řadou nepříjemných příznaků – výkyvy nál…" at bounding box center [346, 232] width 624 height 73
copy div "Hormony bývají často spojovány s celou řadou nepříjemných příznaků – výkyvy nál…"
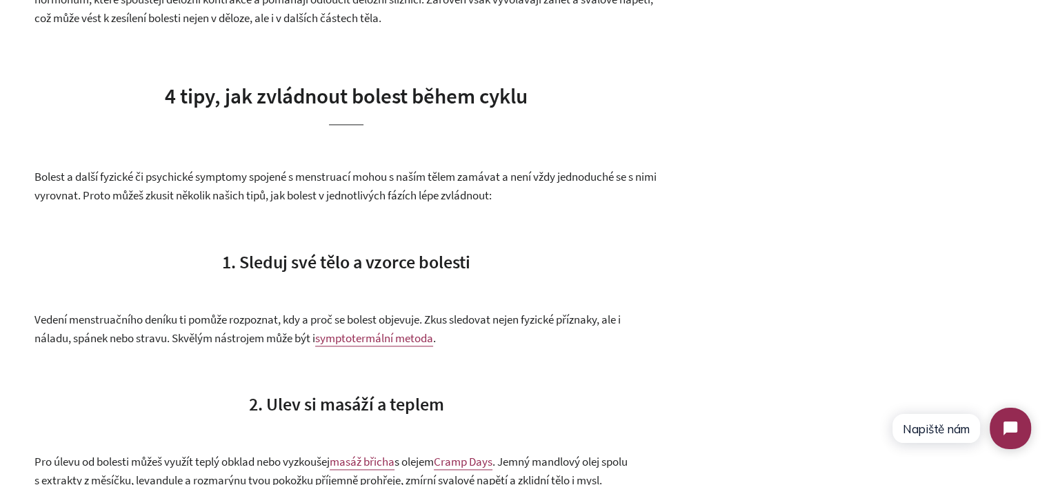
scroll to position [1938, 0]
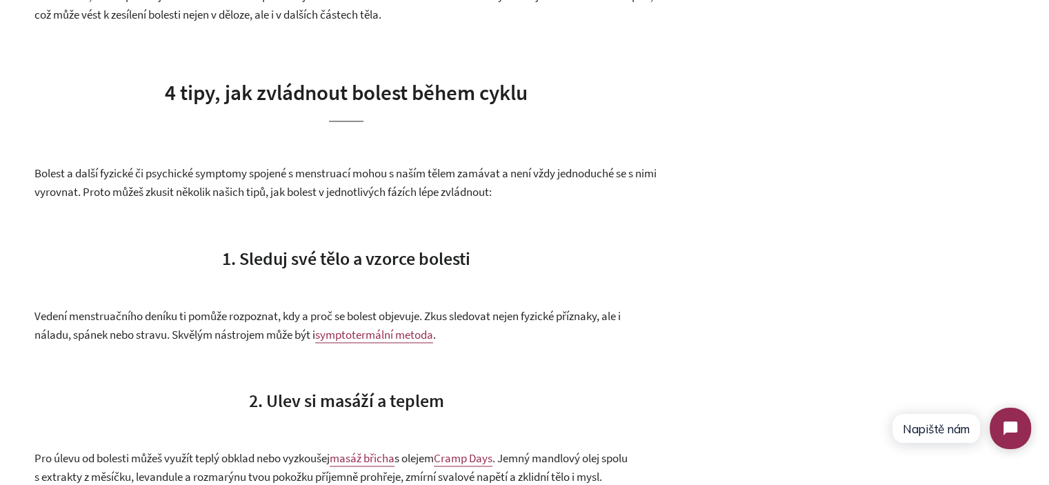
click at [361, 106] on span "4 tipy, jak zvládnout bolest během cyklu" at bounding box center [346, 92] width 363 height 27
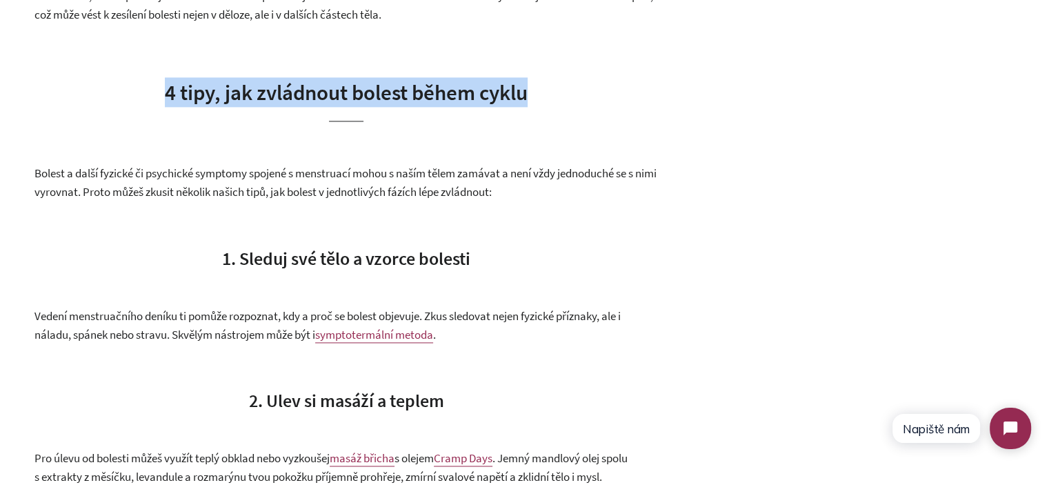
click at [361, 106] on span "4 tipy, jak zvládnout bolest během cyklu" at bounding box center [346, 92] width 363 height 27
click at [538, 108] on h2 "4 tipy, jak zvládnout bolest během cyklu" at bounding box center [346, 99] width 624 height 44
drag, startPoint x: 565, startPoint y: 106, endPoint x: 203, endPoint y: 107, distance: 362.1
click at [169, 107] on h2 "4 tipy, jak zvládnout bolest během cyklu" at bounding box center [346, 99] width 624 height 44
click at [216, 106] on span "4 tipy, jak zvládnout bolest během cyklu" at bounding box center [346, 92] width 363 height 27
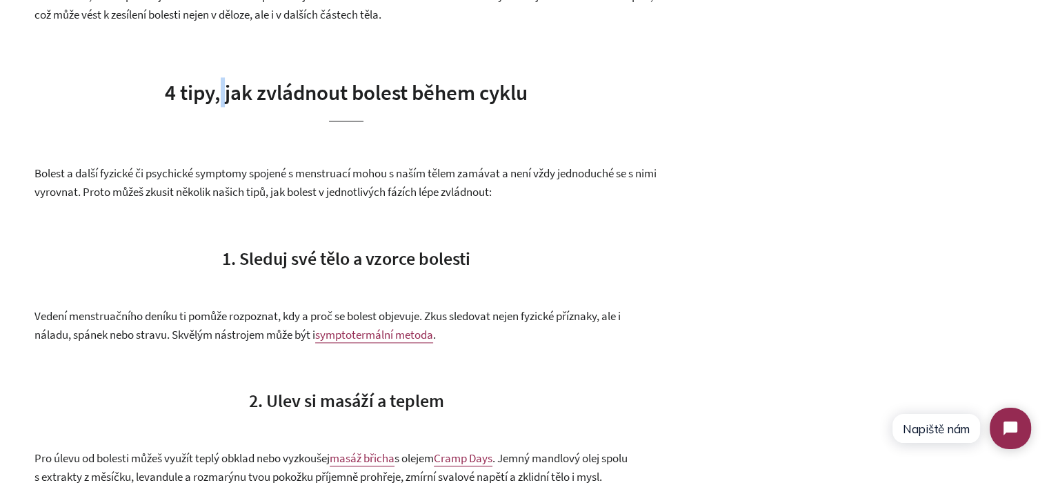
click at [216, 106] on span "4 tipy, jak zvládnout bolest během cyklu" at bounding box center [346, 92] width 363 height 27
drag, startPoint x: 539, startPoint y: 297, endPoint x: 509, endPoint y: 204, distance: 97.7
click at [538, 296] on div "Hormony bývají často spojovány s celou řadou nepříjemných příznaků – výkyvy nál…" at bounding box center [346, 145] width 624 height 3210
click at [507, 199] on p "Bolest a další fyzické či psychické symptomy spojené s menstruací mohou s naším…" at bounding box center [346, 182] width 624 height 37
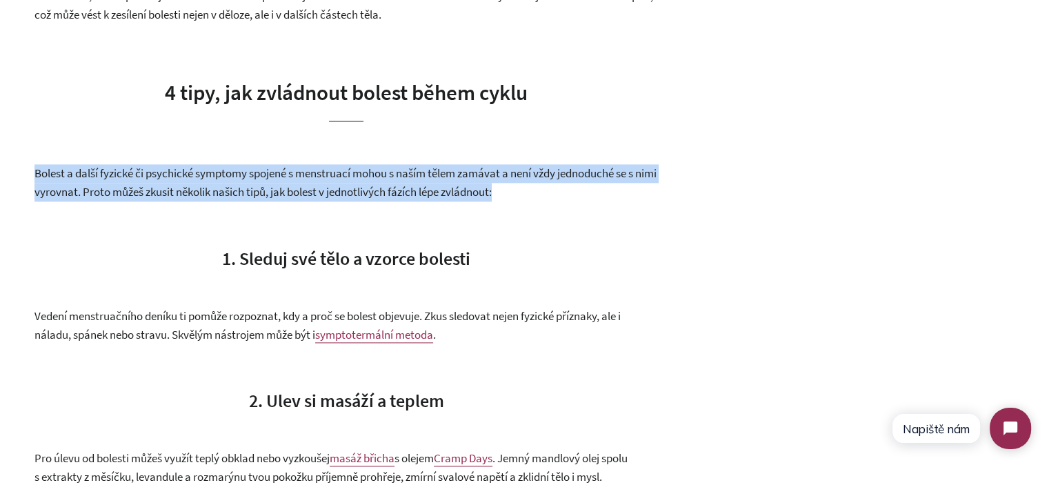
click at [507, 199] on p "Bolest a další fyzické či psychické symptomy spojené s menstruací mohou s naším…" at bounding box center [346, 182] width 624 height 37
click at [555, 201] on p "Bolest a další fyzické či psychické symptomy spojené s menstruací mohou s naším…" at bounding box center [346, 182] width 624 height 37
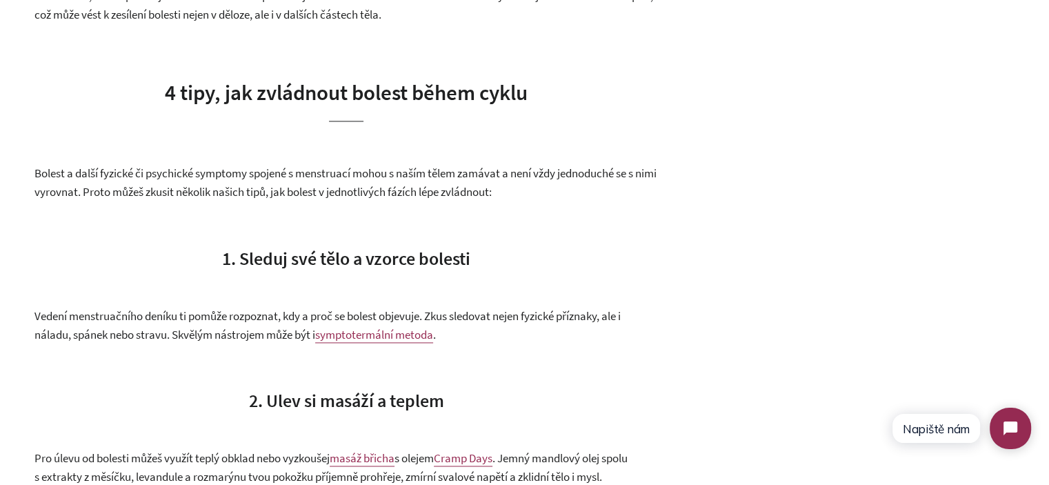
drag, startPoint x: 564, startPoint y: 212, endPoint x: 95, endPoint y: 101, distance: 481.9
click at [86, 102] on div "Hormony bývají často spojovány s celou řadou nepříjemných příznaků – výkyvy nál…" at bounding box center [346, 145] width 624 height 3210
click at [448, 199] on span "Bolest a další fyzické či psychické symptomy spojené s menstruací mohou s naším…" at bounding box center [345, 183] width 622 height 34
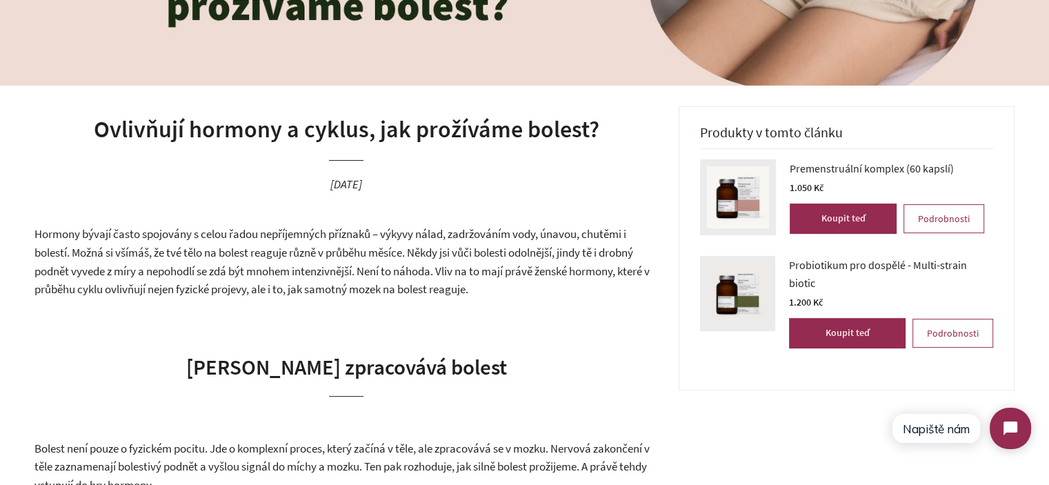
scroll to position [276, 0]
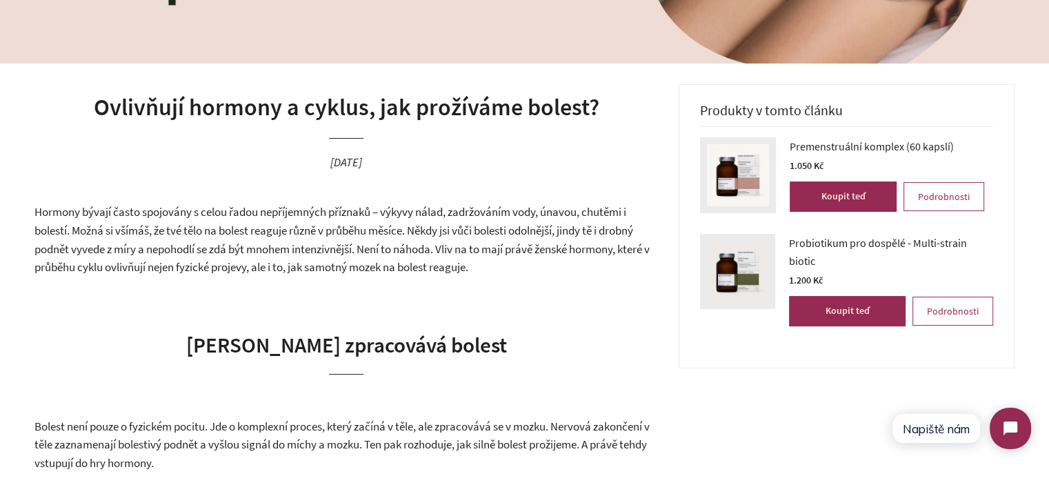
click at [474, 97] on h1 "Ovlivňují hormony a cyklus, jak prožíváme bolest?" at bounding box center [346, 107] width 624 height 33
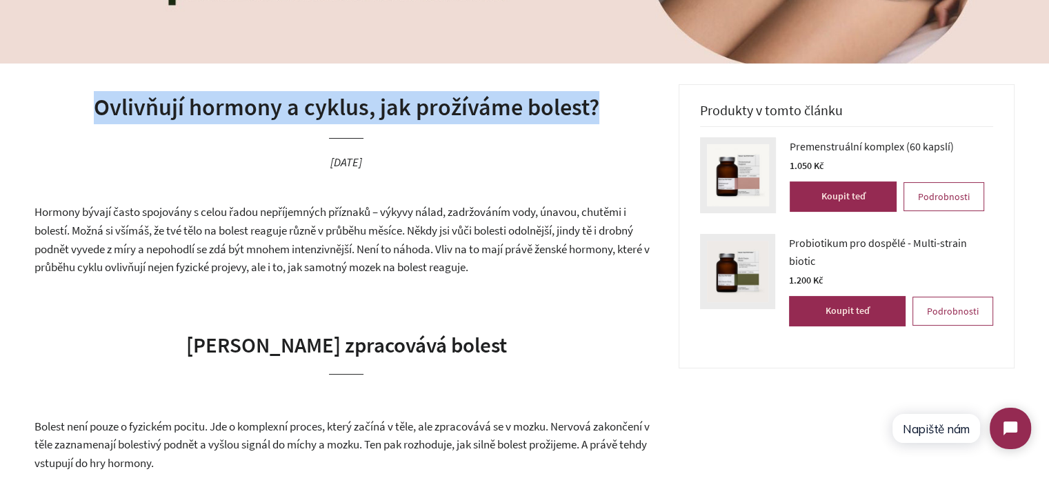
click at [474, 97] on h1 "Ovlivňují hormony a cyklus, jak prožíváme bolest?" at bounding box center [346, 107] width 624 height 33
click at [556, 99] on h1 "Ovlivňují hormony a cyklus, jak prožíváme bolest?" at bounding box center [346, 107] width 624 height 33
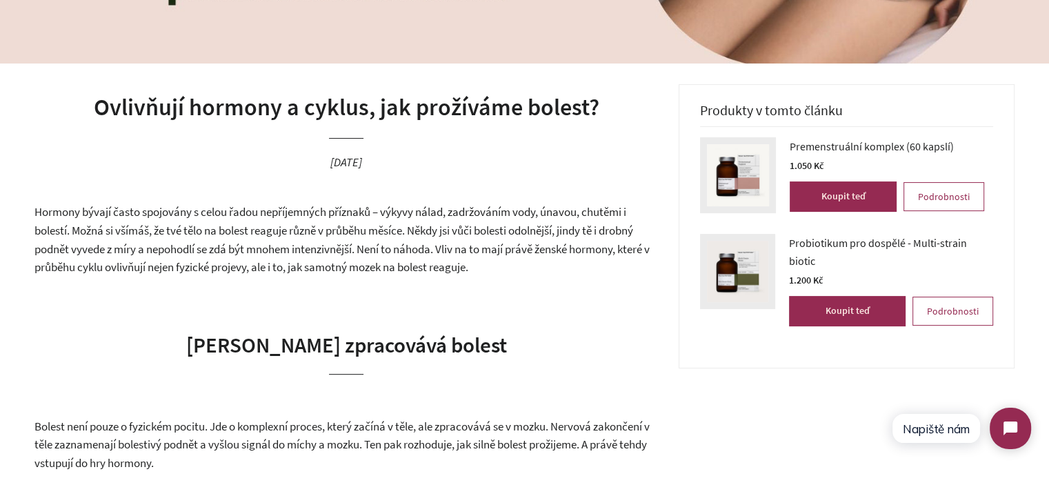
click at [587, 101] on h1 "Ovlivňují hormony a cyklus, jak prožíváme bolest?" at bounding box center [346, 107] width 624 height 33
click at [604, 102] on h1 "Ovlivňují hormony a cyklus, jak prožíváme bolest?" at bounding box center [346, 107] width 624 height 33
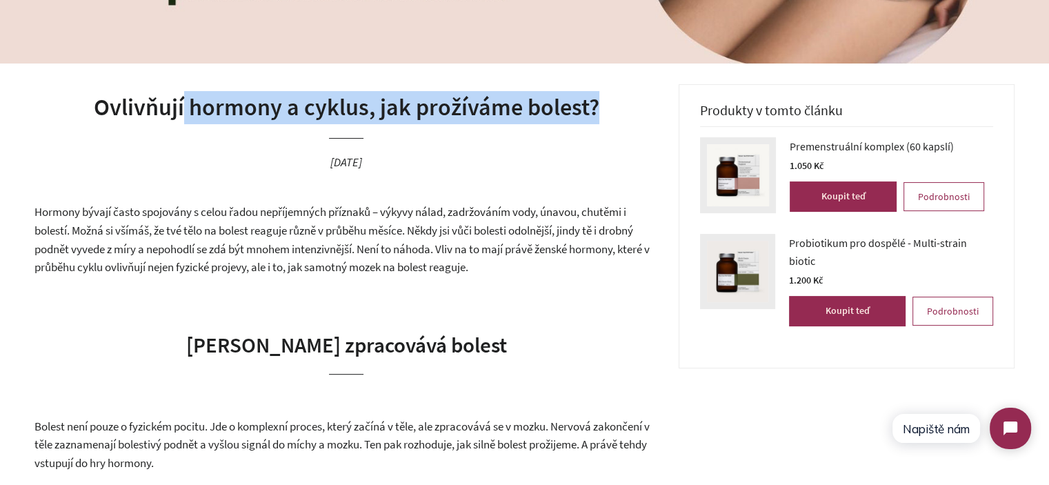
drag, startPoint x: 604, startPoint y: 103, endPoint x: 185, endPoint y: 95, distance: 418.8
click at [185, 95] on h1 "Ovlivňují hormony a cyklus, jak prožíváme bolest?" at bounding box center [346, 107] width 624 height 33
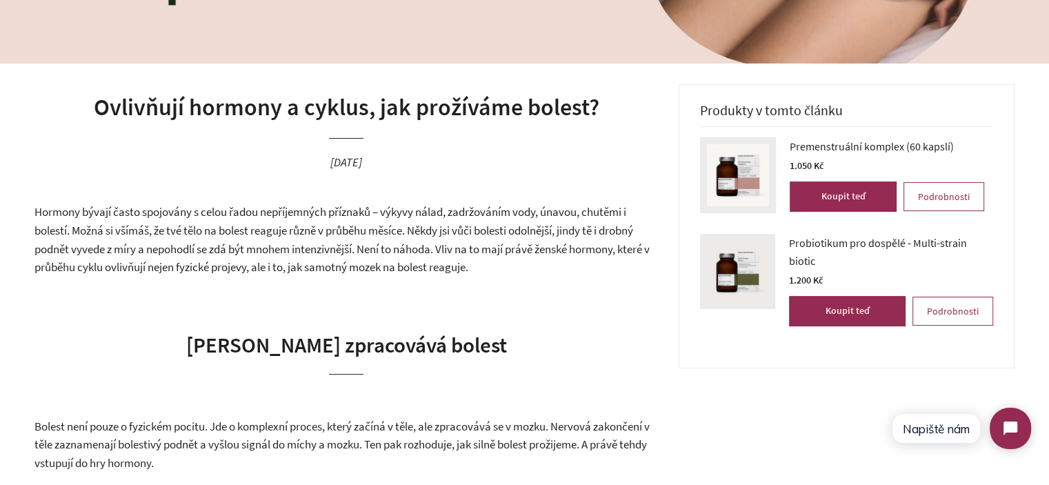
click at [185, 95] on h1 "Ovlivňují hormony a cyklus, jak prožíváme bolest?" at bounding box center [346, 107] width 624 height 33
drag, startPoint x: 389, startPoint y: 106, endPoint x: 424, endPoint y: 114, distance: 36.1
click at [391, 106] on h1 "Ovlivňují hormony a cyklus, jak prožíváme bolest?" at bounding box center [346, 107] width 624 height 33
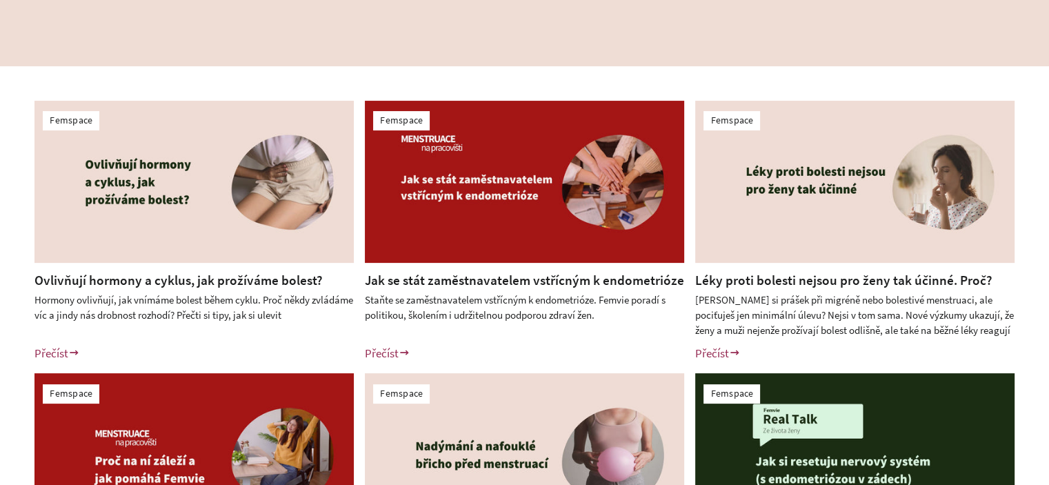
click at [203, 229] on img at bounding box center [193, 182] width 319 height 162
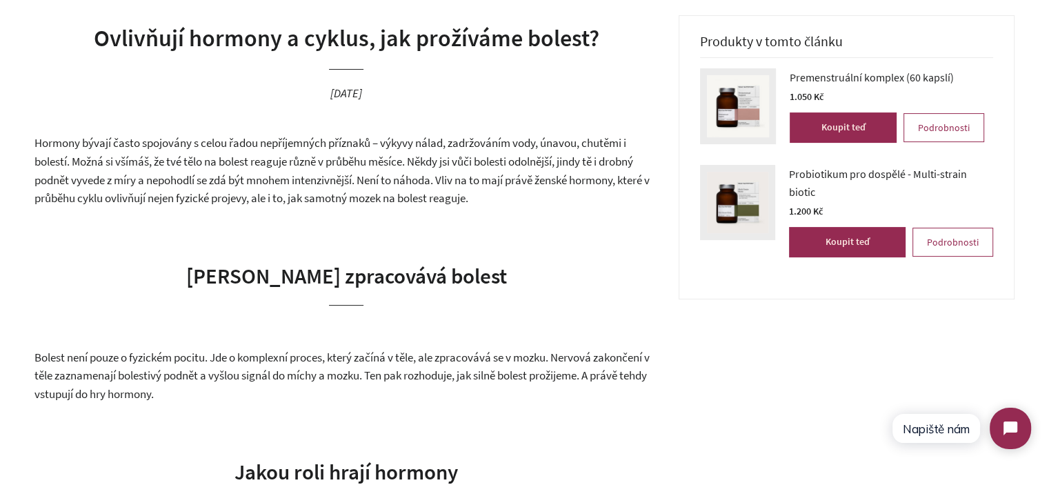
click at [439, 180] on span "Hormony bývají často spojovány s celou řadou nepříjemných příznaků – výkyvy nál…" at bounding box center [341, 170] width 615 height 70
click at [425, 157] on span "Hormony bývají často spojovány s celou řadou nepříjemných příznaků – výkyvy nál…" at bounding box center [341, 170] width 615 height 70
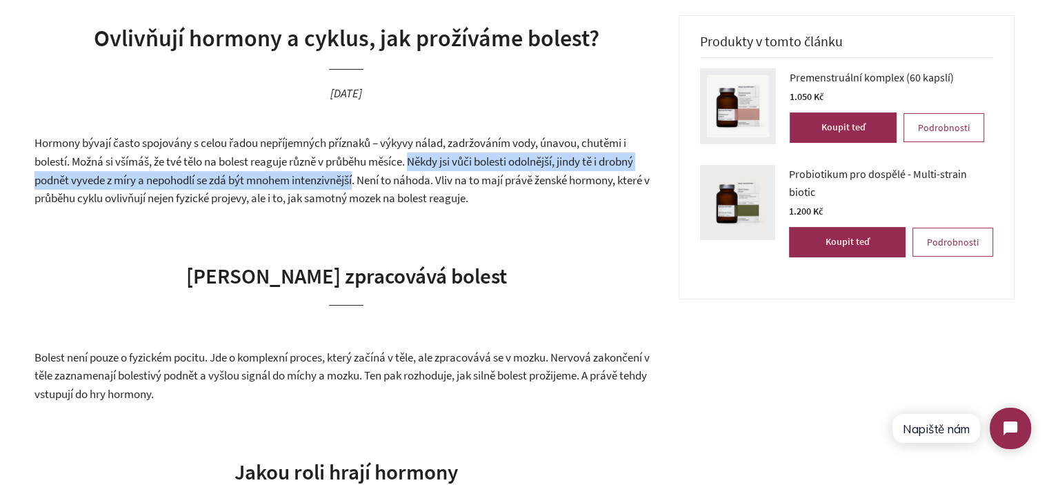
drag, startPoint x: 425, startPoint y: 157, endPoint x: 352, endPoint y: 179, distance: 75.5
click at [332, 183] on span "Hormony bývají často spojovány s celou řadou nepříjemných příznaků – výkyvy nál…" at bounding box center [341, 170] width 615 height 70
click at [352, 179] on span "Hormony bývají často spojovány s celou řadou nepříjemných příznaků – výkyvy nál…" at bounding box center [341, 170] width 615 height 70
drag, startPoint x: 363, startPoint y: 179, endPoint x: 417, endPoint y: 167, distance: 55.7
click at [417, 167] on span "Hormony bývají často spojovány s celou řadou nepříjemných příznaků – výkyvy nál…" at bounding box center [341, 170] width 615 height 70
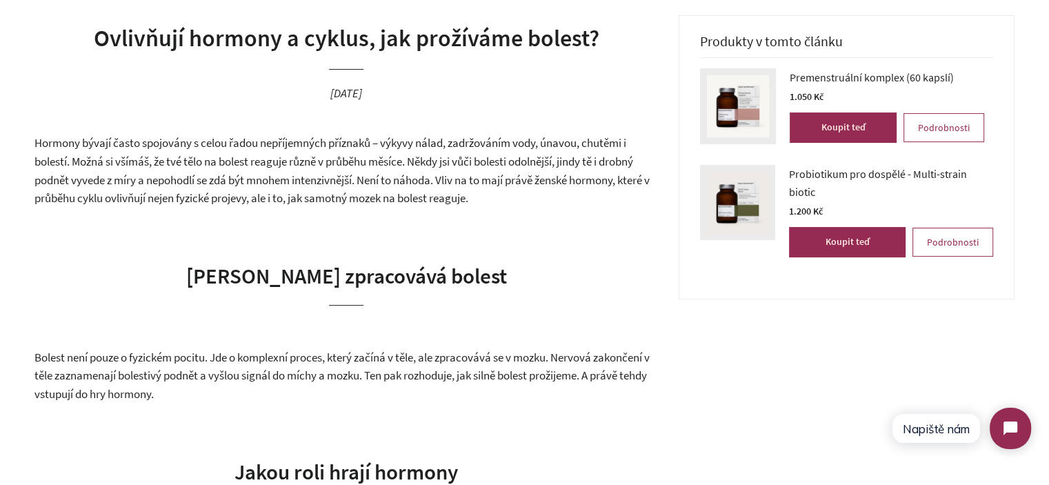
click at [381, 182] on span "Hormony bývají často spojovány s celou řadou nepříjemných příznaků – výkyvy nál…" at bounding box center [341, 170] width 615 height 70
click at [86, 159] on span "Hormony bývají často spojovány s celou řadou nepříjemných příznaků – výkyvy nál…" at bounding box center [341, 170] width 615 height 70
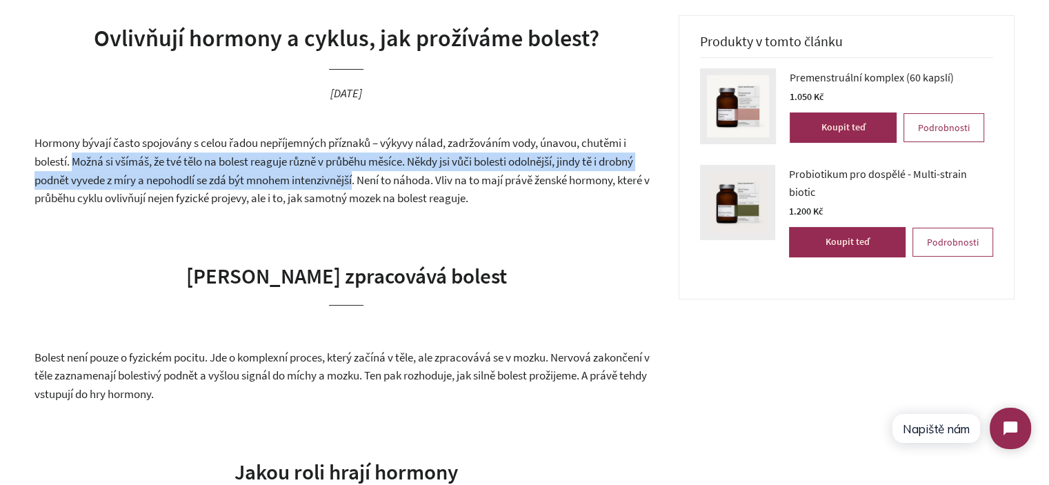
drag, startPoint x: 86, startPoint y: 159, endPoint x: 358, endPoint y: 177, distance: 272.3
click at [358, 177] on span "Hormony bývají často spojovány s celou řadou nepříjemných příznaků – výkyvy nál…" at bounding box center [341, 170] width 615 height 70
copy span "Možná si všímáš, že tvé tělo na bolest reaguje různě v průběhu měsíce. Někdy js…"
